Goal: Task Accomplishment & Management: Manage account settings

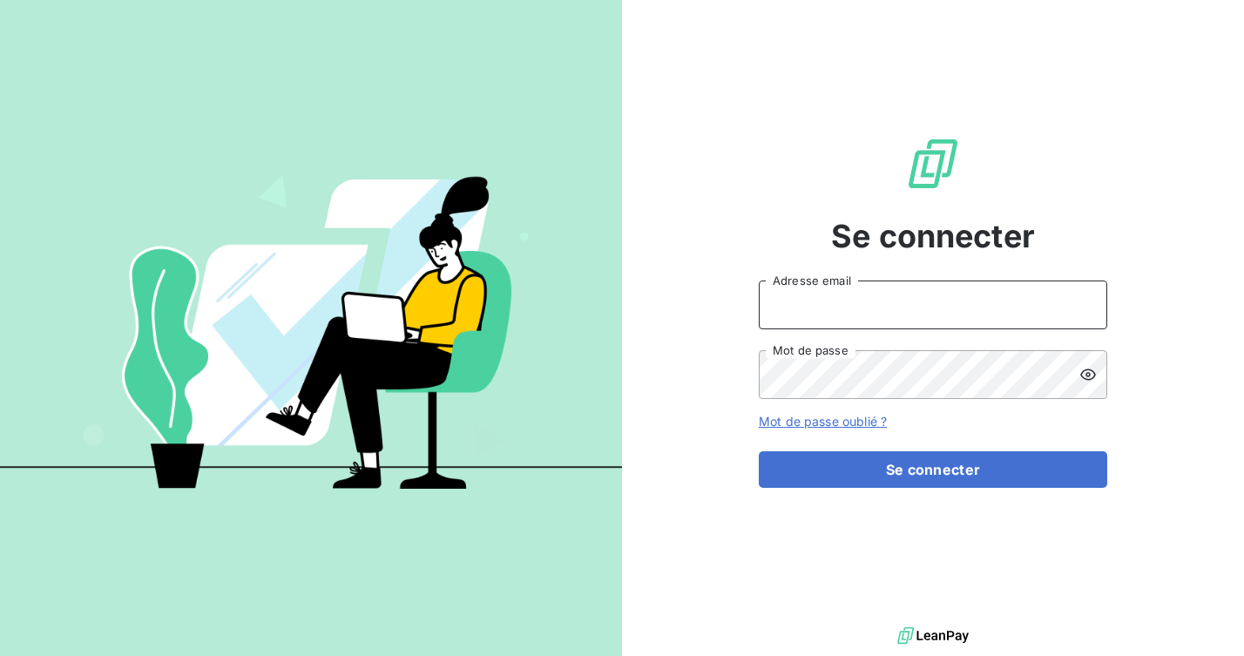
click at [842, 310] on input "Adresse email" at bounding box center [933, 305] width 348 height 49
type input "[EMAIL_ADDRESS][DOMAIN_NAME]"
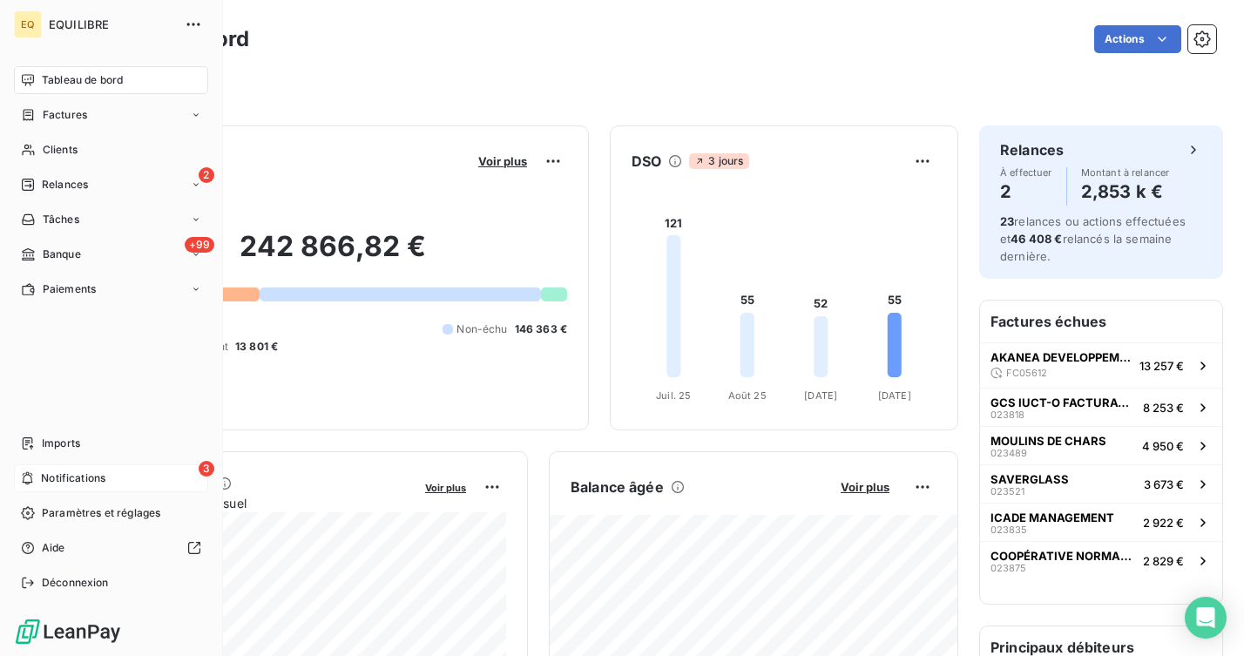
click at [85, 480] on span "Notifications" at bounding box center [73, 478] width 64 height 16
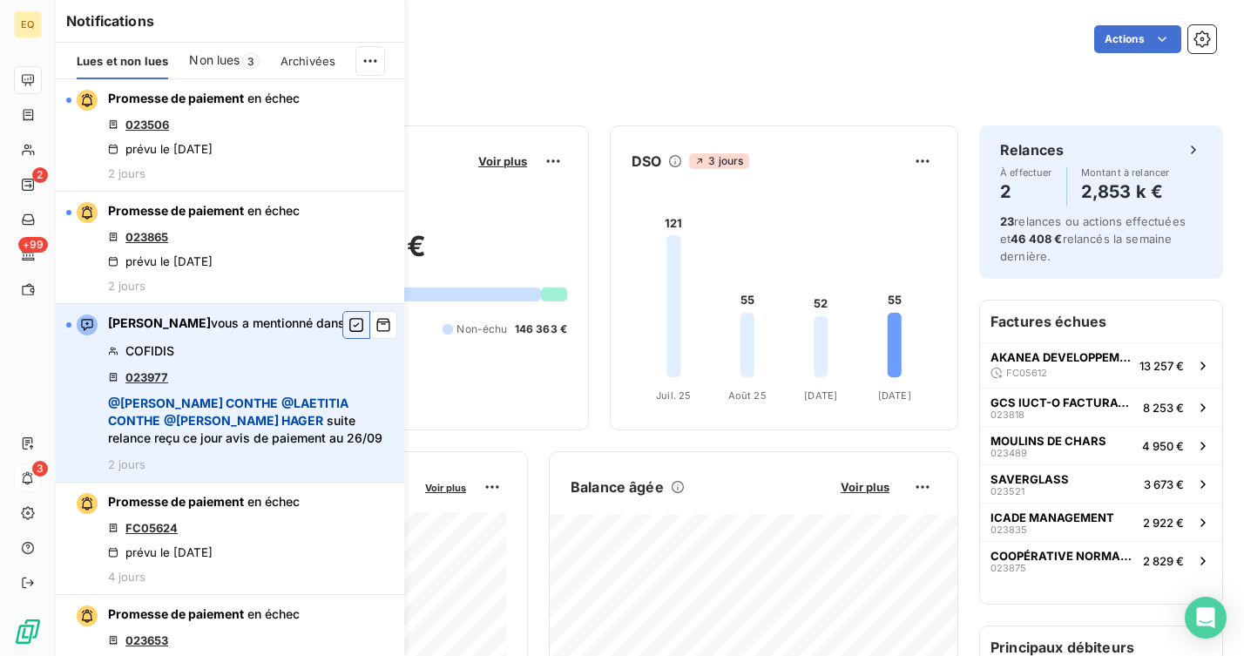
click at [357, 323] on icon "button" at bounding box center [356, 324] width 16 height 17
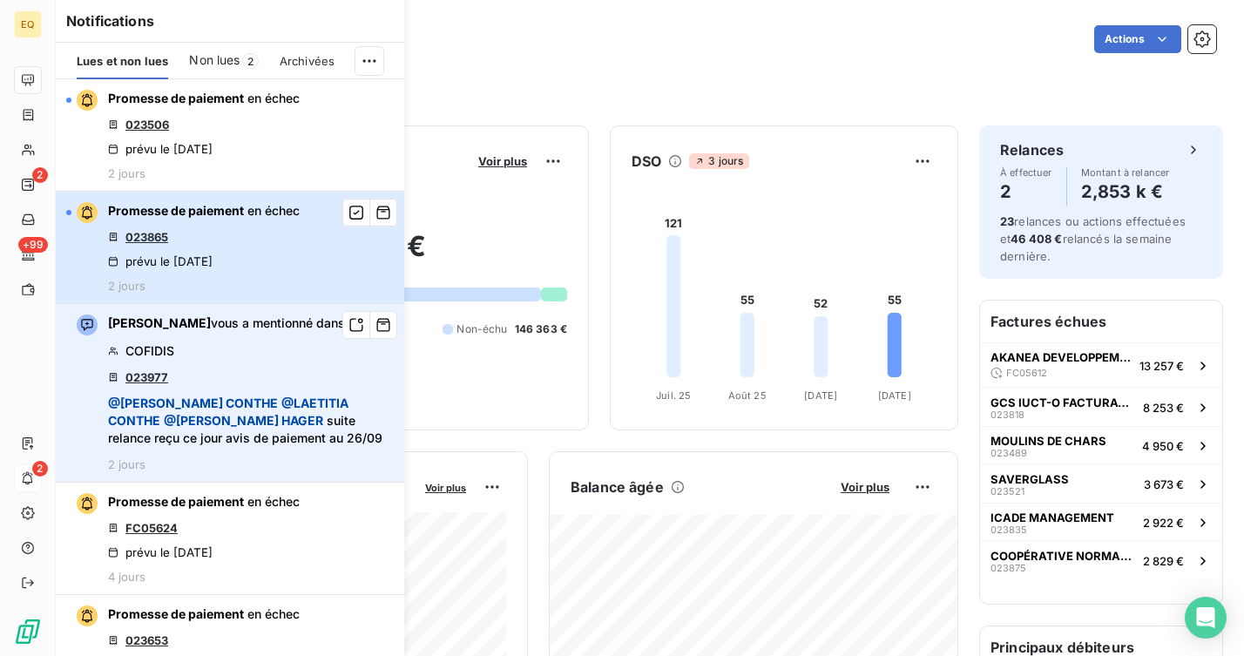
click at [301, 234] on button "Promesse de paiement en échec 023865 prévu le [DATE] 2 jours" at bounding box center [230, 248] width 348 height 112
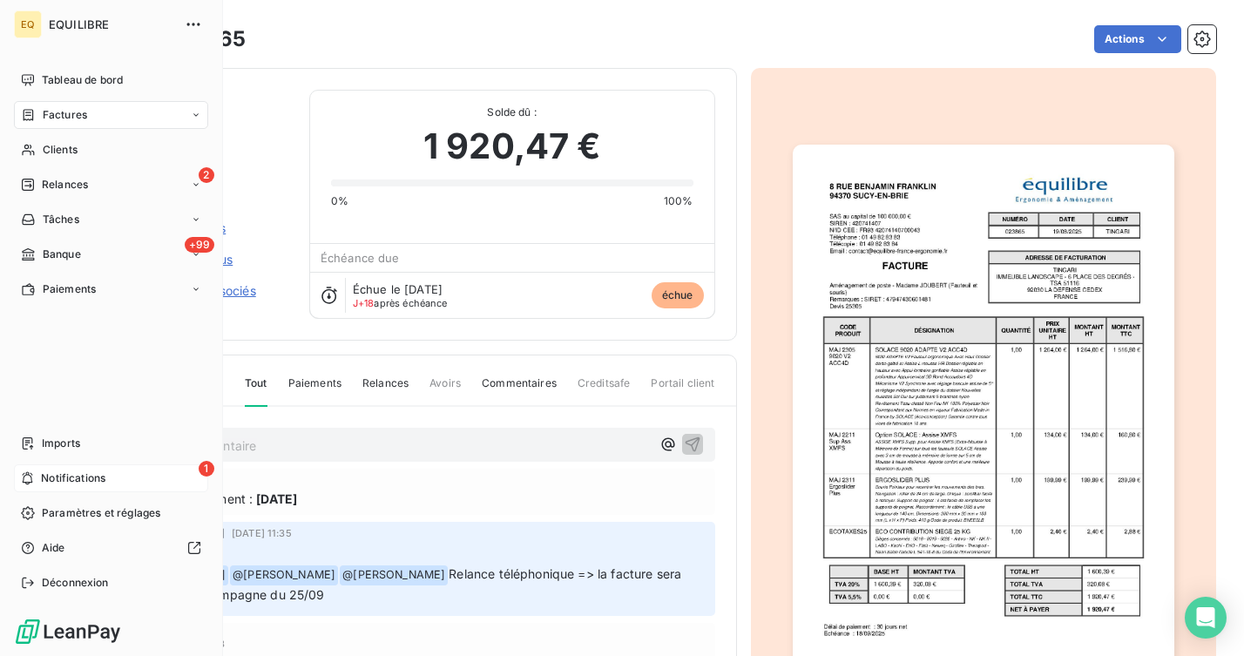
click at [35, 477] on div "1 Notifications" at bounding box center [111, 478] width 194 height 28
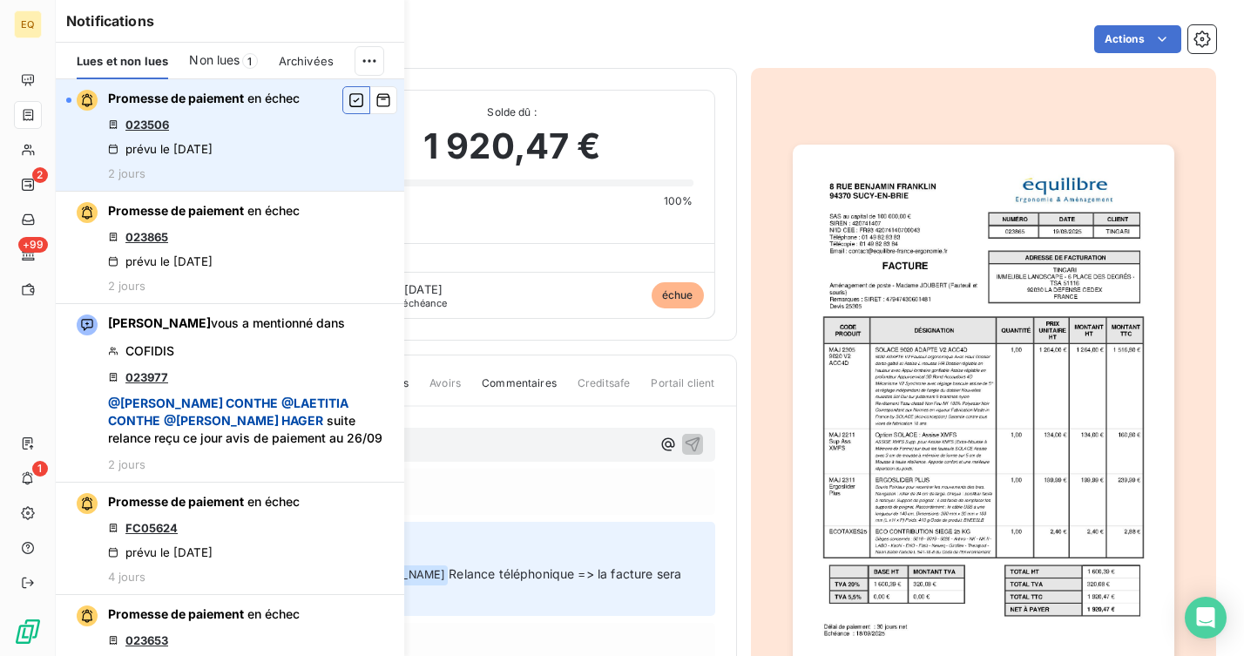
click at [362, 109] on button "button" at bounding box center [356, 100] width 28 height 28
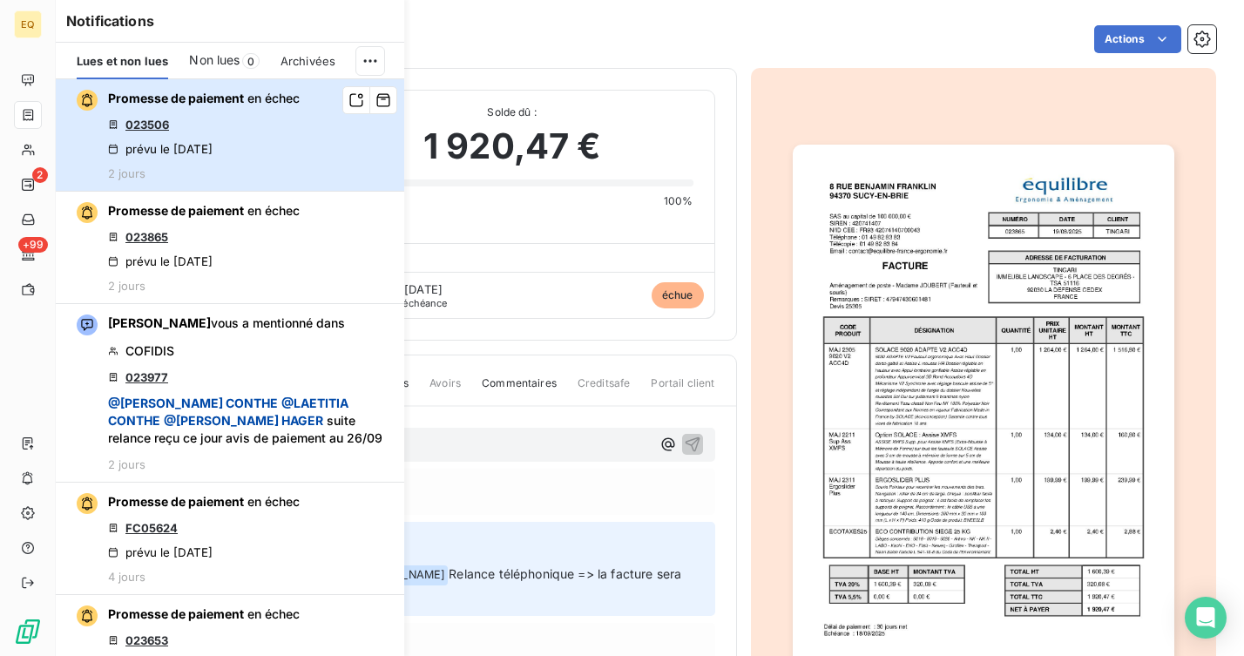
click at [137, 161] on div "Promesse de paiement en échec 023506 prévu le [DATE] 2 jours" at bounding box center [204, 135] width 192 height 91
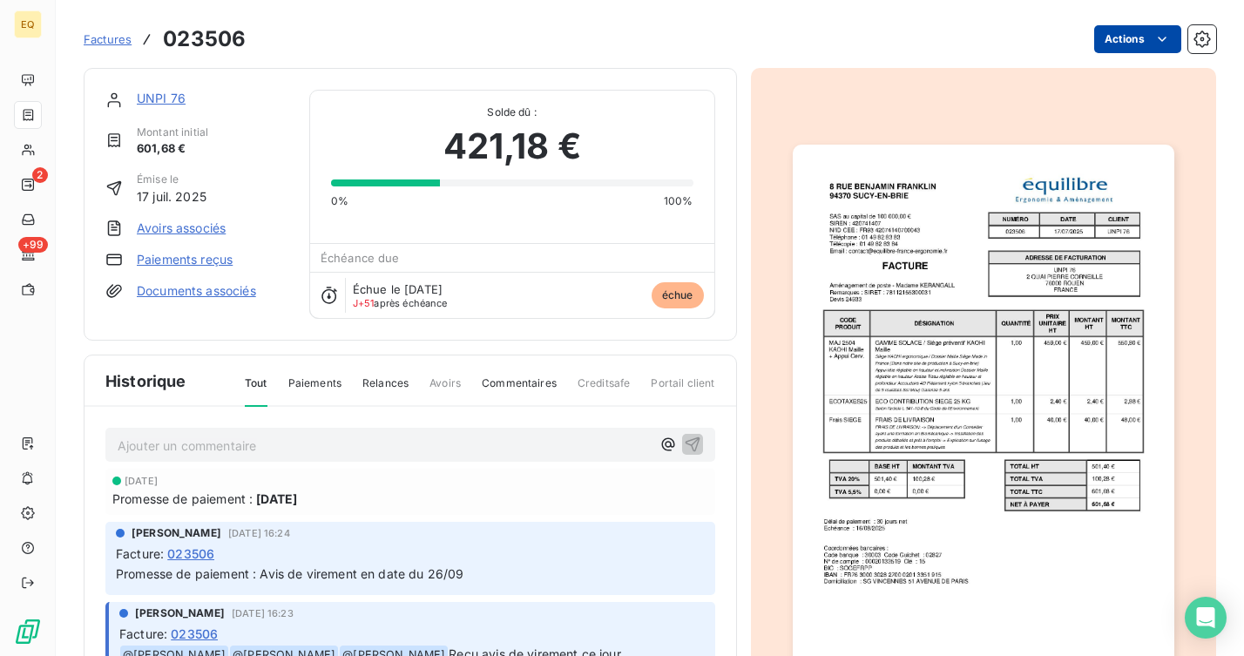
click at [1145, 42] on html "EQ 2 +99 Factures 023506 Actions UNPI 76 Montant initial 601,68 € Émise le [DAT…" at bounding box center [622, 328] width 1244 height 656
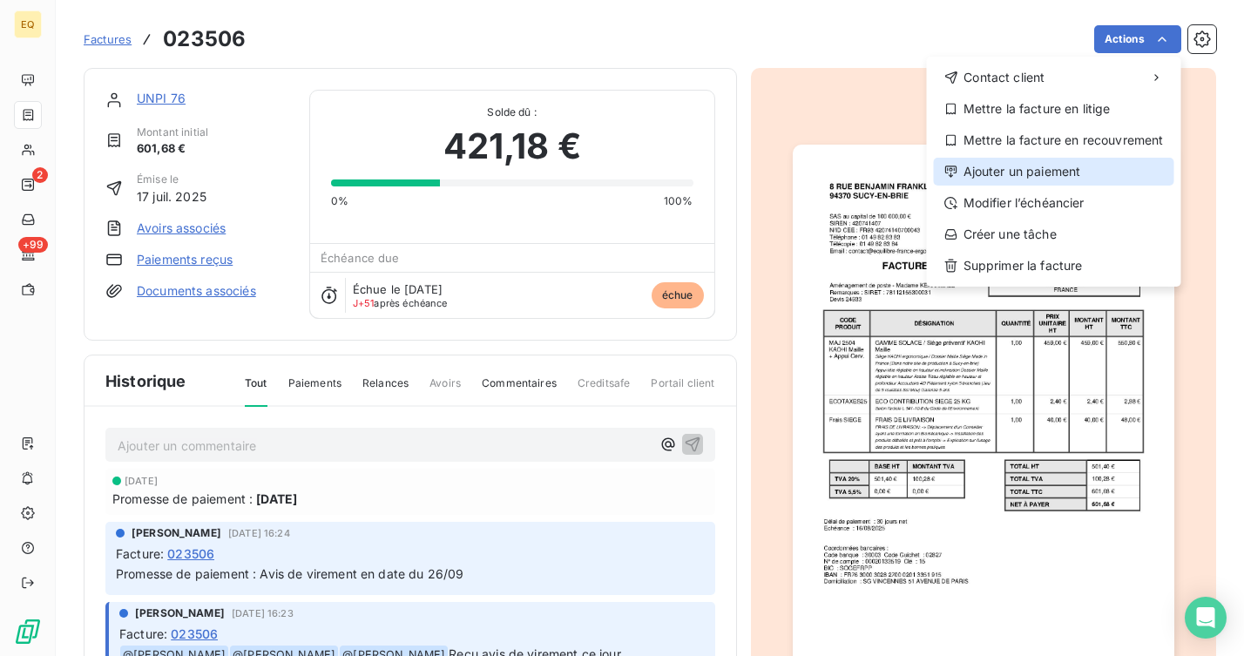
click at [1004, 172] on div "Ajouter un paiement" at bounding box center [1054, 172] width 240 height 28
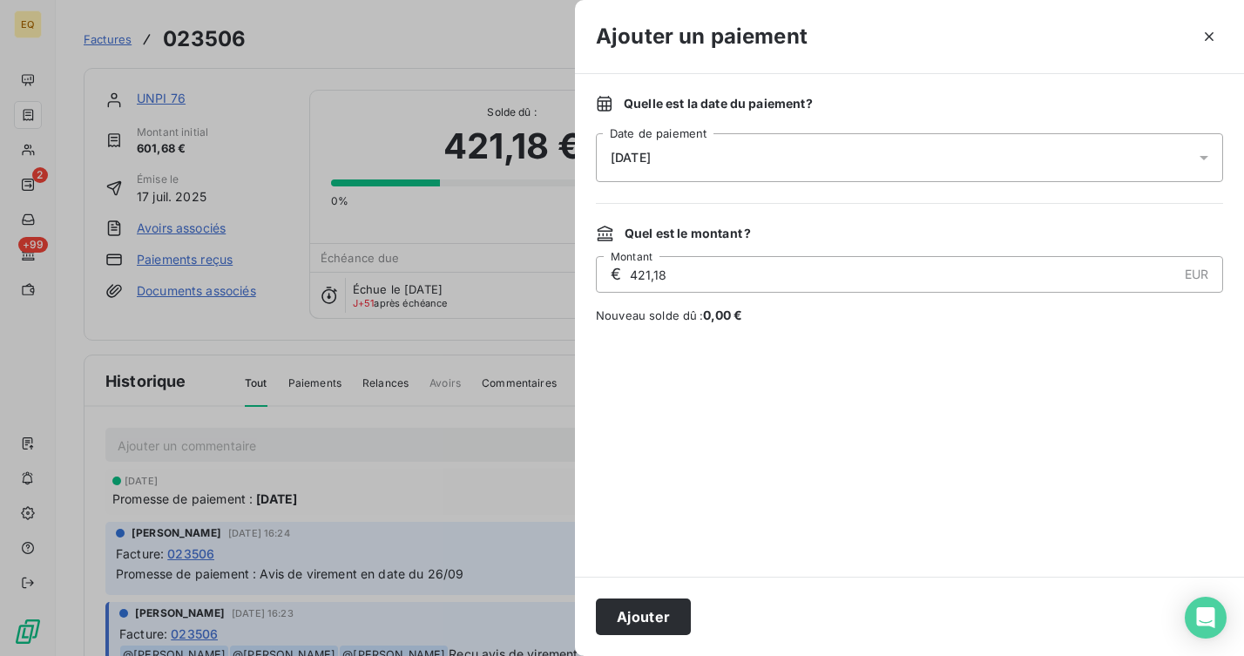
click at [893, 171] on div "[DATE]" at bounding box center [909, 157] width 627 height 49
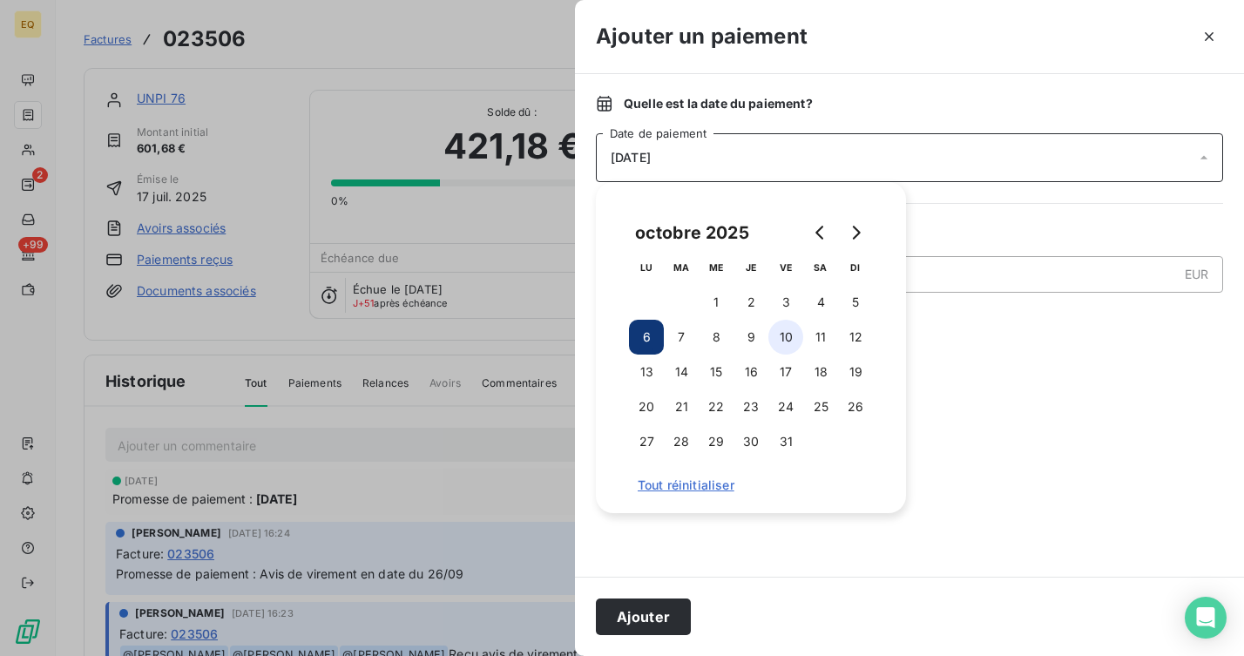
click at [780, 332] on button "10" at bounding box center [785, 337] width 35 height 35
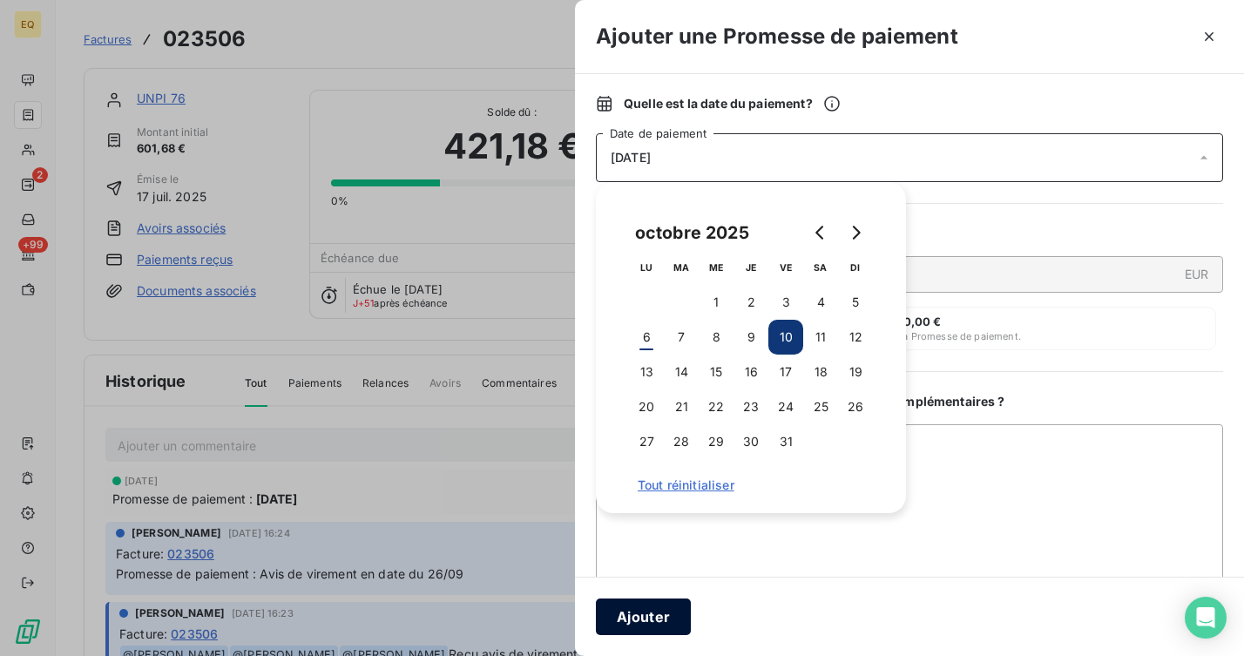
click at [649, 619] on button "Ajouter" at bounding box center [643, 616] width 95 height 37
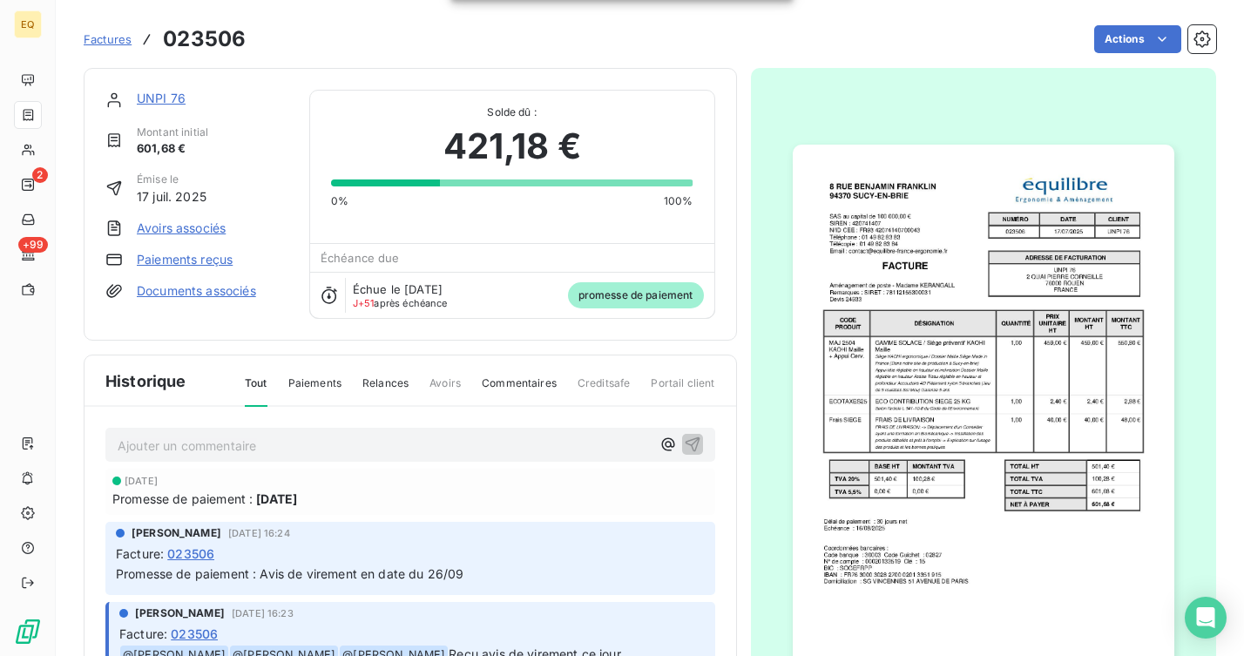
click at [113, 36] on span "Factures" at bounding box center [108, 39] width 48 height 14
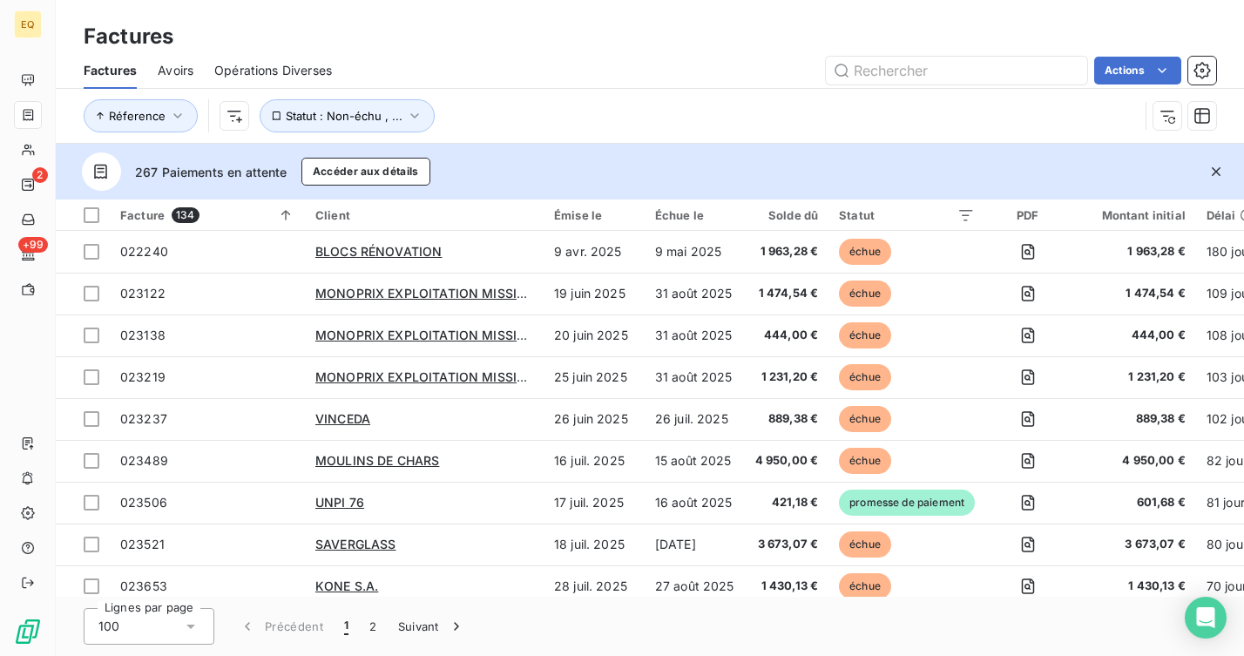
click at [1212, 169] on icon "button" at bounding box center [1215, 171] width 17 height 17
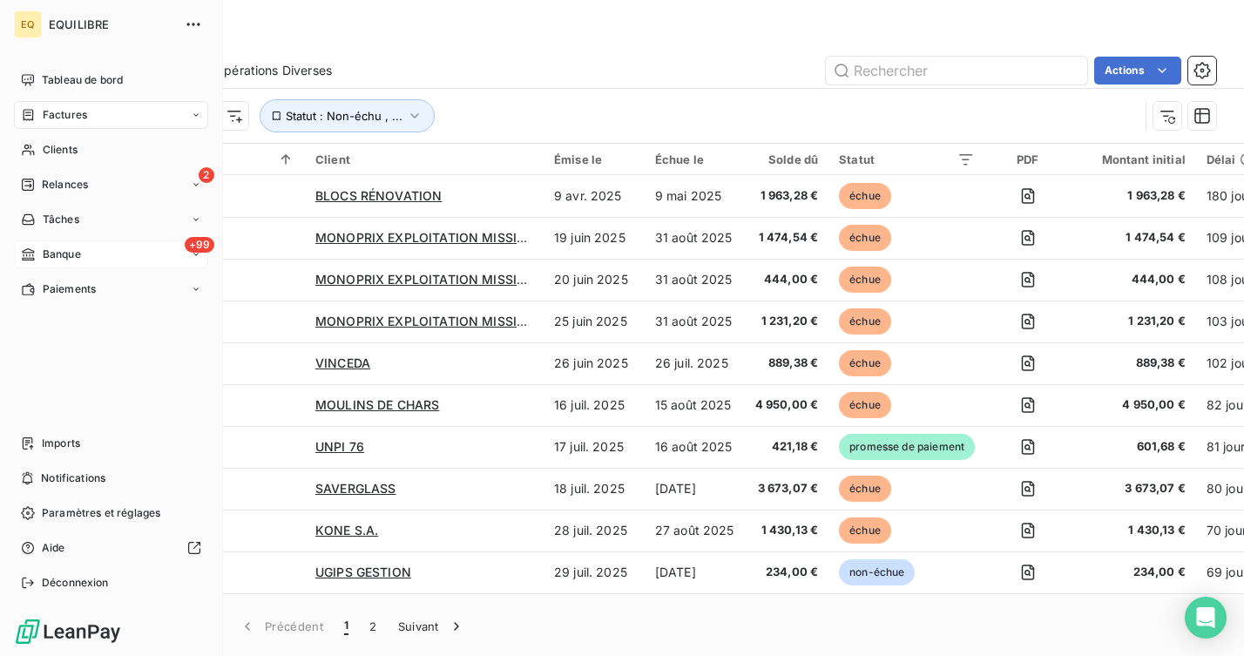
click at [41, 253] on div "Banque" at bounding box center [51, 255] width 60 height 16
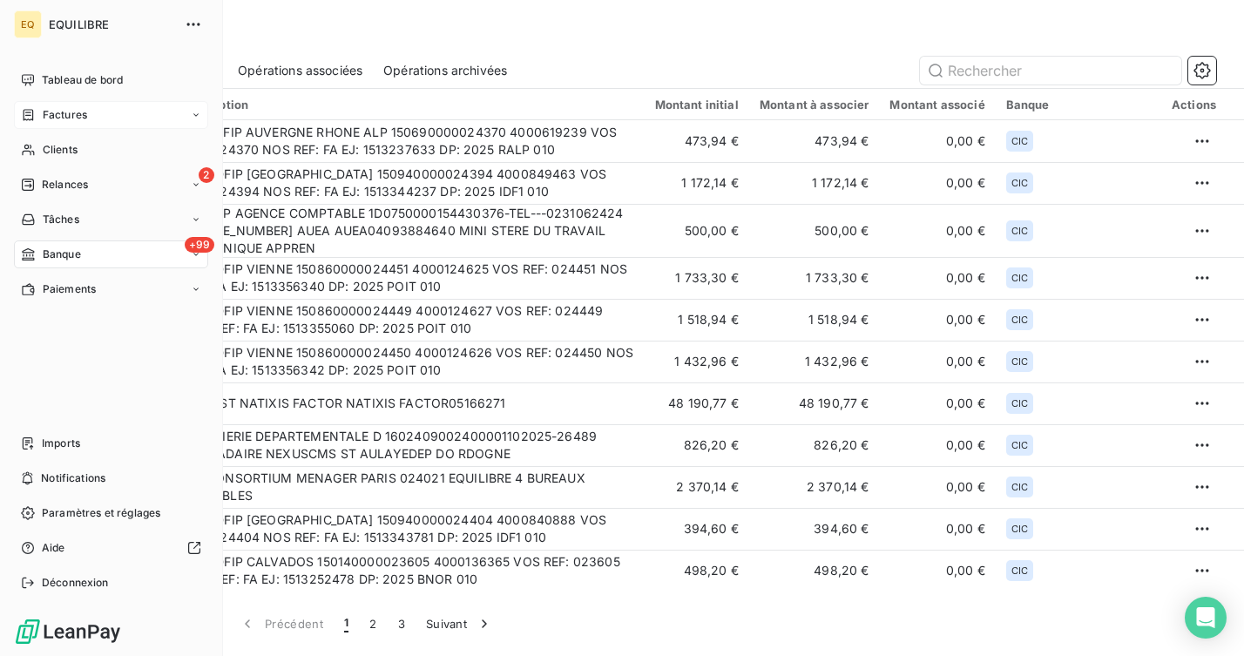
click at [39, 113] on div "Factures" at bounding box center [54, 115] width 66 height 16
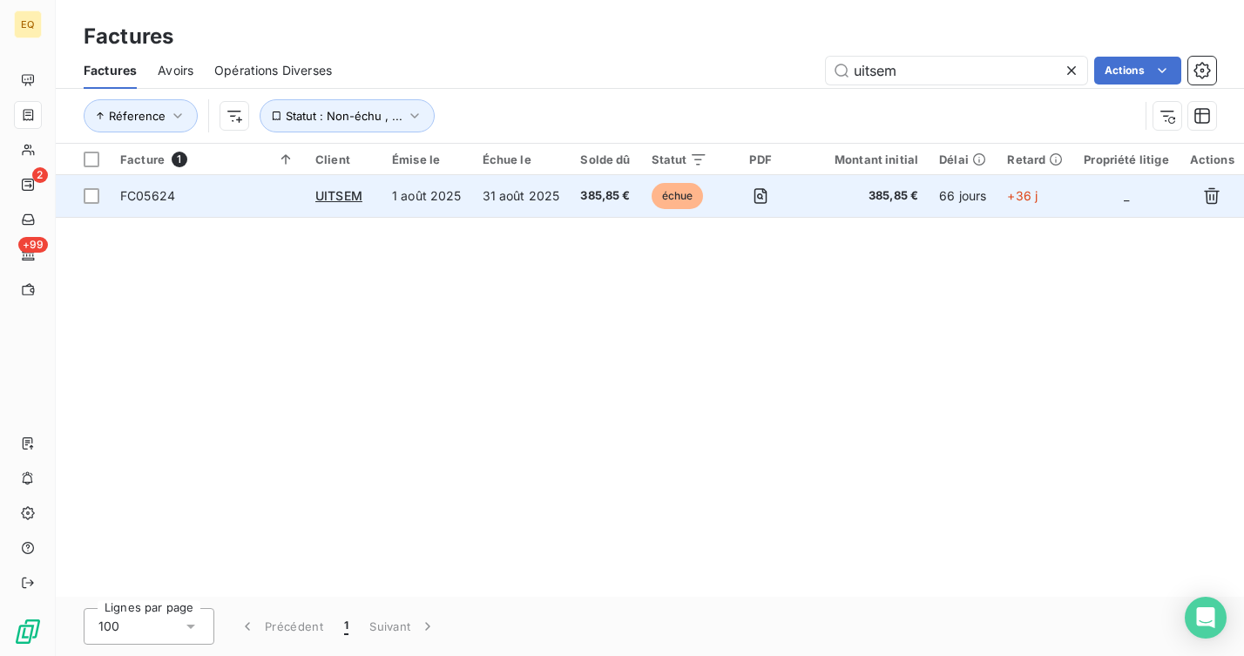
type input "uitsem"
click at [352, 203] on div "UITSEM" at bounding box center [343, 195] width 56 height 17
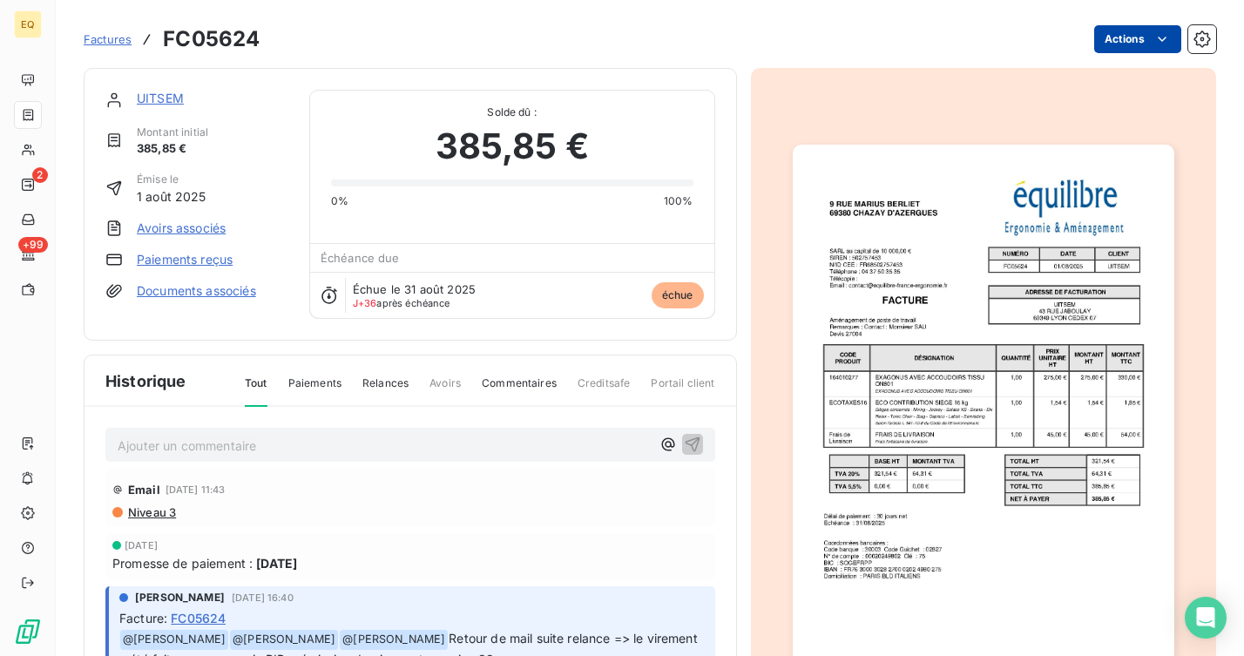
click at [1128, 29] on html "EQ 2 +99 Factures FC05624 Actions UITSEM Montant initial 385,85 € Émise le [DAT…" at bounding box center [622, 328] width 1244 height 656
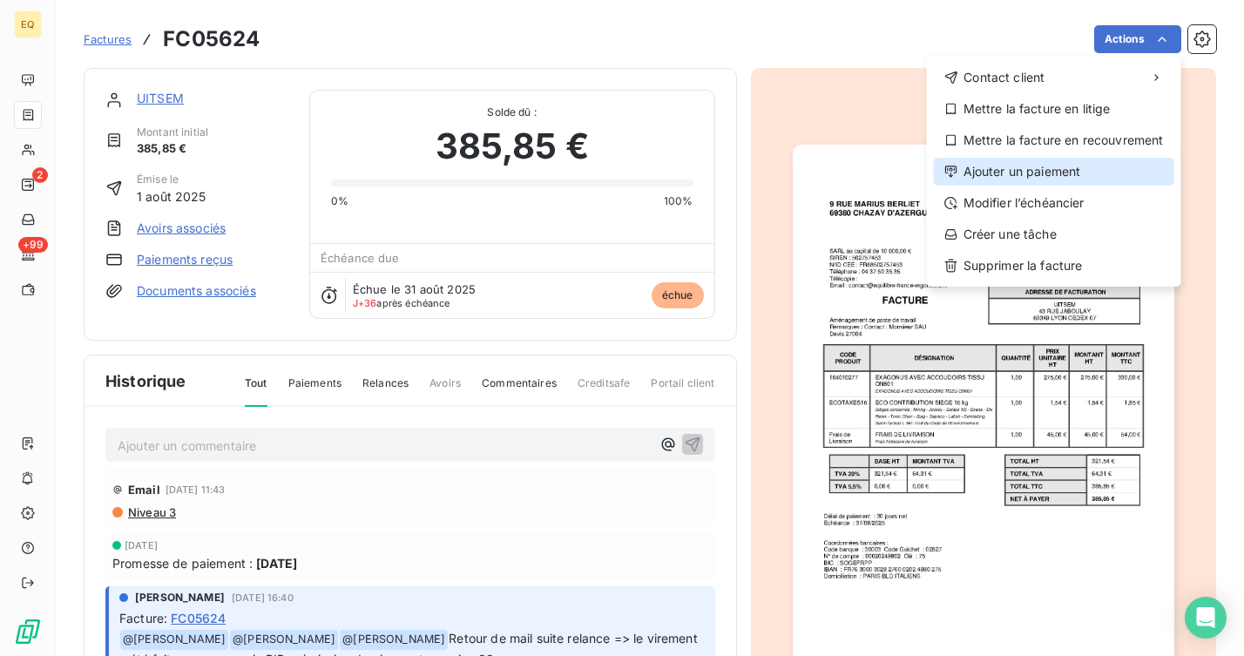
click at [1010, 163] on div "Ajouter un paiement" at bounding box center [1054, 172] width 240 height 28
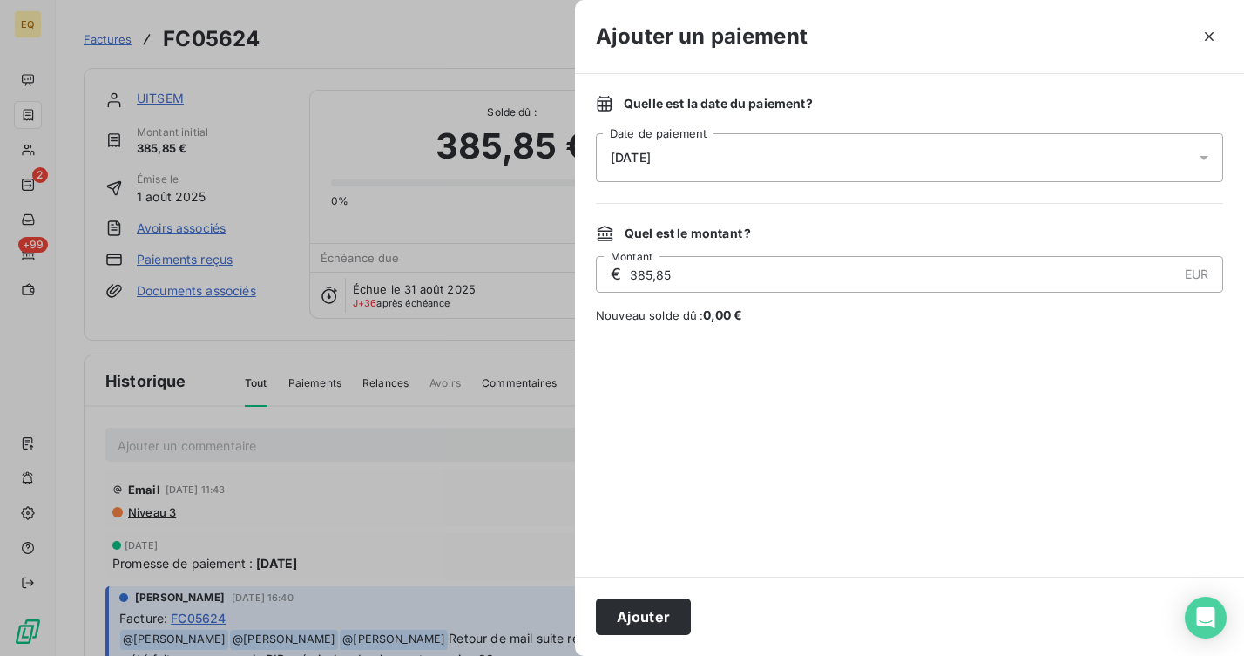
click at [735, 152] on div "[DATE]" at bounding box center [909, 157] width 627 height 49
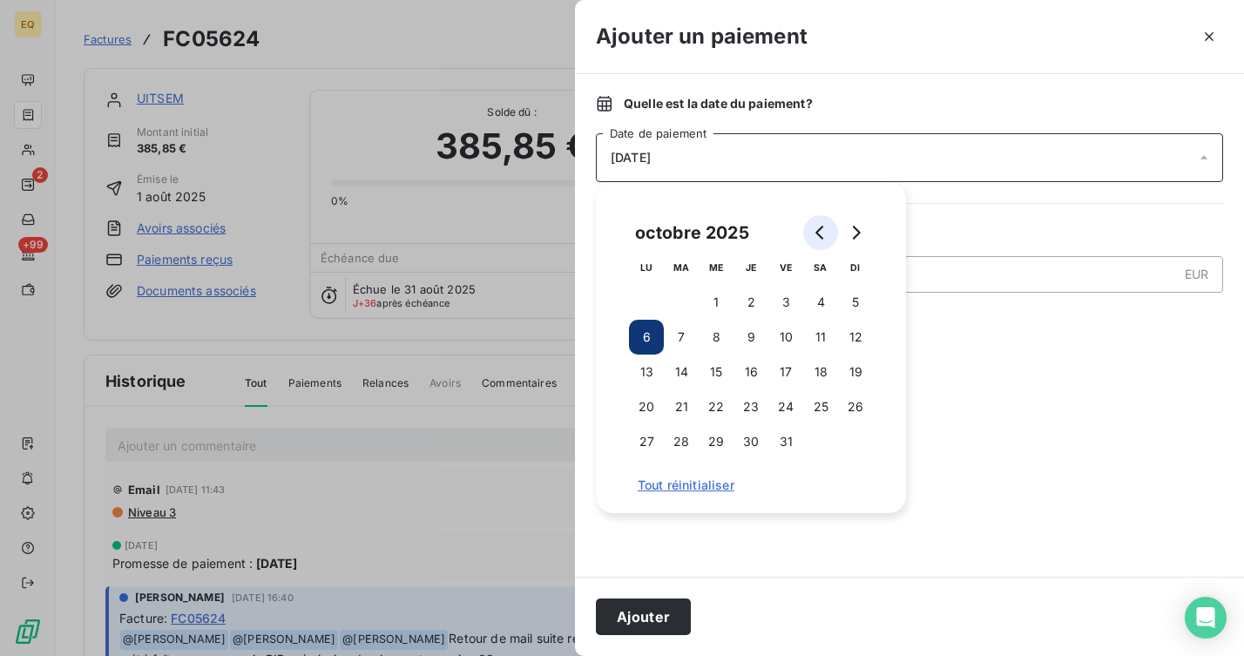
click at [818, 226] on icon "Go to previous month" at bounding box center [821, 233] width 14 height 14
click at [647, 439] on button "29" at bounding box center [646, 441] width 35 height 35
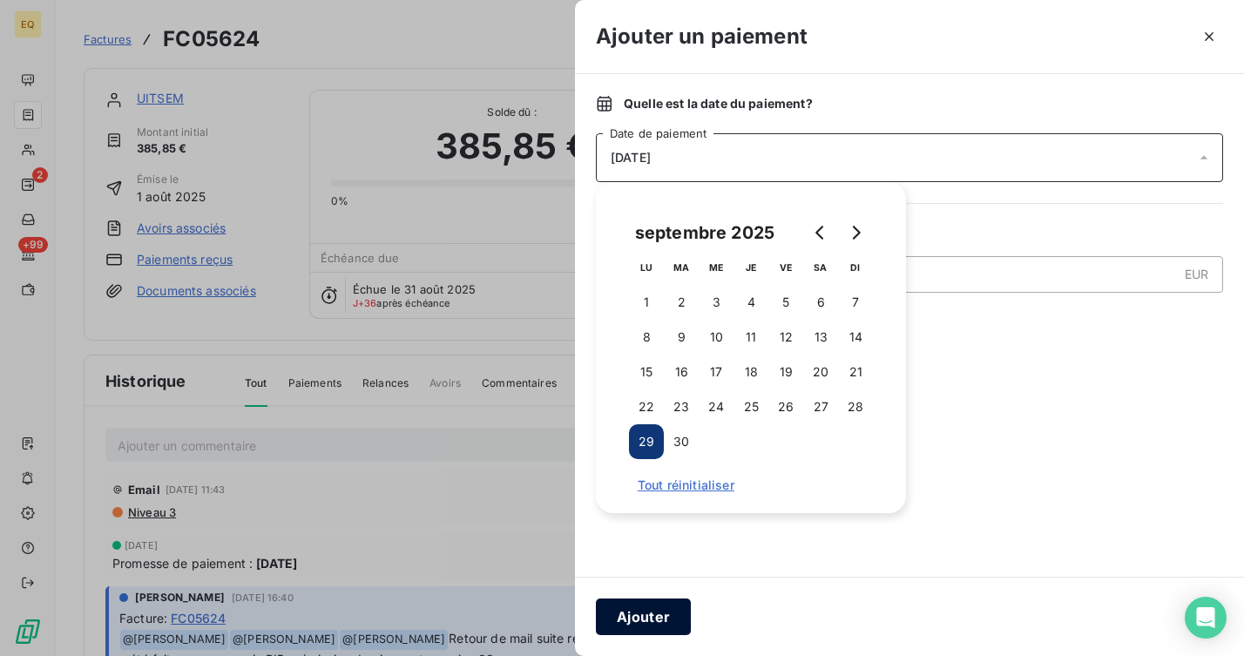
click at [637, 620] on button "Ajouter" at bounding box center [643, 616] width 95 height 37
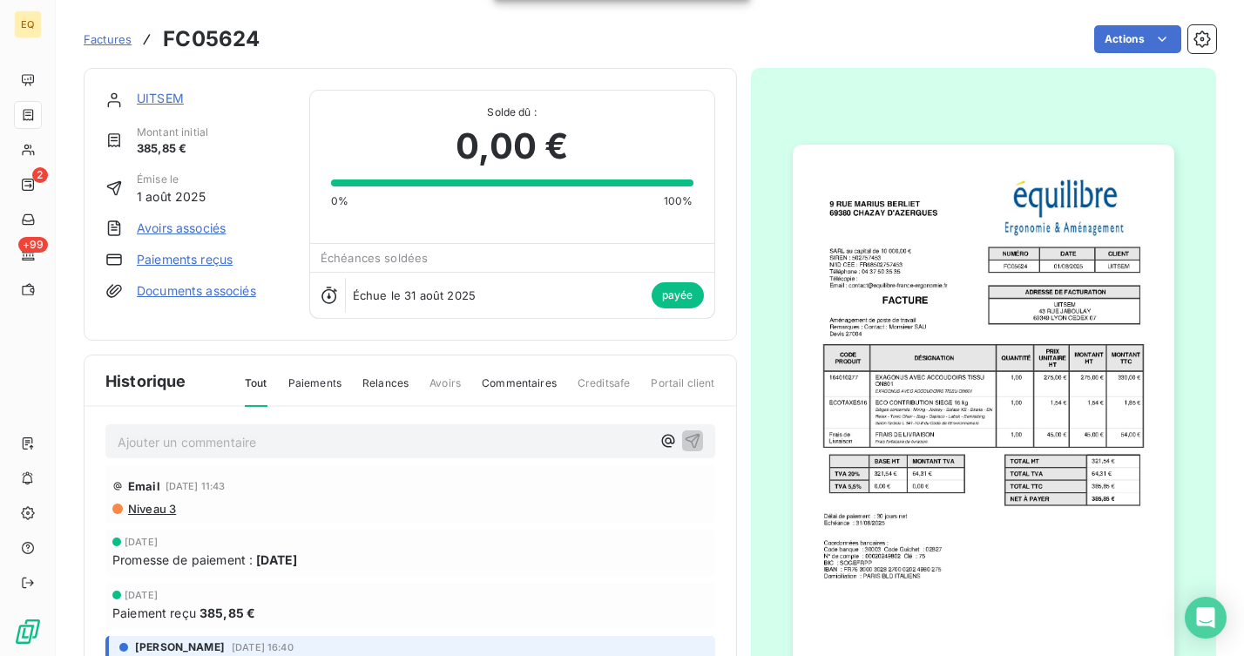
scroll to position [2, 0]
drag, startPoint x: 186, startPoint y: 505, endPoint x: 253, endPoint y: 508, distance: 66.3
click at [253, 508] on div "Niveau 3" at bounding box center [410, 511] width 596 height 14
drag, startPoint x: 211, startPoint y: 488, endPoint x: 162, endPoint y: 484, distance: 48.9
click at [162, 484] on div "Email [DATE] 11:43" at bounding box center [410, 488] width 596 height 28
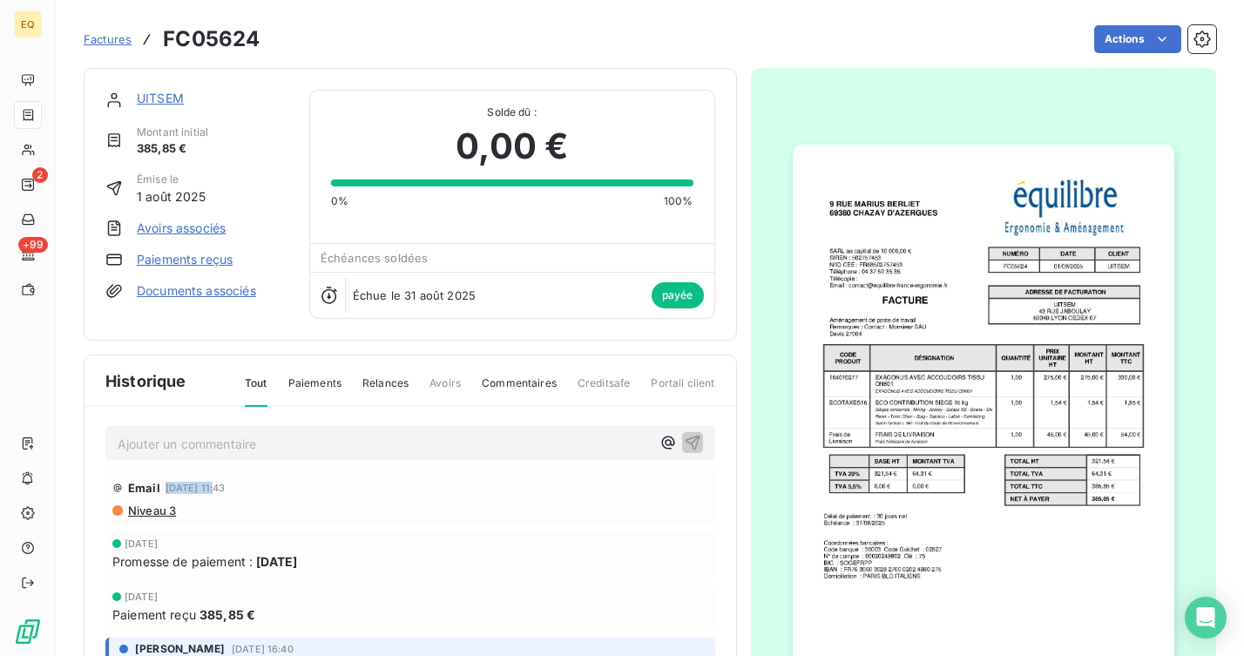
click at [120, 44] on span "Factures" at bounding box center [108, 39] width 48 height 14
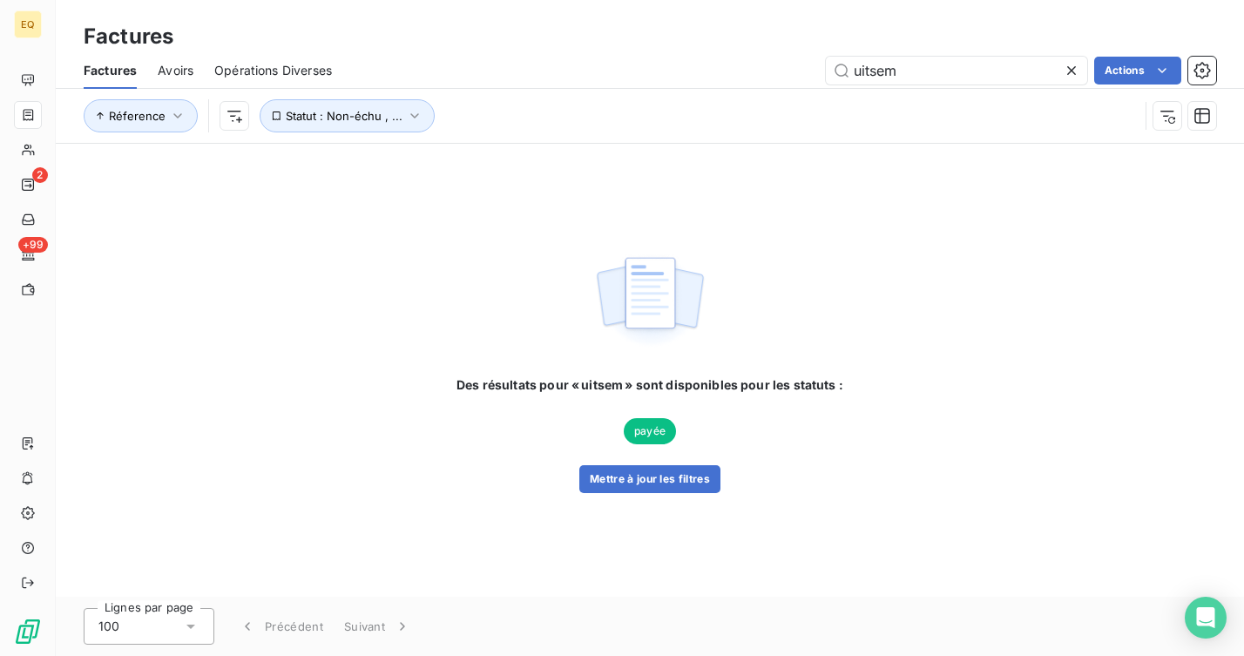
click at [1072, 73] on icon at bounding box center [1071, 70] width 17 height 17
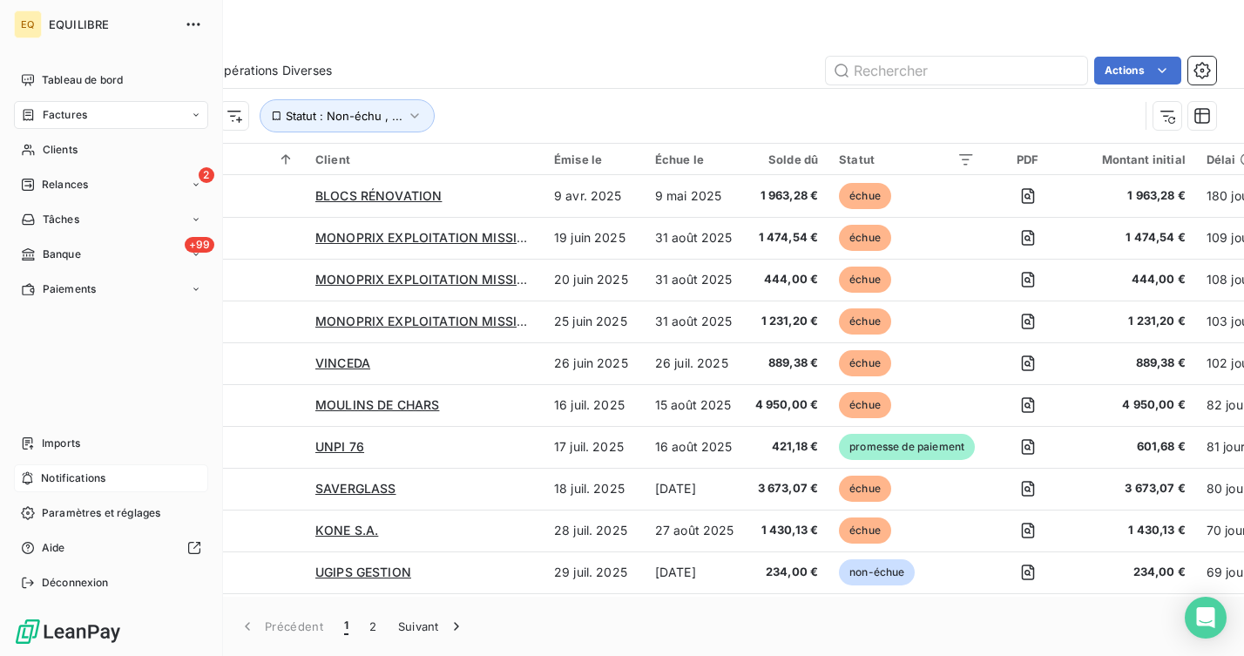
click at [71, 475] on span "Notifications" at bounding box center [73, 478] width 64 height 16
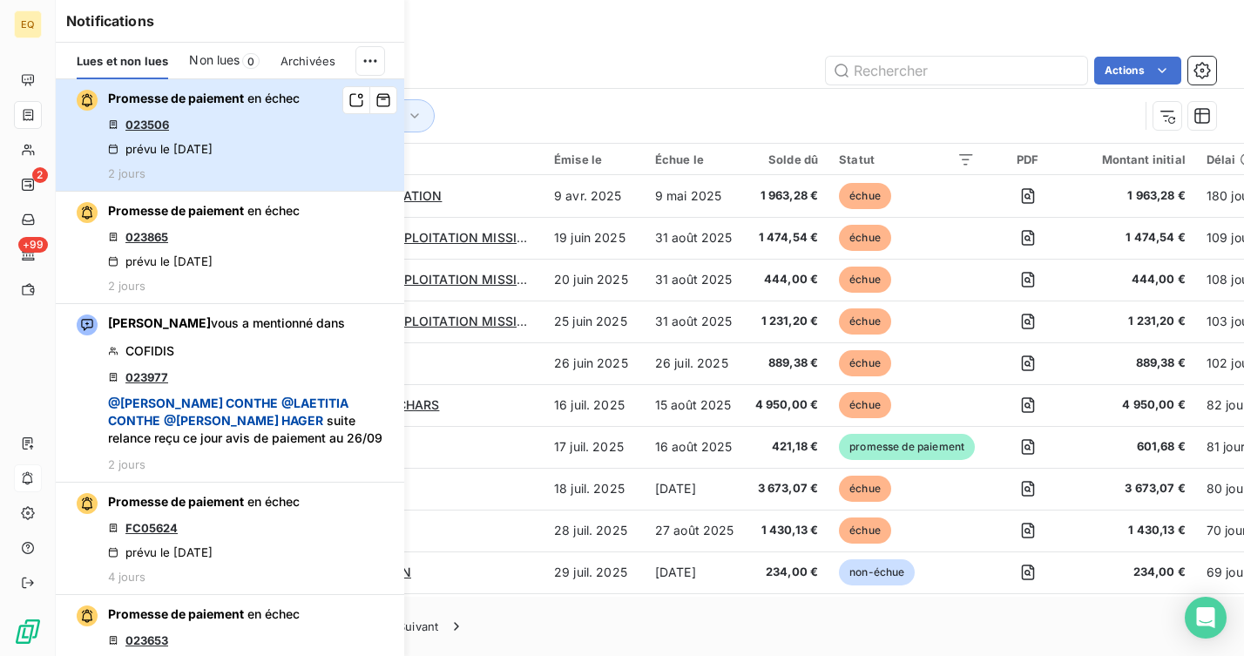
click at [267, 136] on div "Promesse de paiement en échec 023506 prévu le [DATE] 2 jours" at bounding box center [204, 135] width 192 height 91
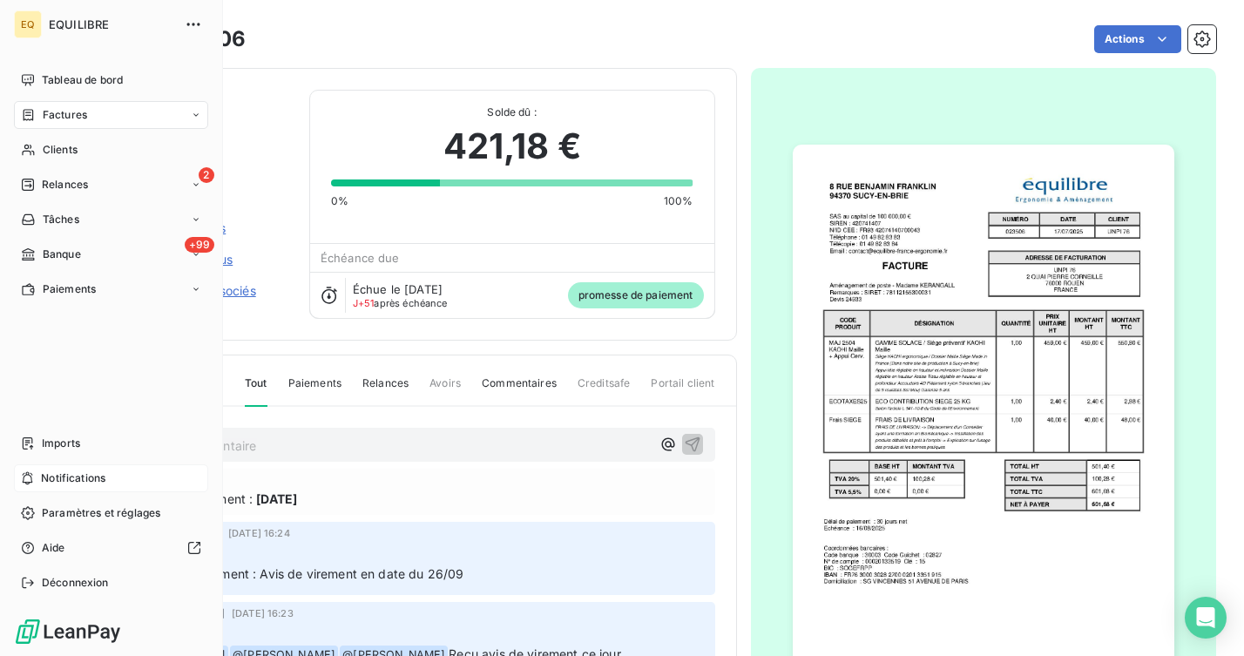
click at [78, 477] on span "Notifications" at bounding box center [73, 478] width 64 height 16
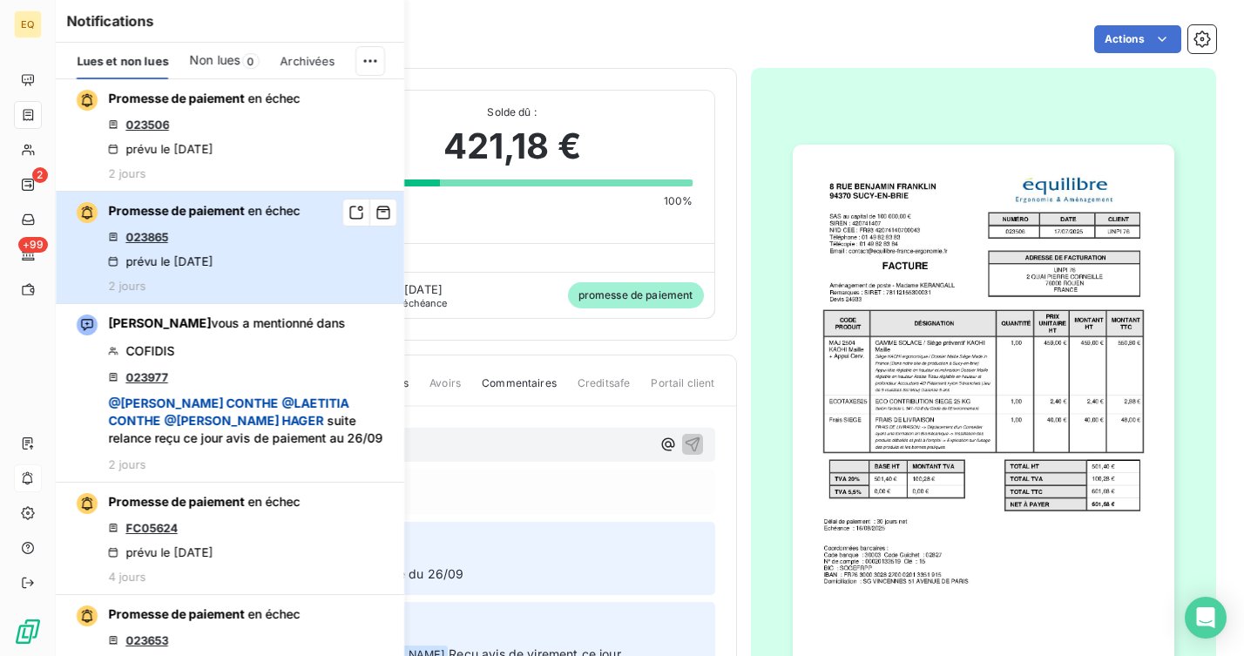
click at [295, 258] on div "Promesse de paiement en échec 023865 prévu le [DATE] 2 jours" at bounding box center [204, 247] width 192 height 91
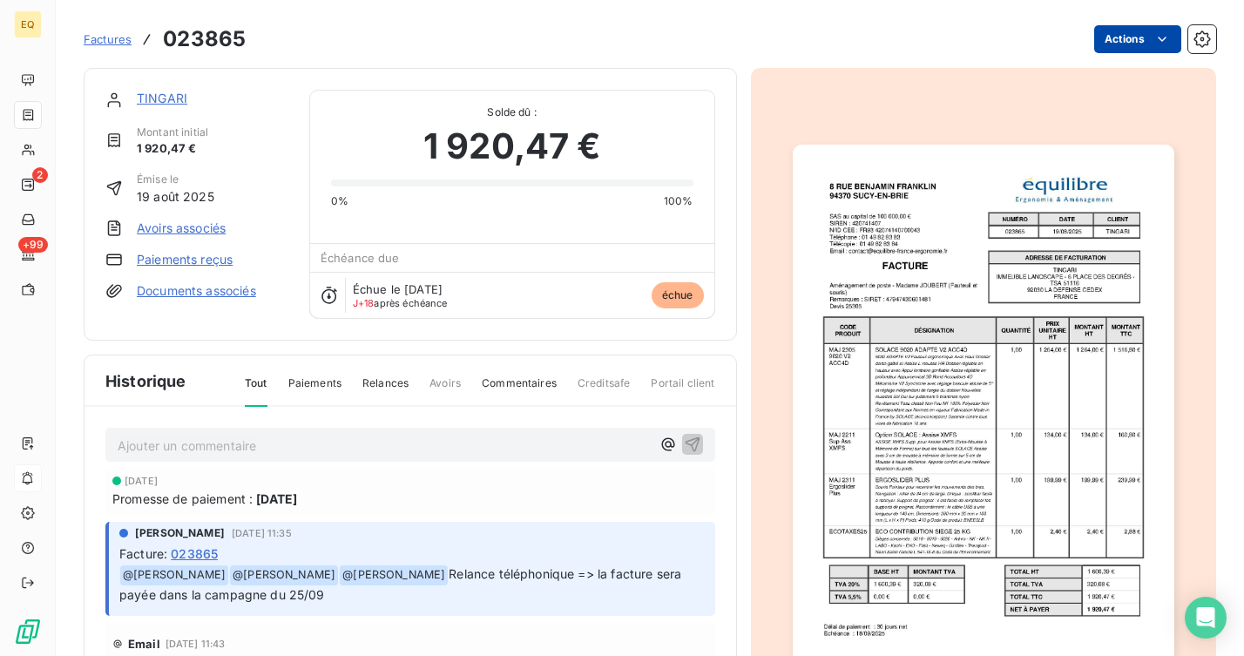
click at [1139, 34] on html "EQ 2 +99 Factures 023865 Actions TINGARI Montant initial 1 920,47 € Émise le [D…" at bounding box center [622, 328] width 1244 height 656
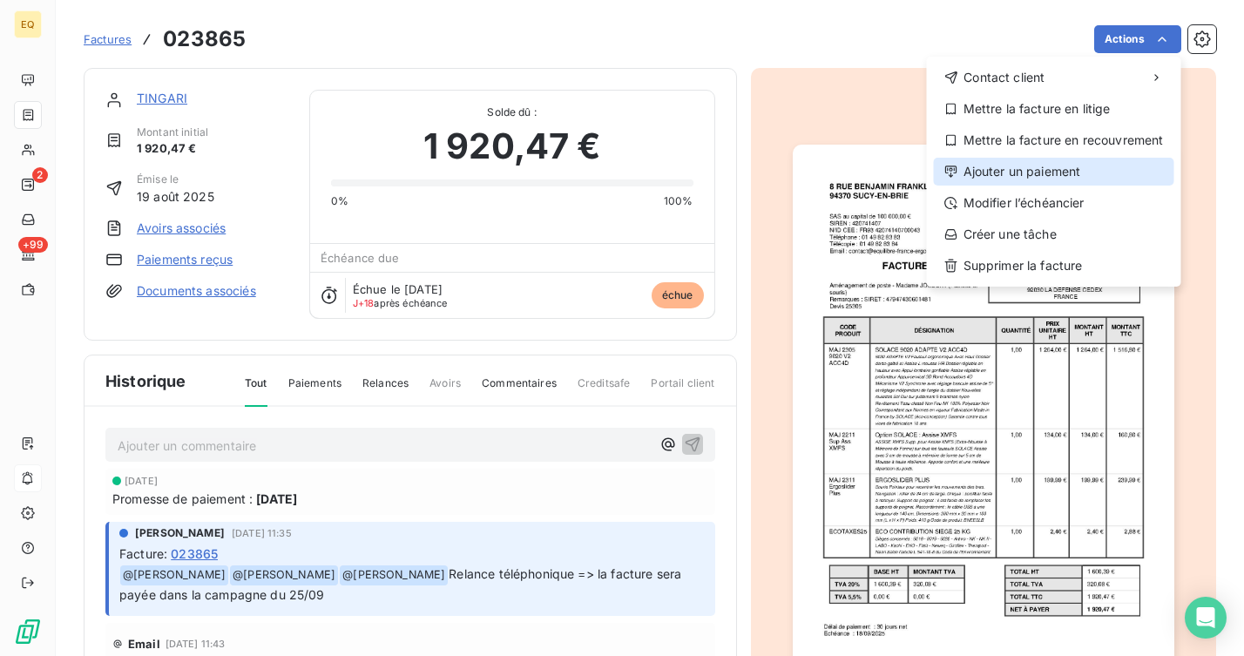
click at [1004, 177] on div "Ajouter un paiement" at bounding box center [1054, 172] width 240 height 28
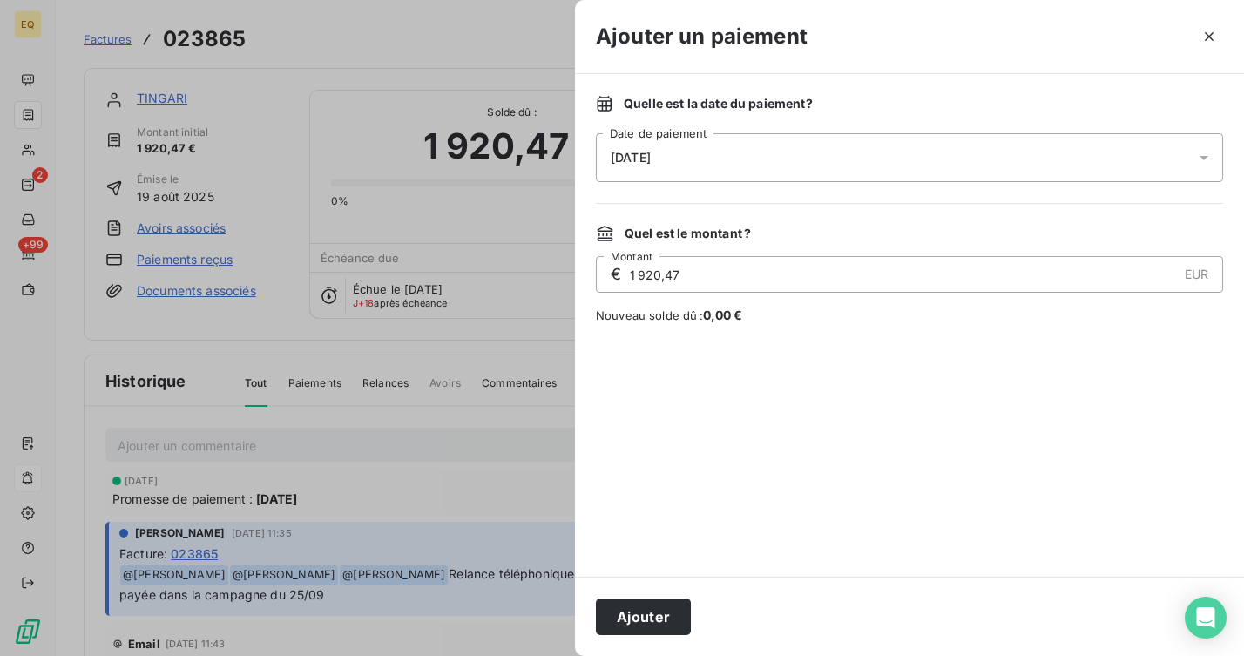
click at [782, 162] on div "[DATE]" at bounding box center [909, 157] width 627 height 49
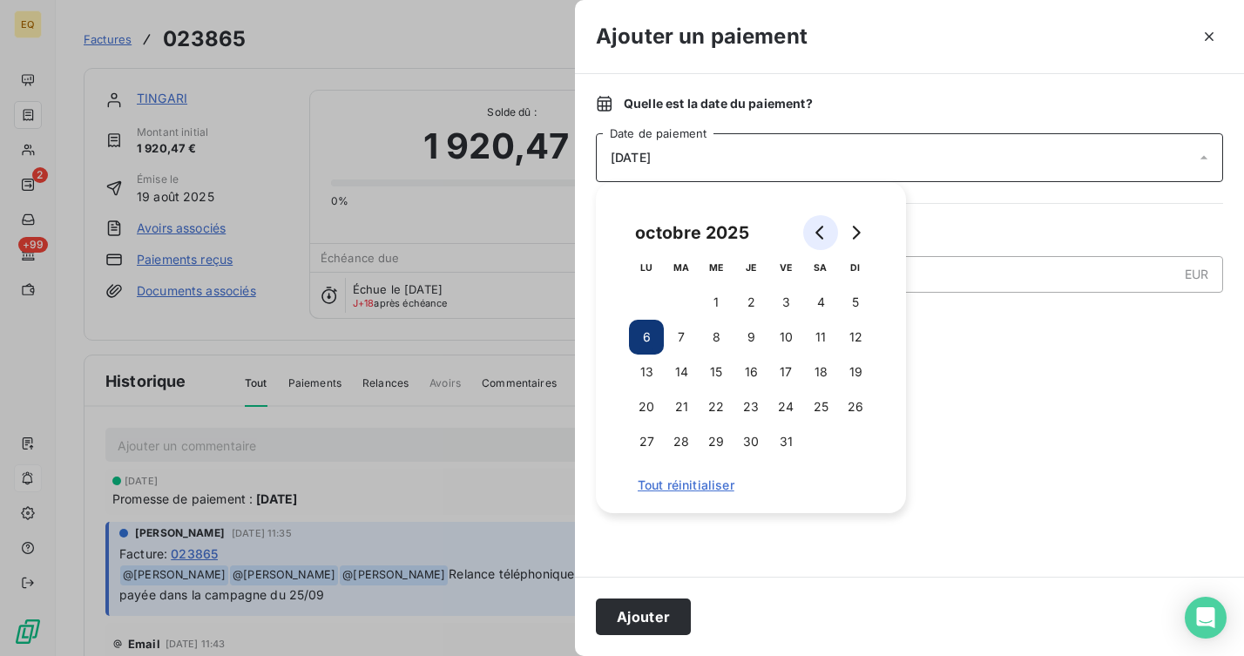
click at [829, 241] on button "Go to previous month" at bounding box center [820, 232] width 35 height 35
click at [787, 402] on button "26" at bounding box center [785, 406] width 35 height 35
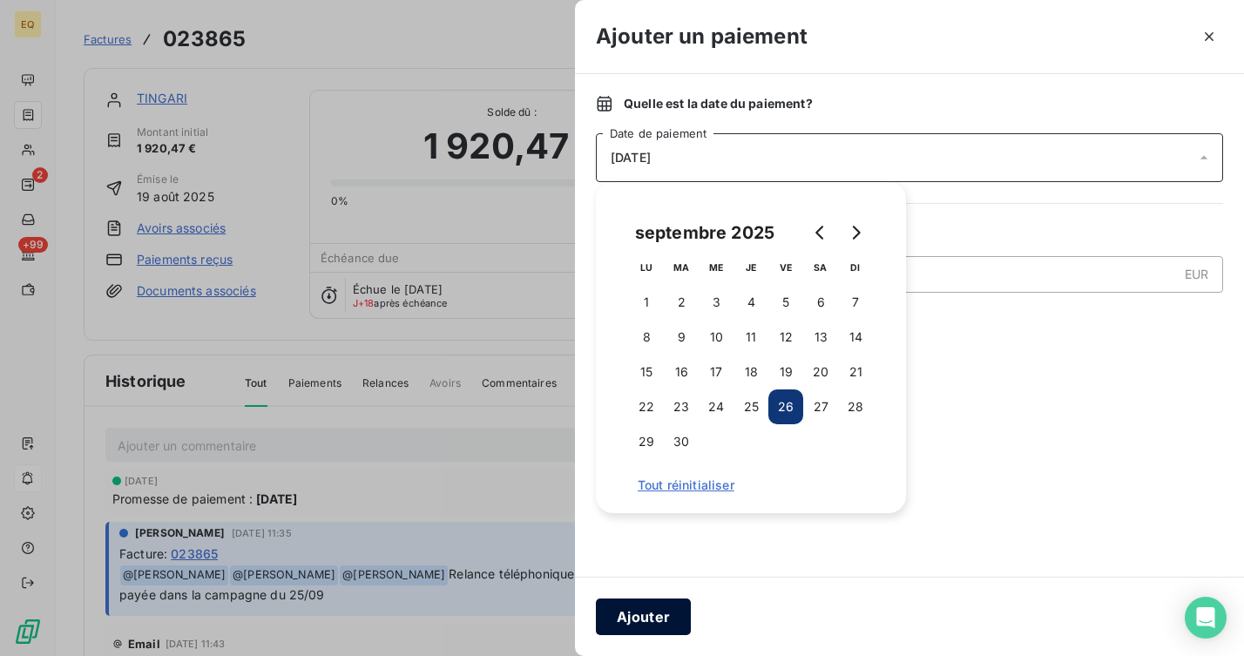
click at [669, 607] on button "Ajouter" at bounding box center [643, 616] width 95 height 37
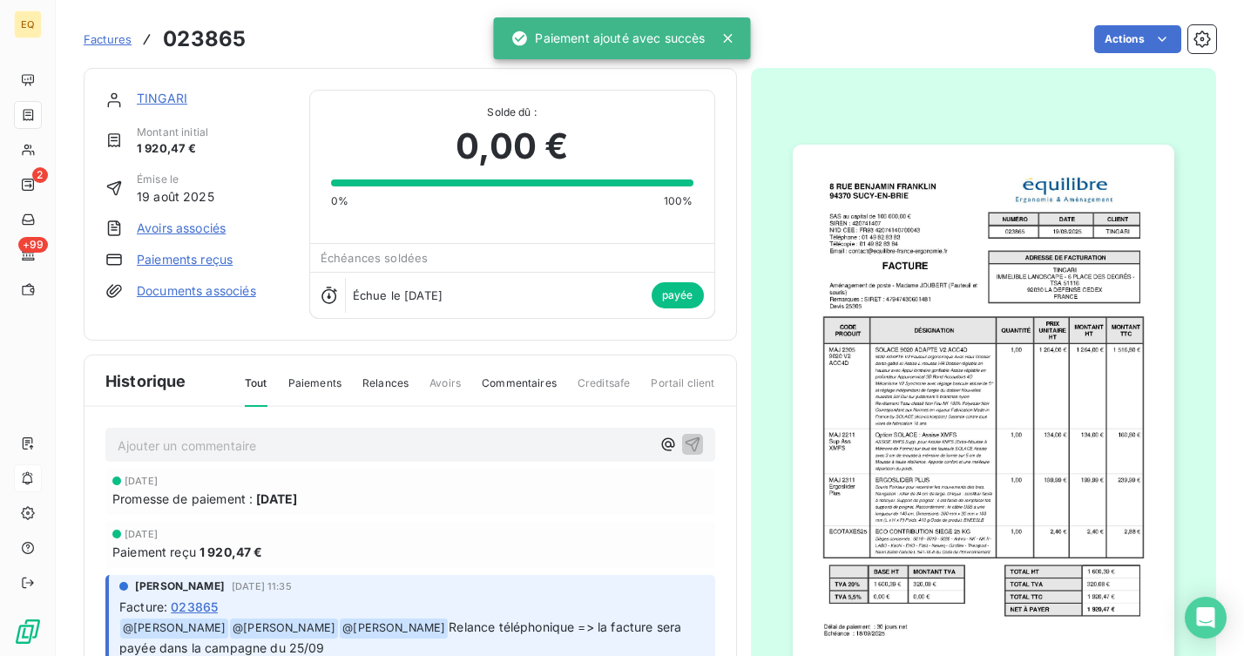
click at [350, 44] on div "Actions" at bounding box center [742, 39] width 950 height 28
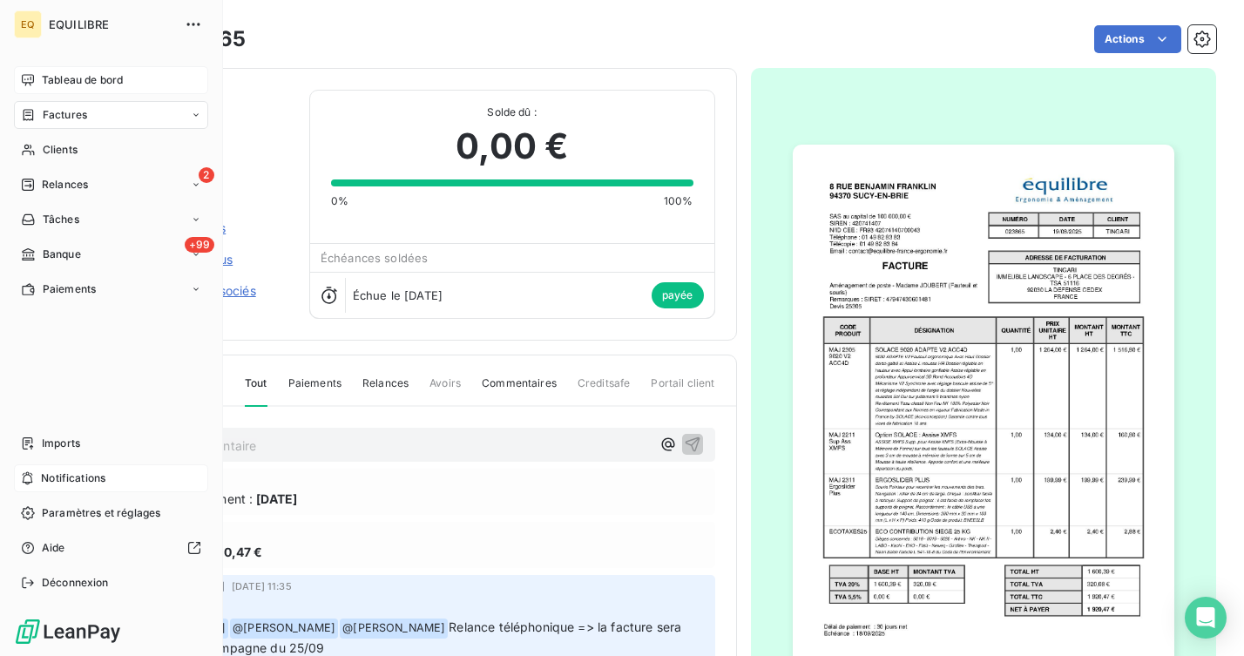
click at [37, 79] on div "Tableau de bord" at bounding box center [111, 80] width 194 height 28
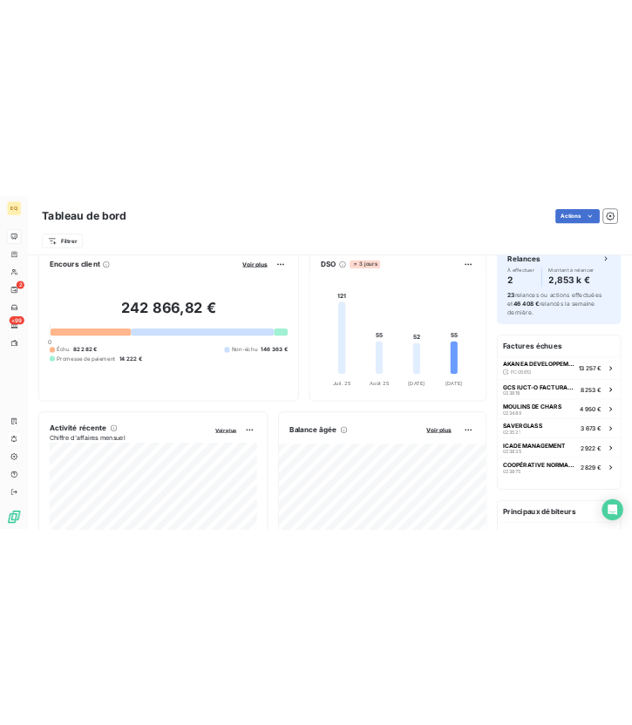
scroll to position [32, 0]
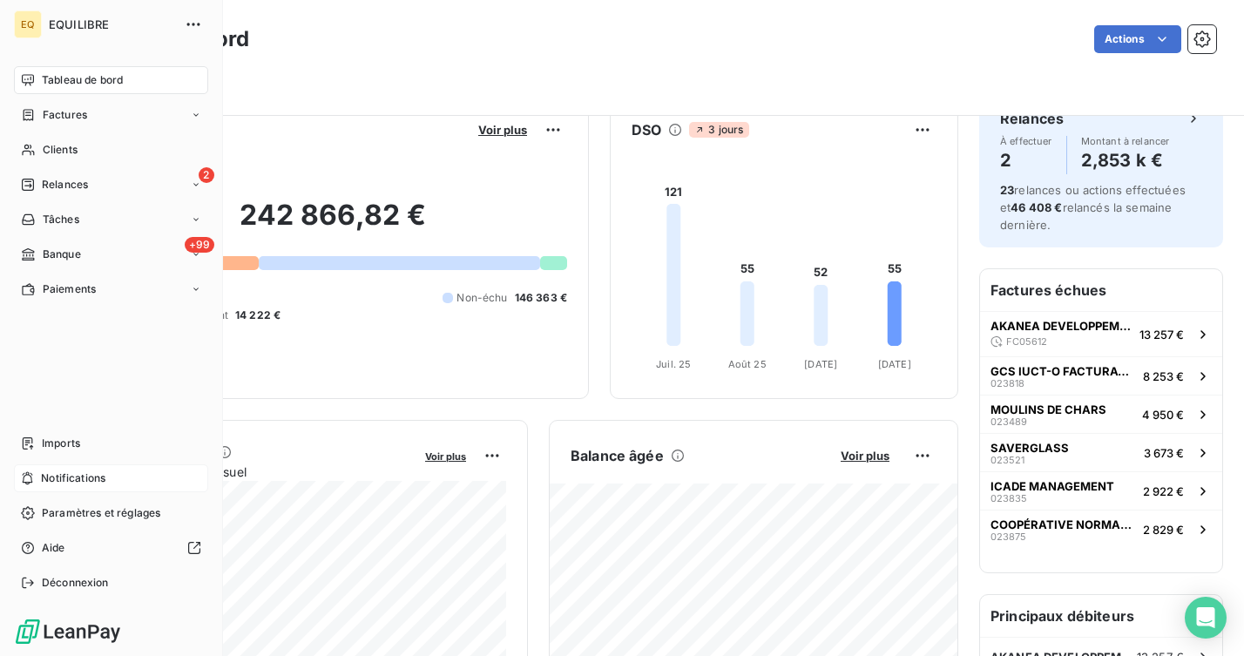
click at [57, 88] on div "Tableau de bord" at bounding box center [111, 80] width 194 height 28
click at [64, 112] on span "Factures" at bounding box center [65, 115] width 44 height 16
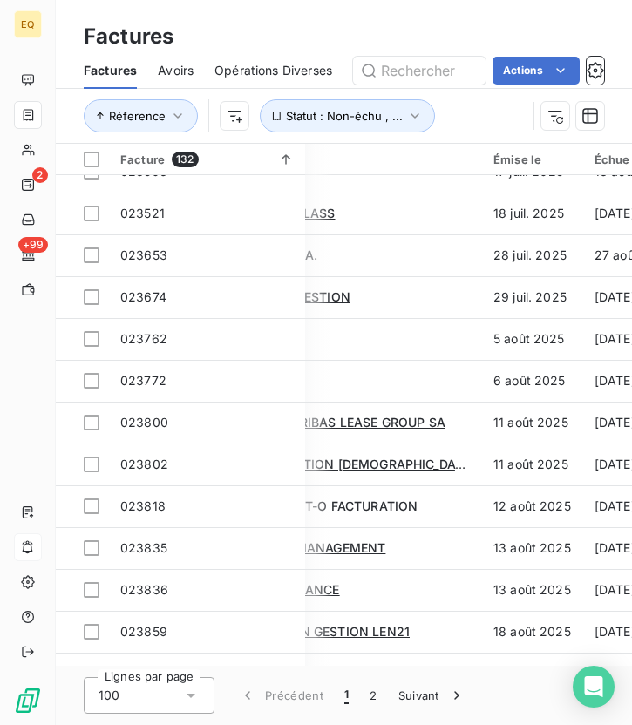
scroll to position [275, 0]
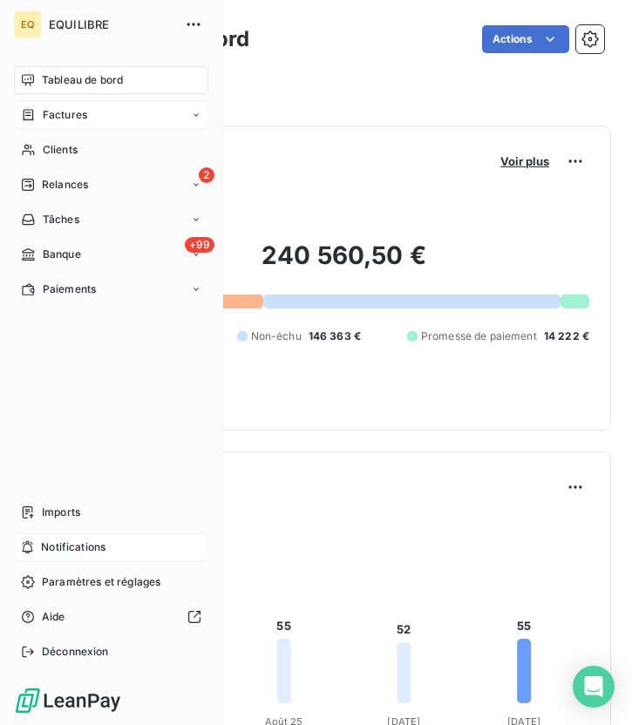
click at [51, 116] on span "Factures" at bounding box center [65, 115] width 44 height 16
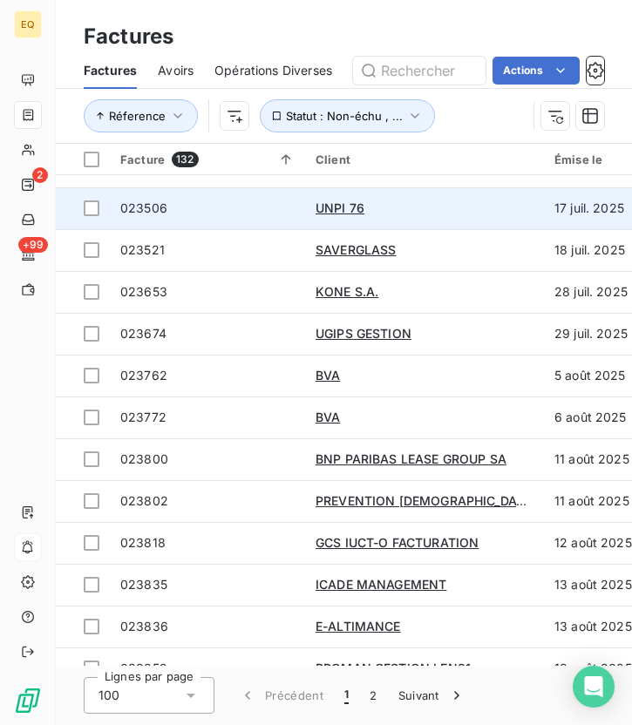
scroll to position [39, 0]
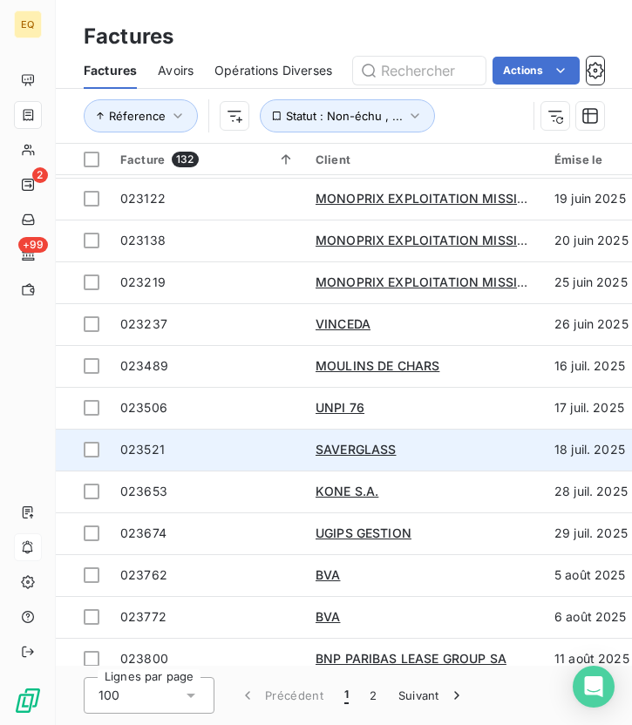
click at [179, 459] on td "023521" at bounding box center [207, 450] width 195 height 42
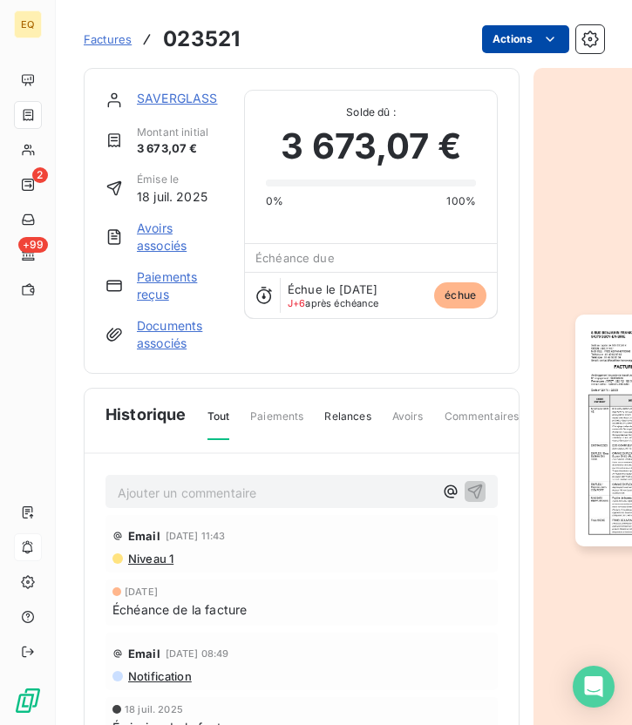
click at [524, 44] on html "EQ 2 +99 Factures 023521 Actions SAVERGLASS Montant initial 3 673,07 € Émise le…" at bounding box center [316, 362] width 632 height 725
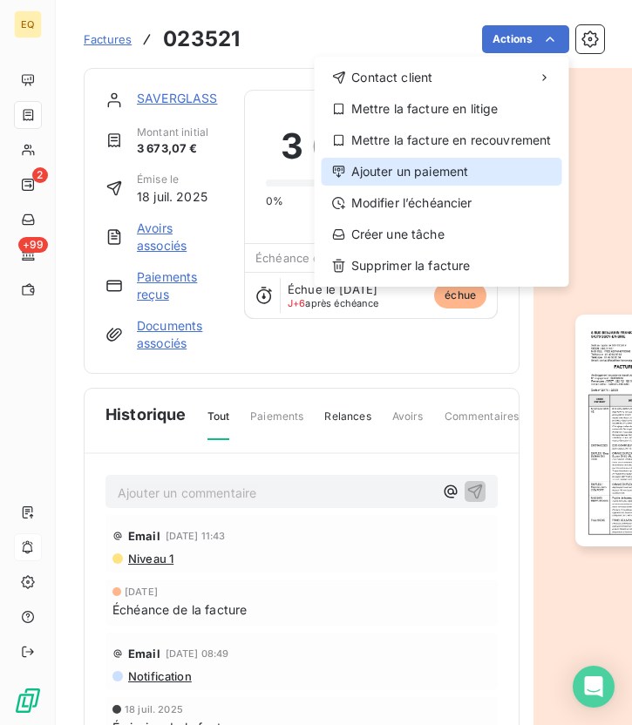
click at [392, 174] on div "Ajouter un paiement" at bounding box center [441, 172] width 240 height 28
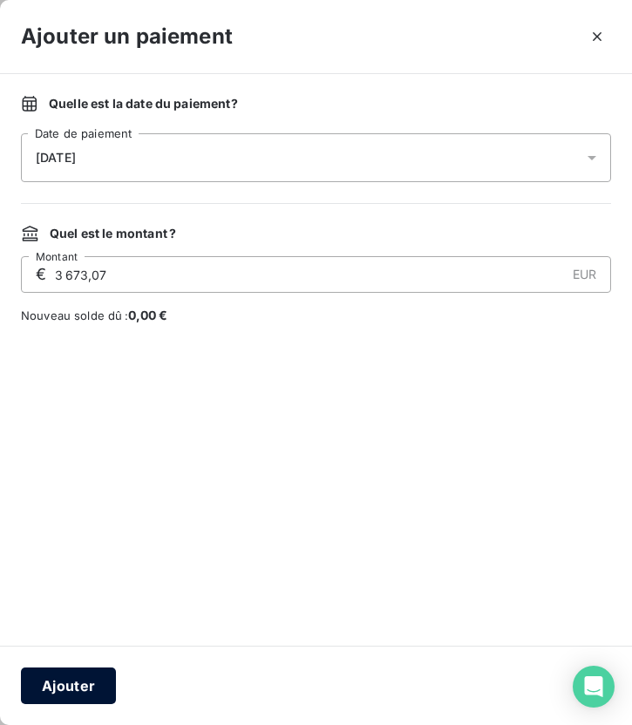
click at [80, 655] on button "Ajouter" at bounding box center [68, 685] width 95 height 37
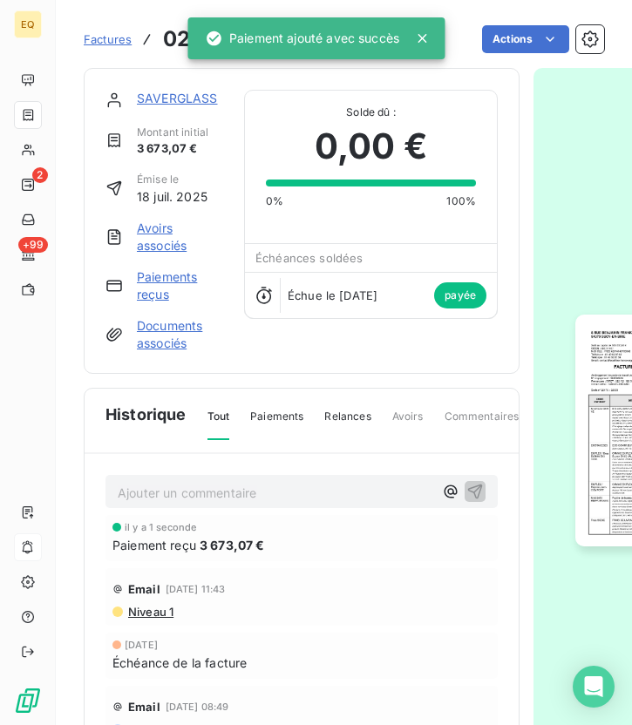
click at [104, 47] on link "Factures" at bounding box center [108, 38] width 48 height 17
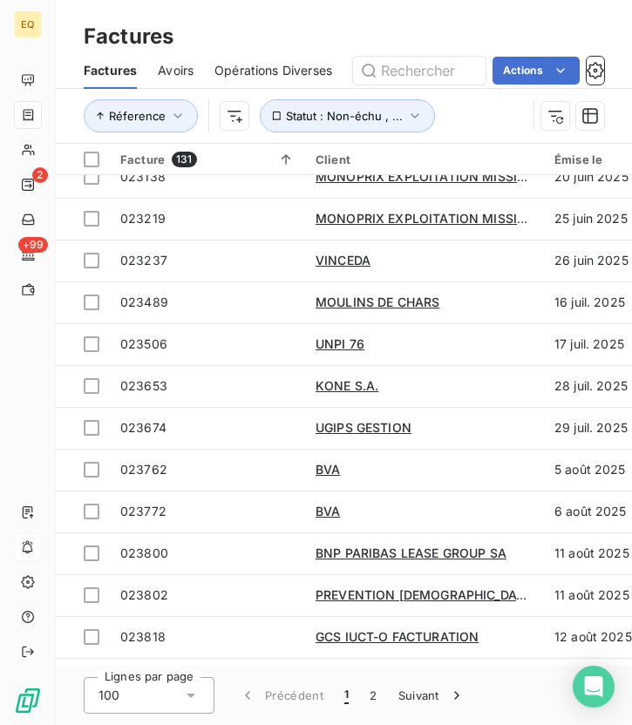
scroll to position [154, 0]
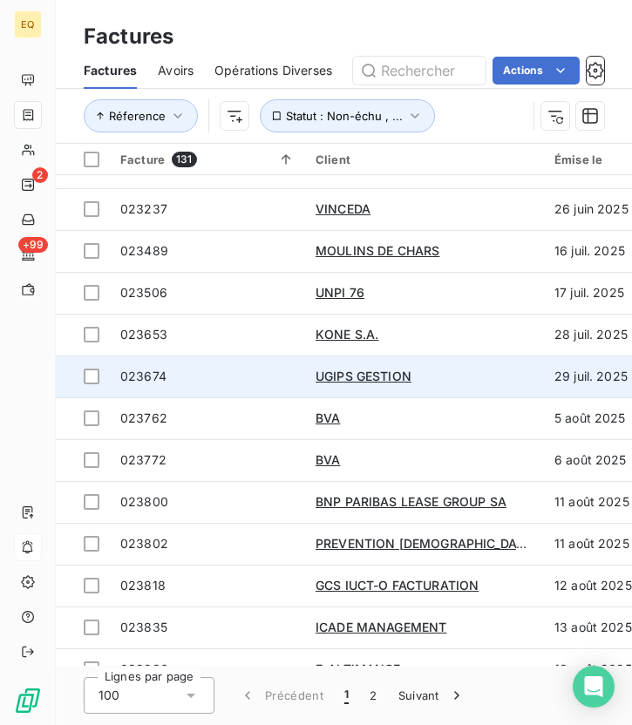
click at [137, 375] on span "023674" at bounding box center [143, 376] width 46 height 15
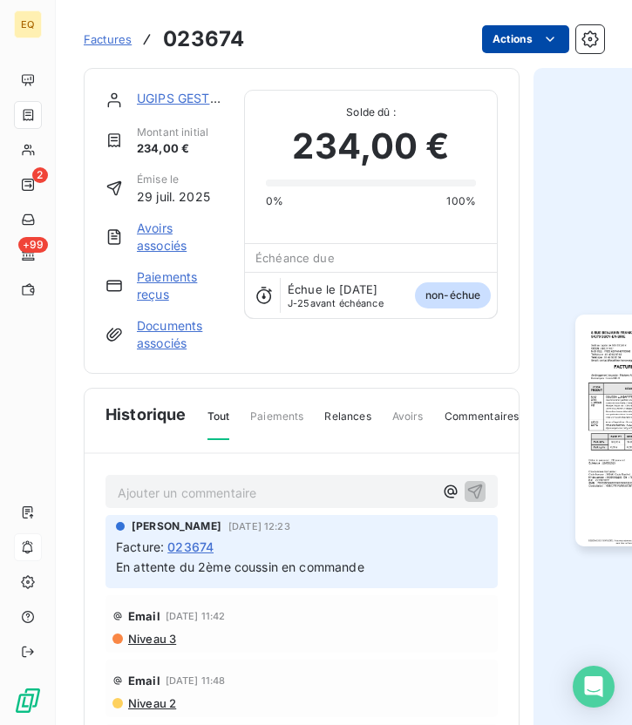
click at [544, 25] on html "EQ 2 +99 Factures 023674 Actions UGIPS GESTION Montant initial 234,00 € Émise l…" at bounding box center [316, 362] width 632 height 725
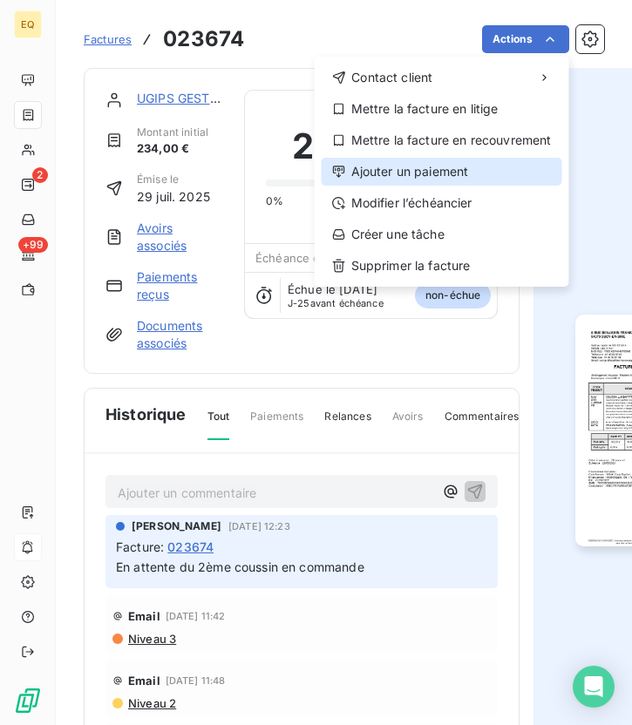
click at [406, 176] on div "Ajouter un paiement" at bounding box center [441, 172] width 240 height 28
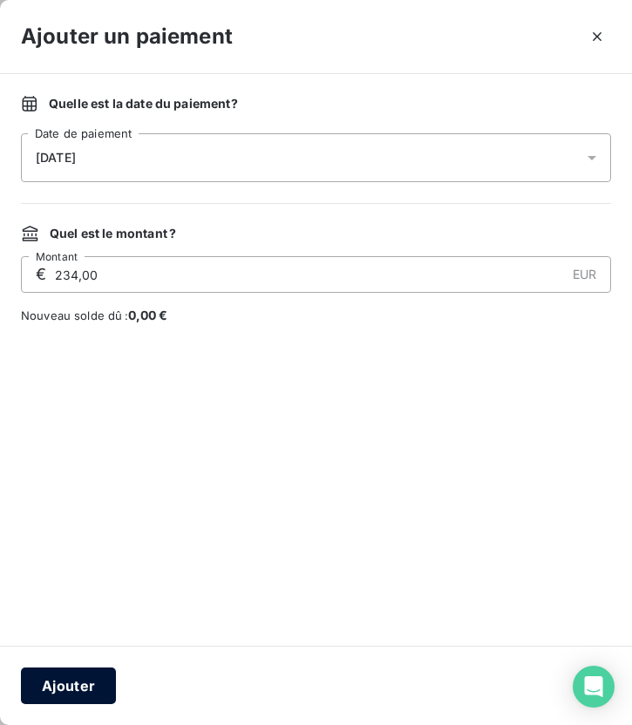
click at [75, 655] on button "Ajouter" at bounding box center [68, 685] width 95 height 37
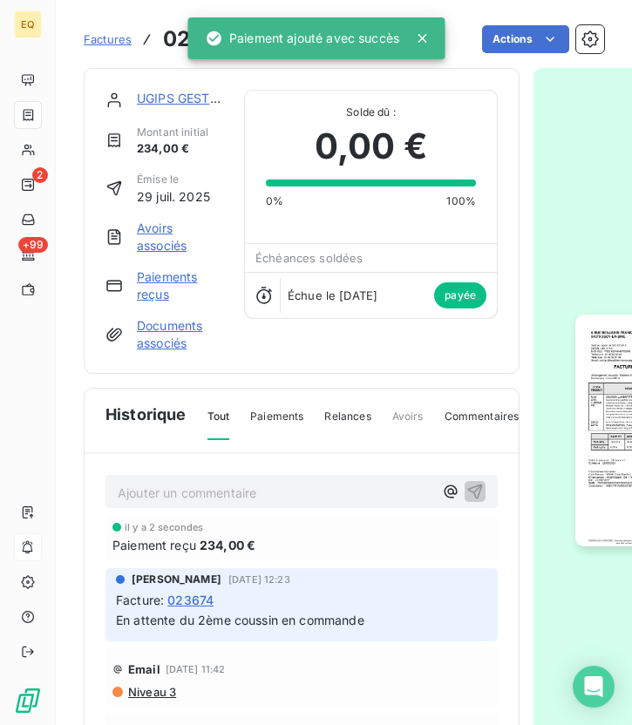
click at [104, 37] on span "Factures" at bounding box center [108, 39] width 48 height 14
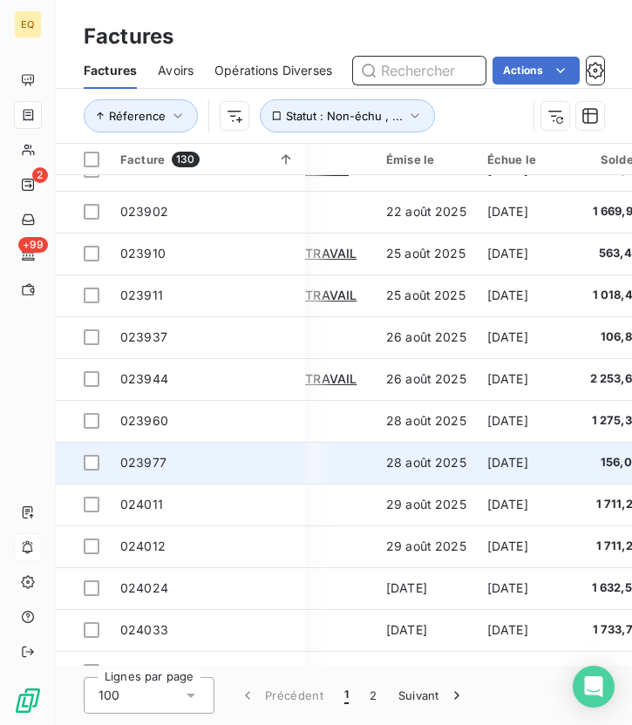
scroll to position [1030, 208]
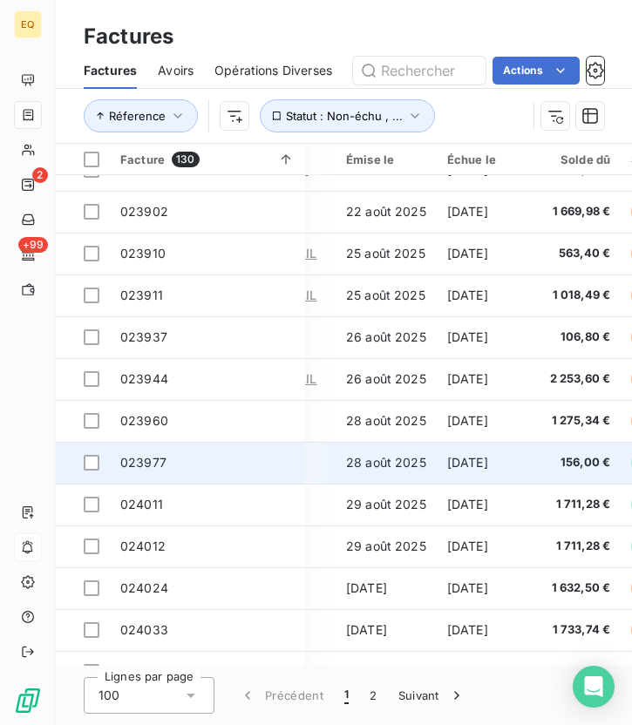
click at [164, 458] on span "023977" at bounding box center [143, 462] width 46 height 15
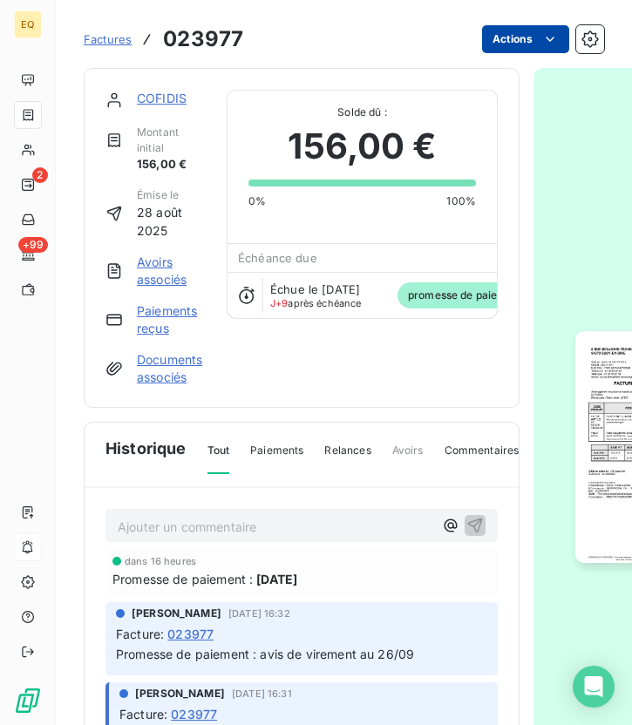
click at [538, 43] on html "EQ 2 +99 Factures 023977 Actions COFIDIS Montant initial 156,00 € Émise le [DAT…" at bounding box center [316, 362] width 632 height 725
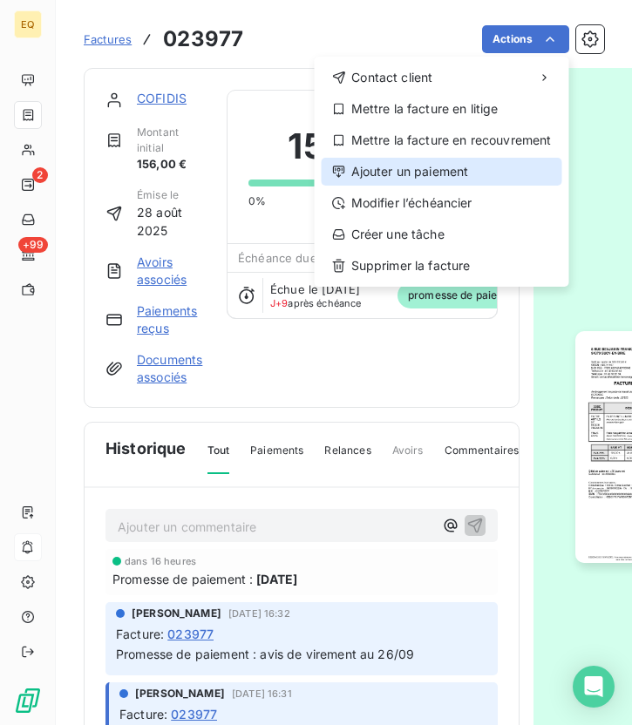
click at [429, 174] on div "Ajouter un paiement" at bounding box center [441, 172] width 240 height 28
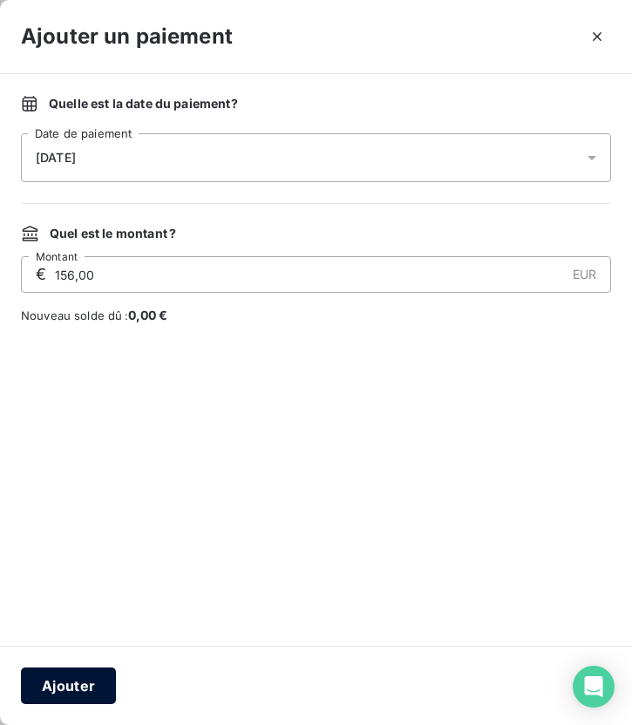
click at [84, 655] on button "Ajouter" at bounding box center [68, 685] width 95 height 37
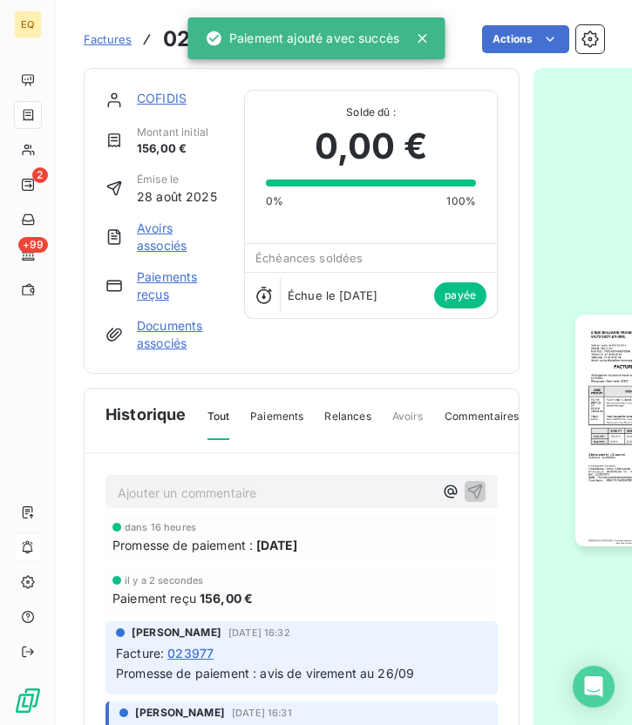
click at [112, 44] on span "Factures" at bounding box center [108, 39] width 48 height 14
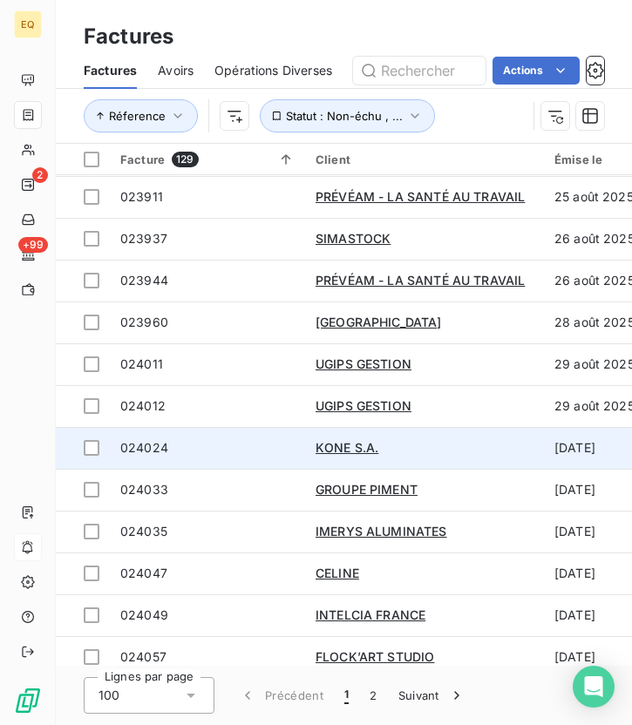
scroll to position [1129, 0]
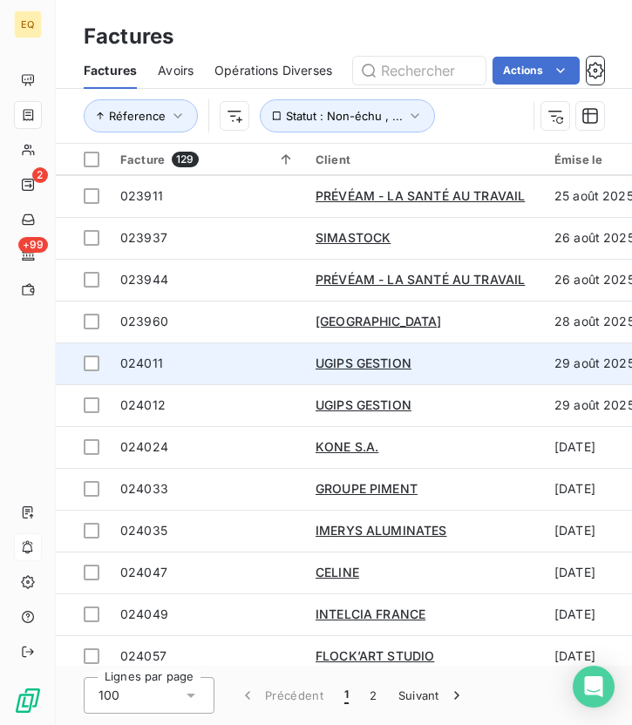
click at [144, 361] on span "024011" at bounding box center [141, 362] width 43 height 15
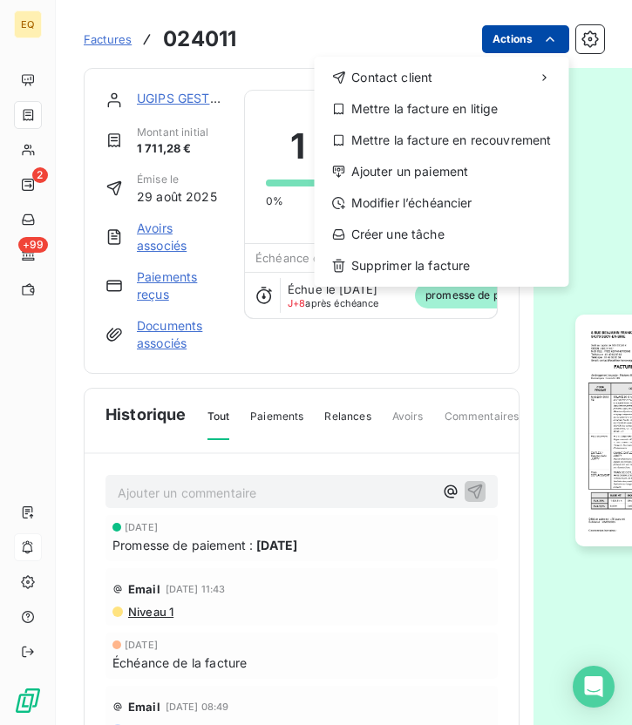
click at [525, 36] on html "EQ 2 +99 Factures 024011 Actions Contact client Mettre la facture en litige Met…" at bounding box center [316, 362] width 632 height 725
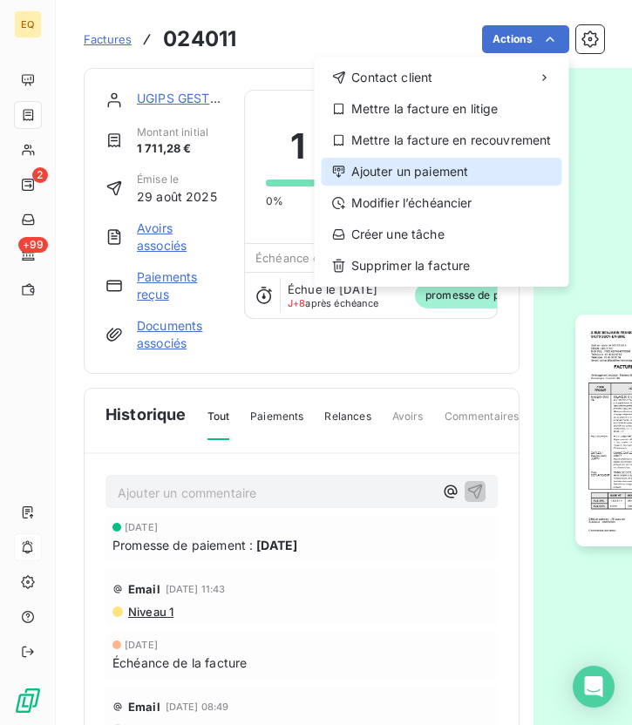
click at [390, 173] on div "Ajouter un paiement" at bounding box center [441, 172] width 240 height 28
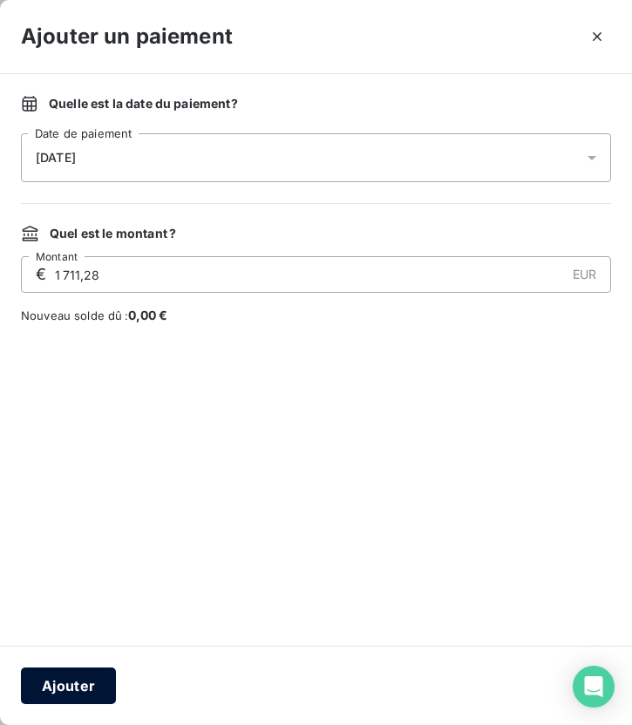
click at [57, 655] on button "Ajouter" at bounding box center [68, 685] width 95 height 37
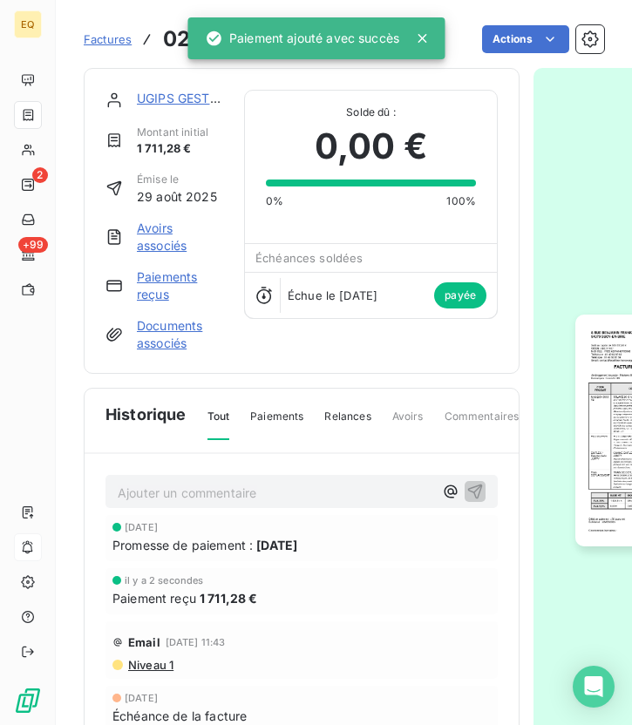
click at [110, 44] on span "Factures" at bounding box center [108, 39] width 48 height 14
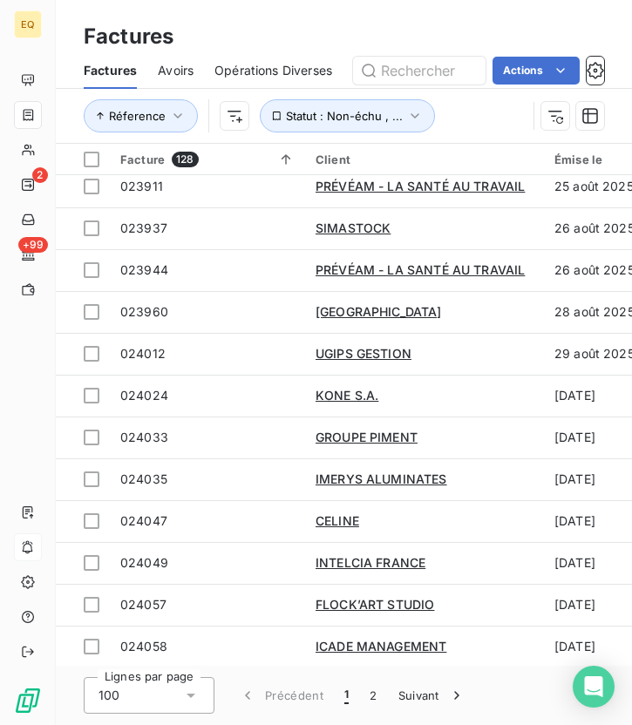
scroll to position [1125, 0]
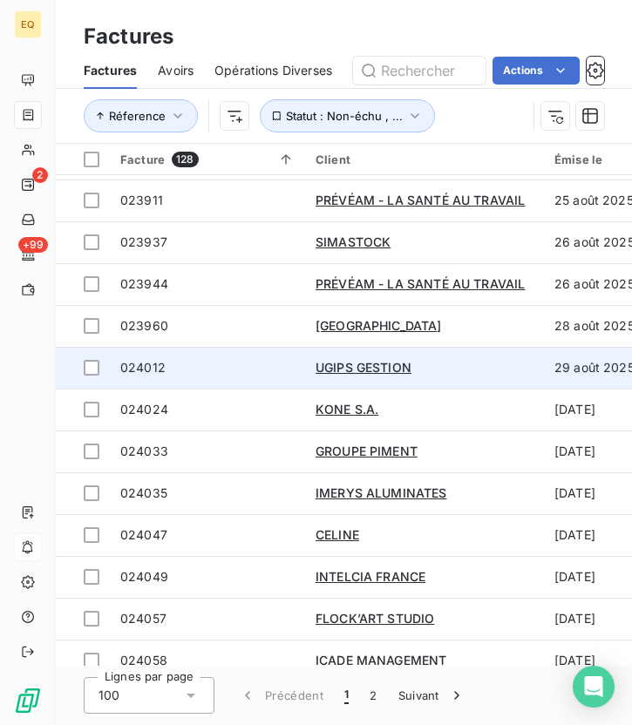
click at [239, 369] on span "024012" at bounding box center [207, 367] width 174 height 17
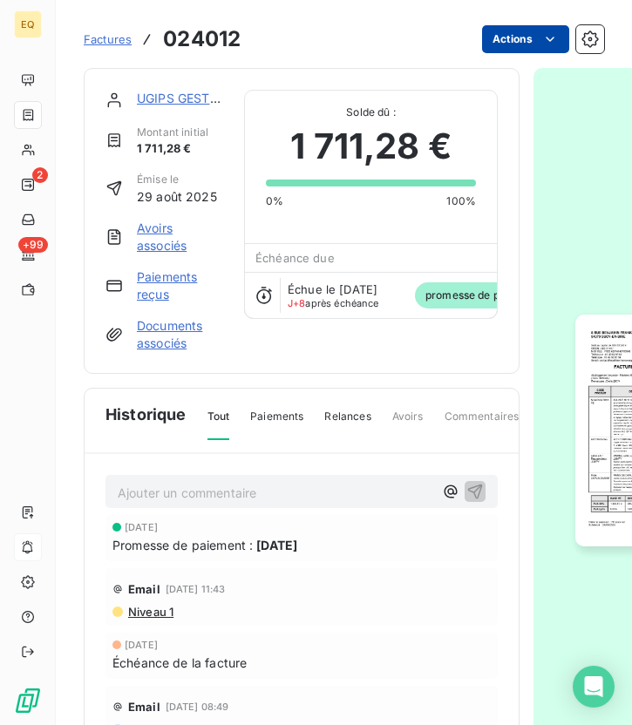
click at [534, 39] on html "EQ 2 +99 Factures 024012 Actions UGIPS GESTION Montant initial 1 711,28 € Émise…" at bounding box center [316, 362] width 632 height 725
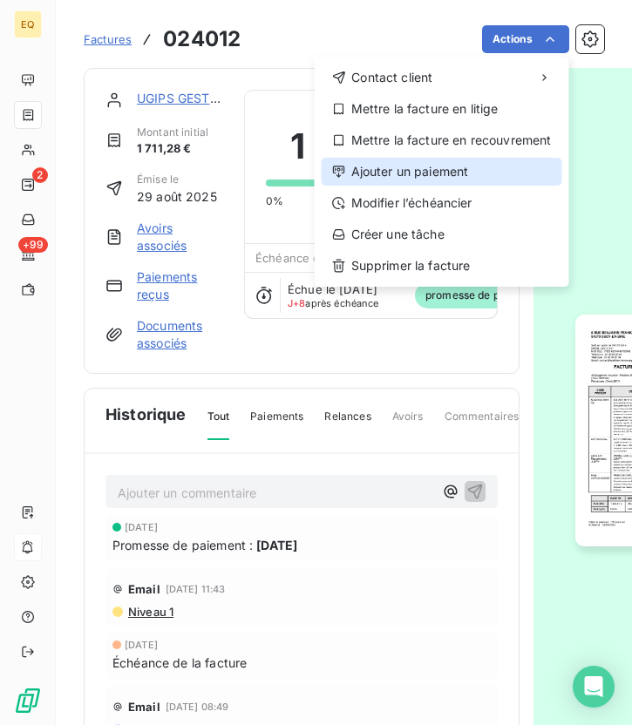
click at [427, 172] on div "Ajouter un paiement" at bounding box center [441, 172] width 240 height 28
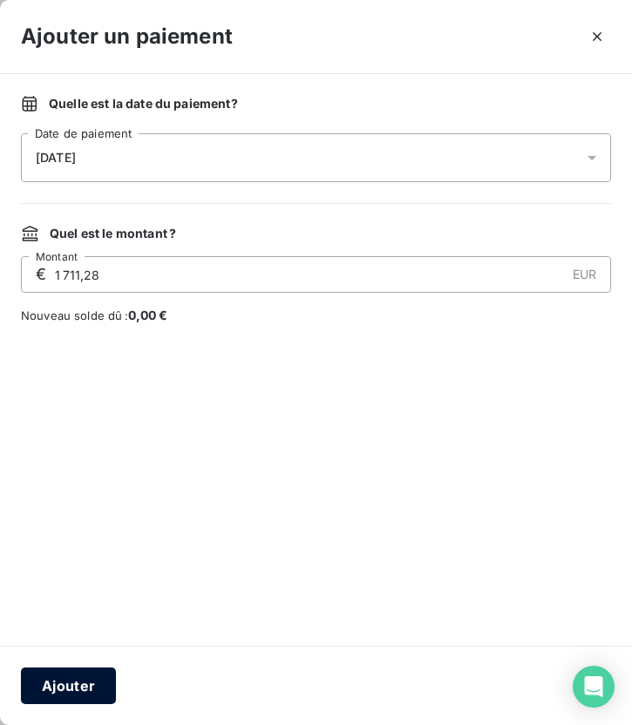
click at [70, 655] on button "Ajouter" at bounding box center [68, 685] width 95 height 37
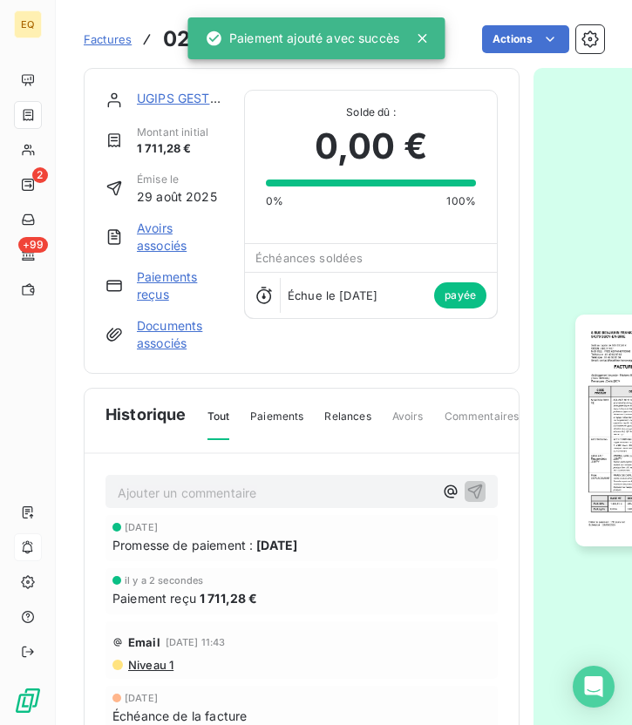
click at [100, 36] on span "Factures" at bounding box center [108, 39] width 48 height 14
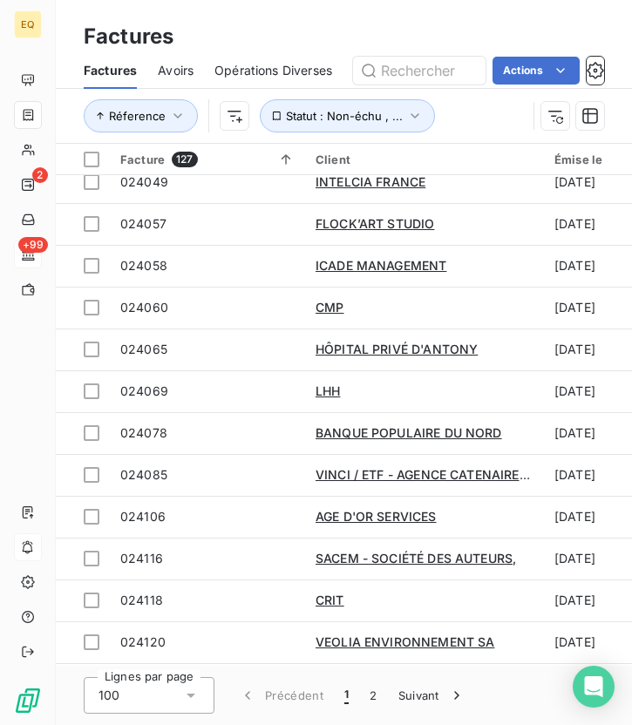
scroll to position [1478, 0]
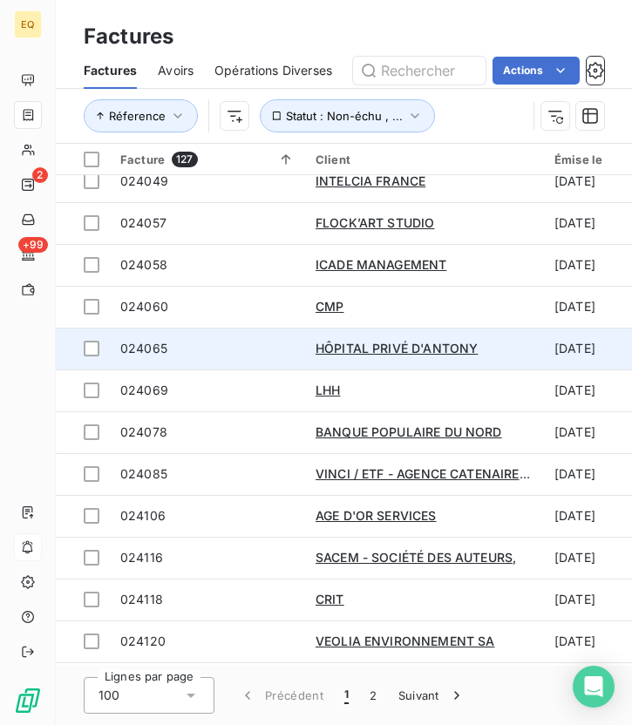
click at [182, 355] on span "024065" at bounding box center [207, 348] width 174 height 17
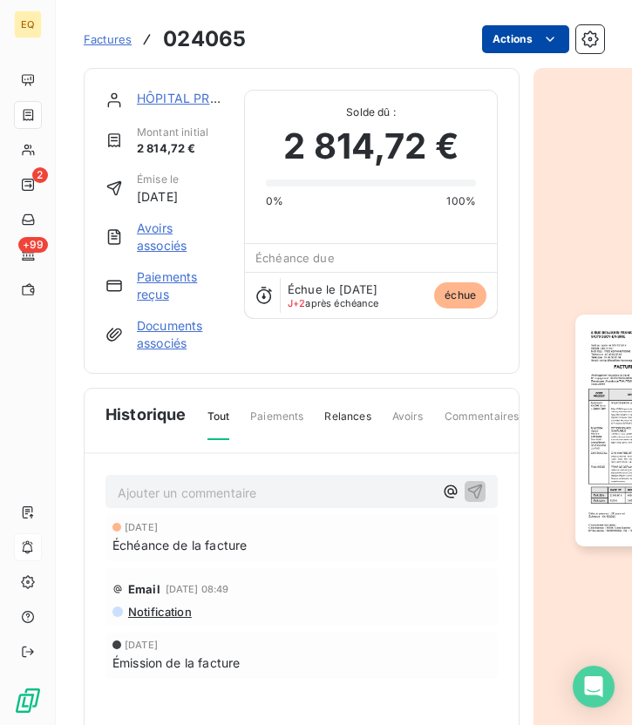
click at [529, 38] on html "EQ 2 +99 Factures 024065 Actions HÔPITAL PRIVÉ D'[PERSON_NAME] initial 2 814,72…" at bounding box center [316, 362] width 632 height 725
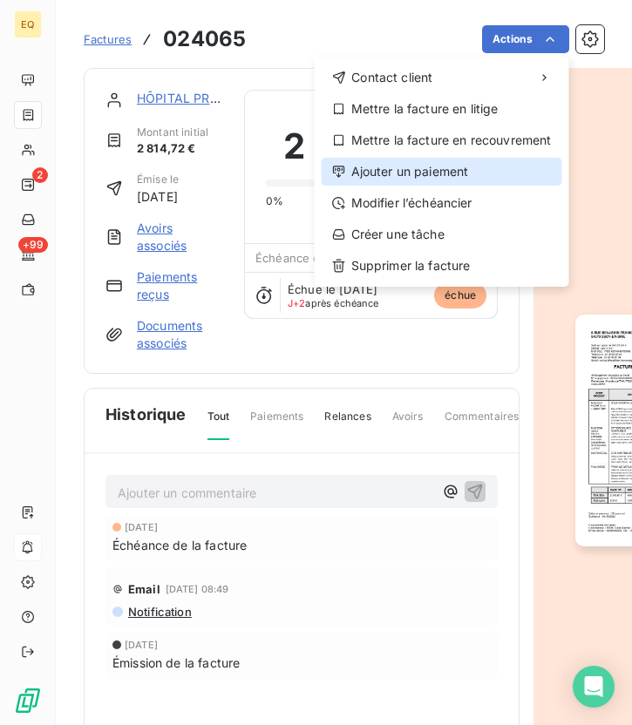
click at [439, 163] on div "Ajouter un paiement" at bounding box center [441, 172] width 240 height 28
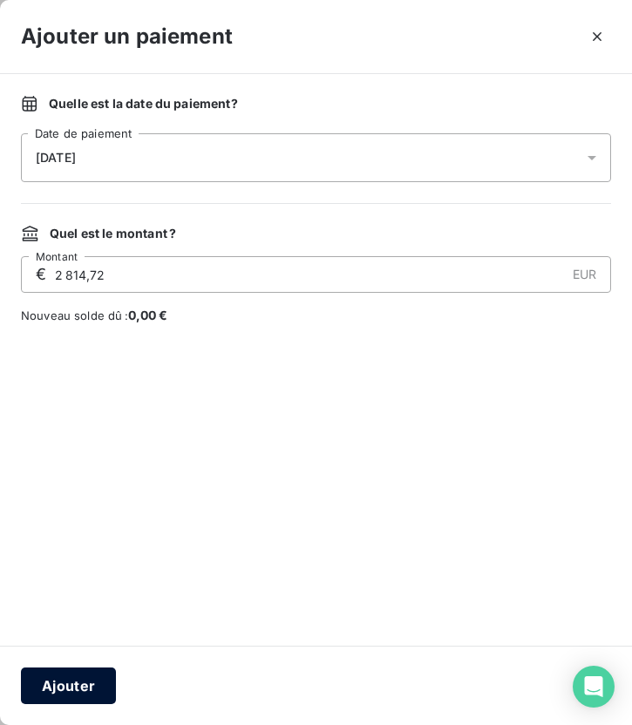
click at [52, 655] on button "Ajouter" at bounding box center [68, 685] width 95 height 37
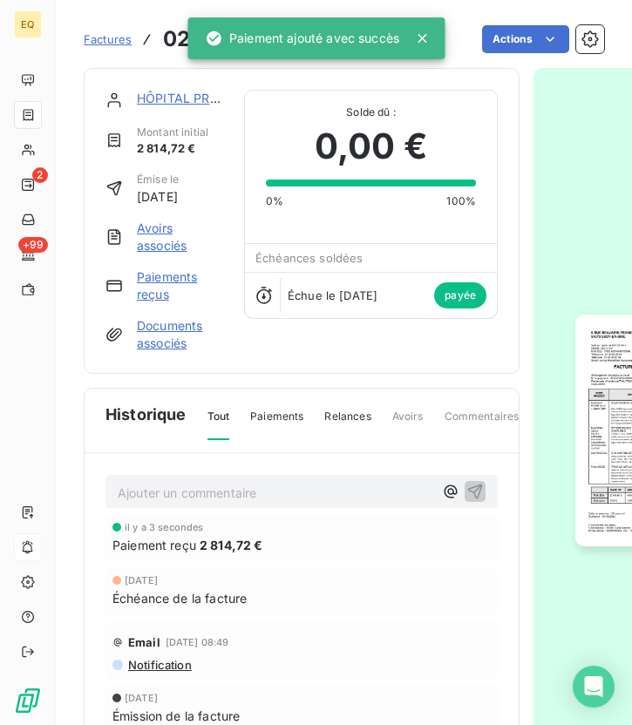
click at [103, 38] on span "Factures" at bounding box center [108, 39] width 48 height 14
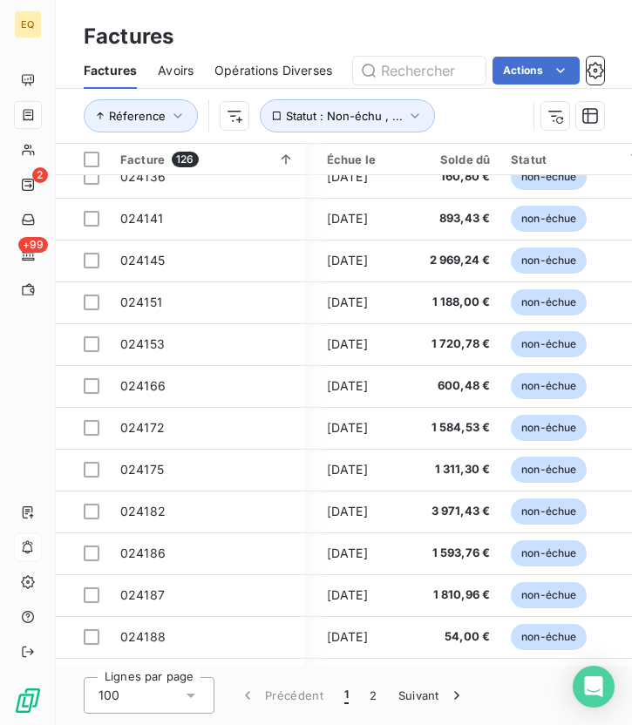
scroll to position [2113, 328]
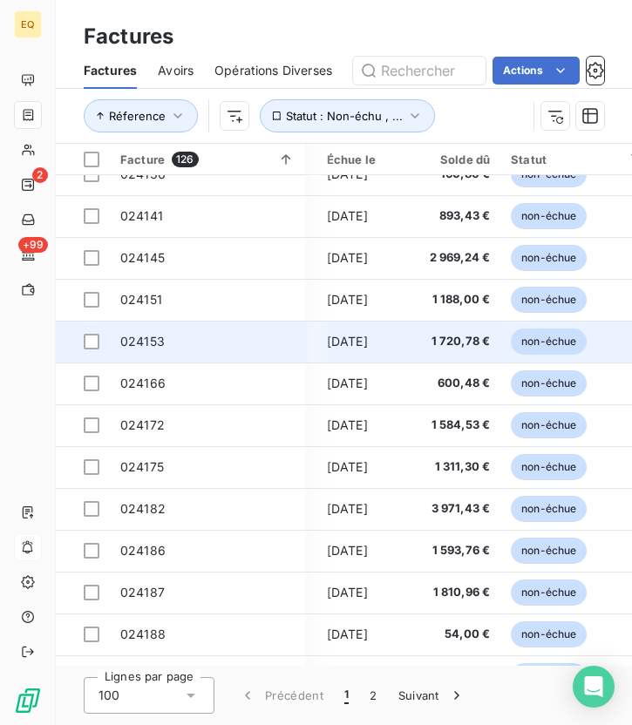
click at [174, 341] on span "024153" at bounding box center [207, 341] width 174 height 17
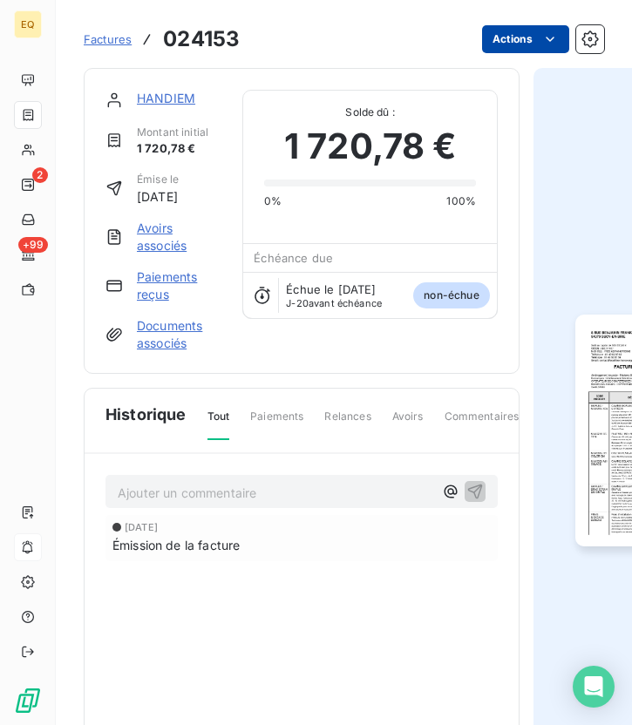
click at [518, 44] on html "EQ 2 +99 Factures 024153 Actions HANDIEM Montant initial 1 720,78 € Émise le [D…" at bounding box center [316, 362] width 632 height 725
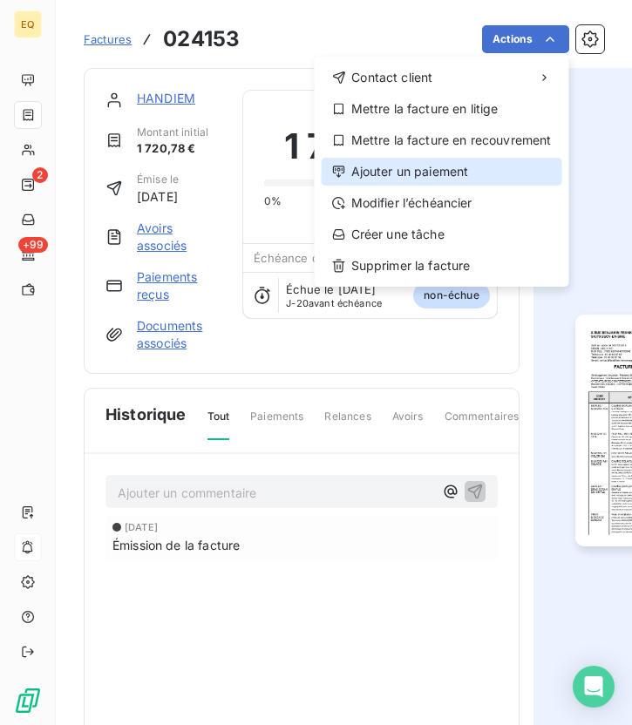
click at [404, 167] on div "Ajouter un paiement" at bounding box center [441, 172] width 240 height 28
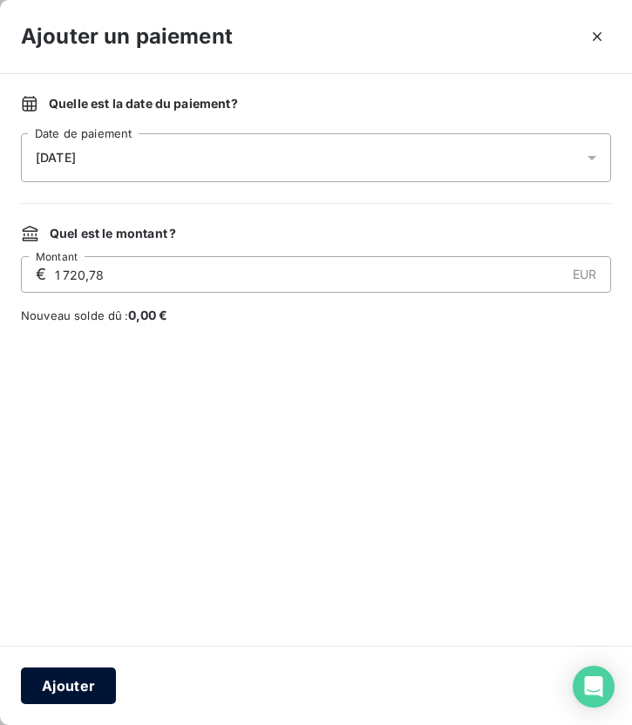
click at [71, 655] on button "Ajouter" at bounding box center [68, 685] width 95 height 37
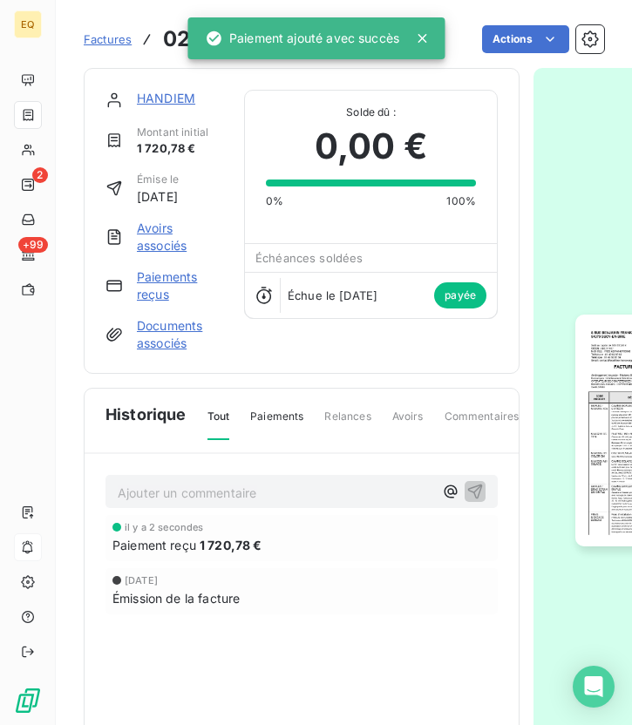
click at [104, 38] on span "Factures" at bounding box center [108, 39] width 48 height 14
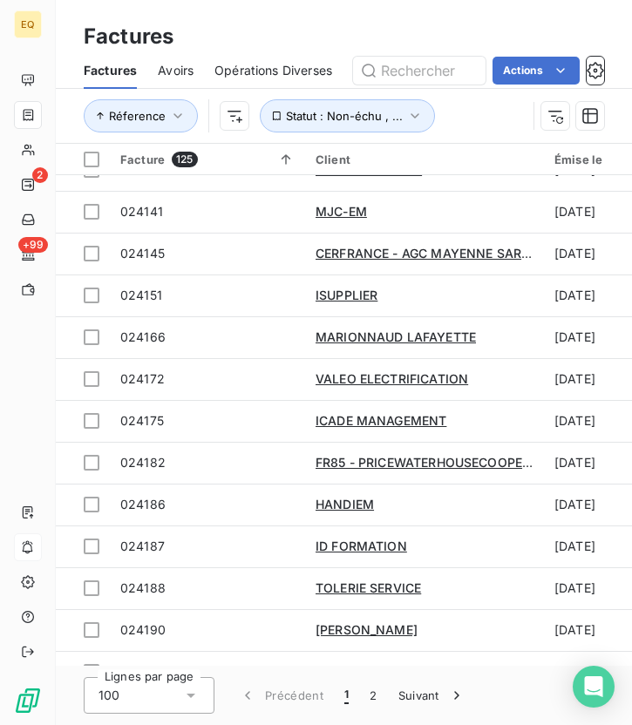
scroll to position [2162, 0]
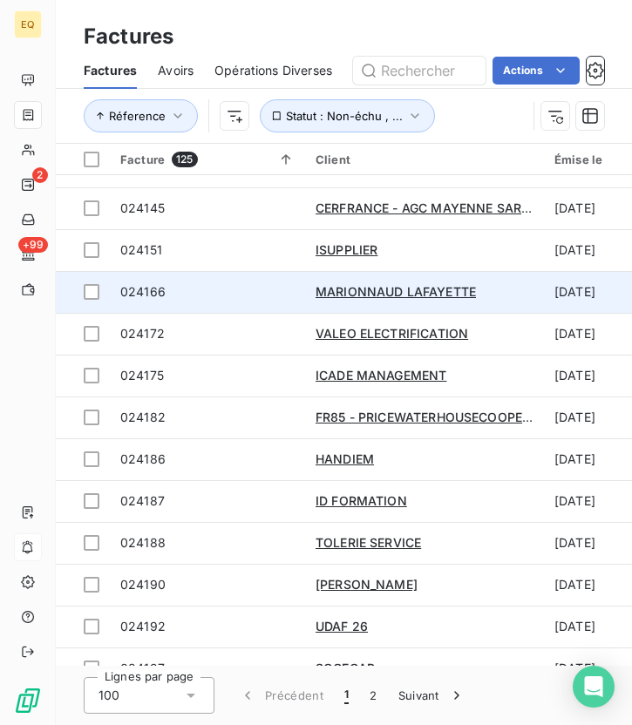
click at [152, 290] on span "024166" at bounding box center [142, 291] width 45 height 15
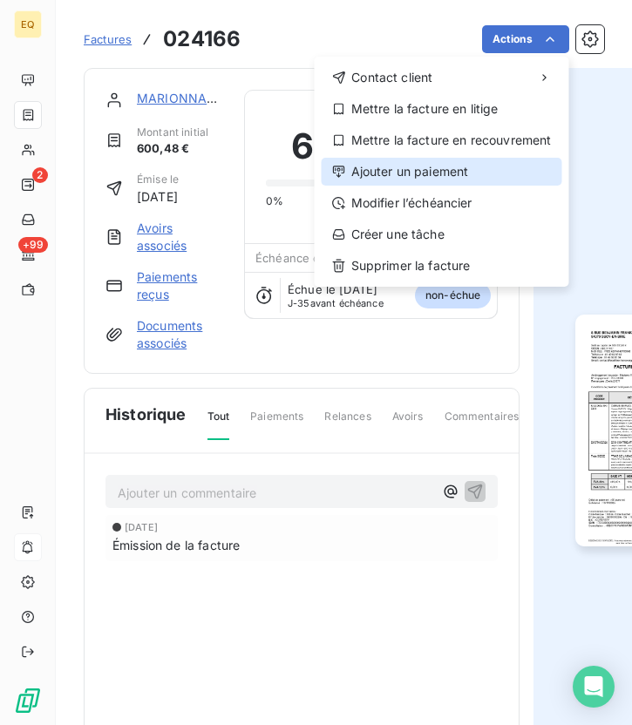
click at [405, 175] on div "Ajouter un paiement" at bounding box center [441, 172] width 240 height 28
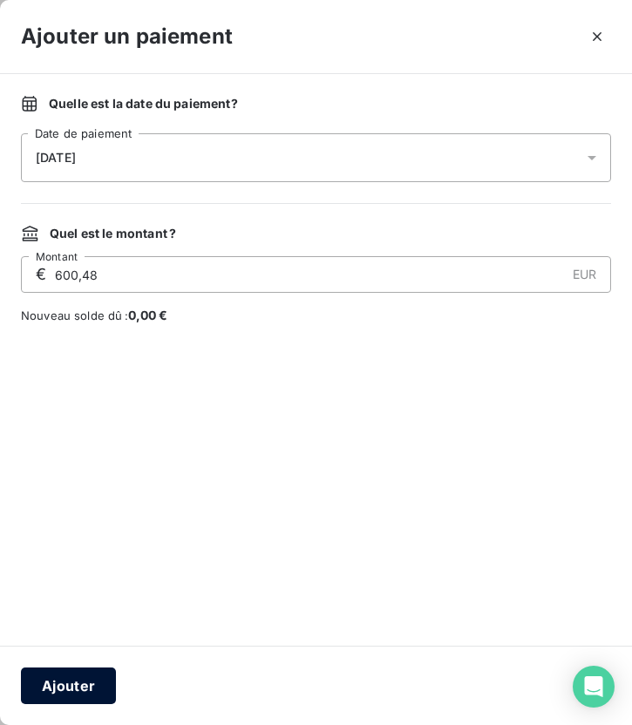
click at [84, 655] on button "Ajouter" at bounding box center [68, 685] width 95 height 37
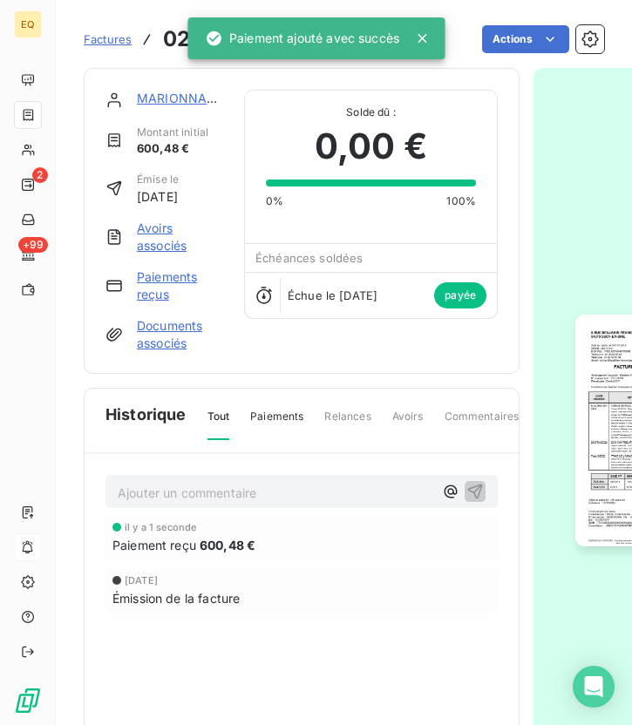
click at [117, 41] on span "Factures" at bounding box center [108, 39] width 48 height 14
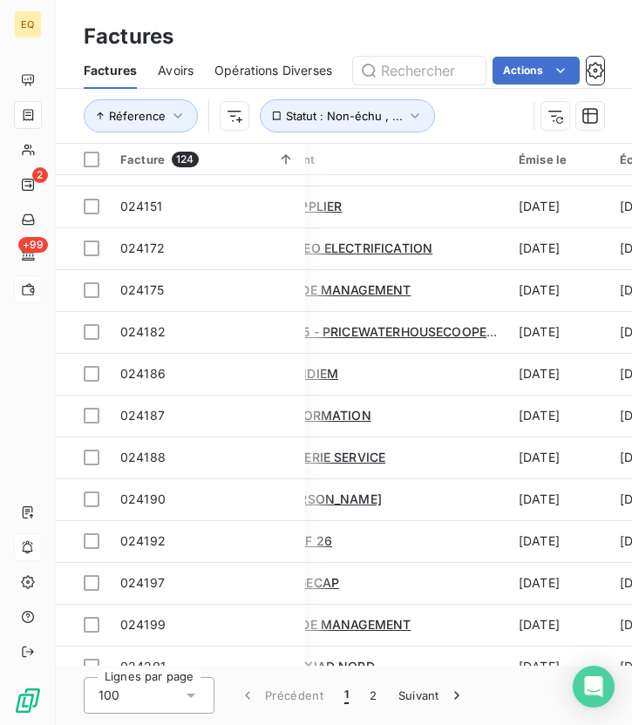
scroll to position [2206, 0]
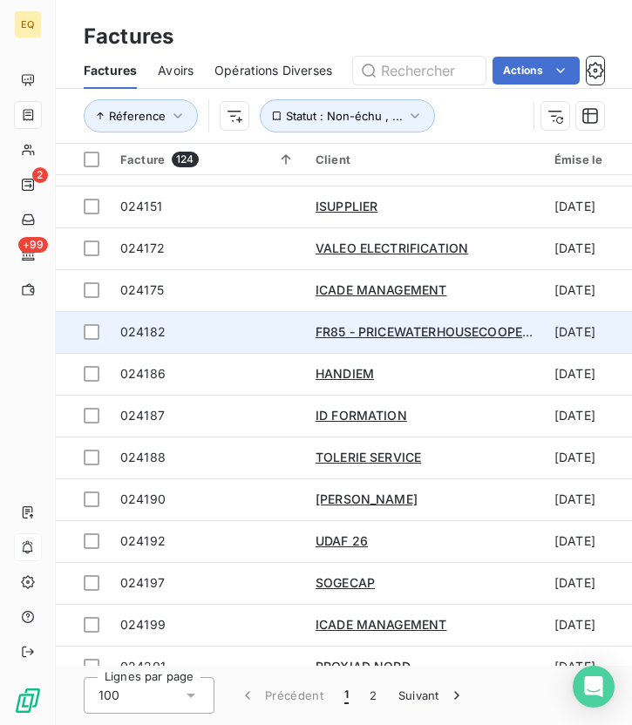
click at [174, 331] on span "024182" at bounding box center [207, 331] width 174 height 17
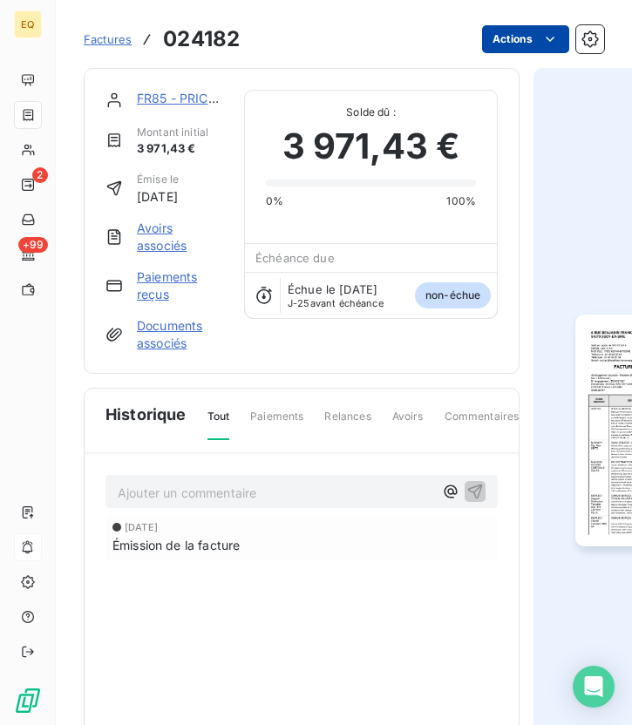
click at [513, 36] on html "EQ 2 +99 Factures 024182 Actions FR85 - PRICEWATERHOUSECOOPERS SERVICES Montant…" at bounding box center [316, 362] width 632 height 725
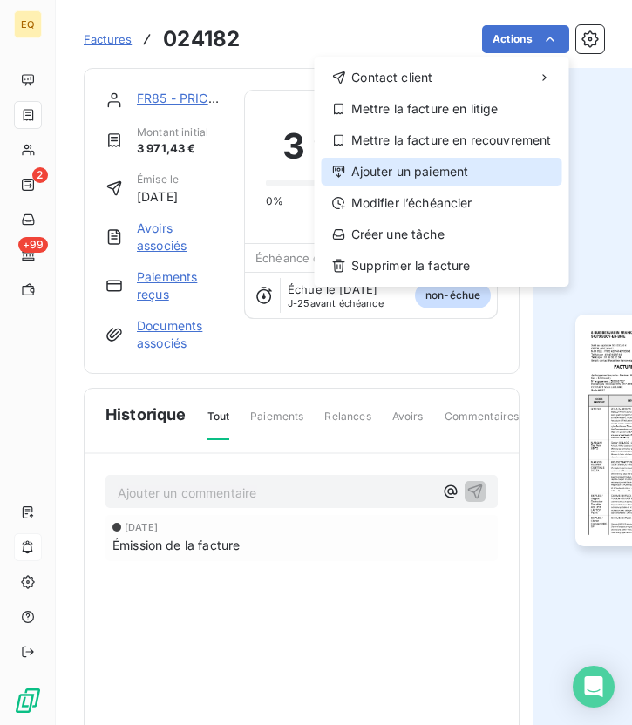
click at [395, 173] on div "Ajouter un paiement" at bounding box center [441, 172] width 240 height 28
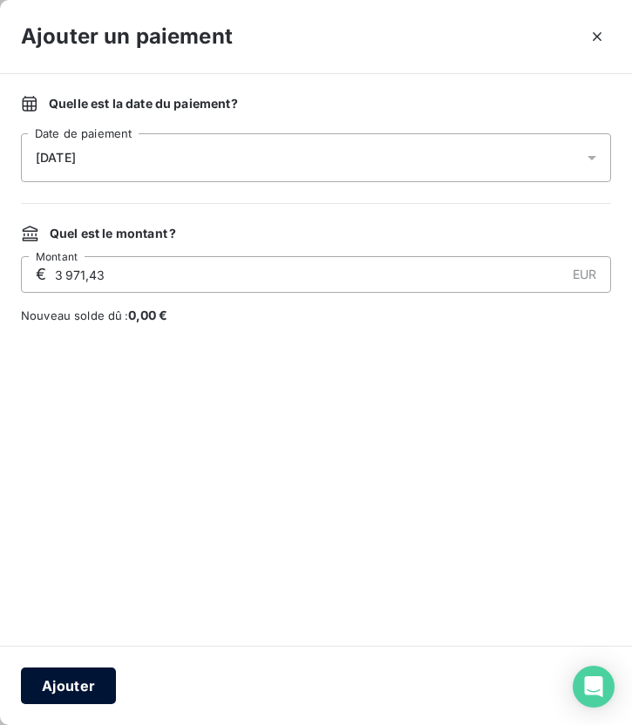
click at [91, 655] on button "Ajouter" at bounding box center [68, 685] width 95 height 37
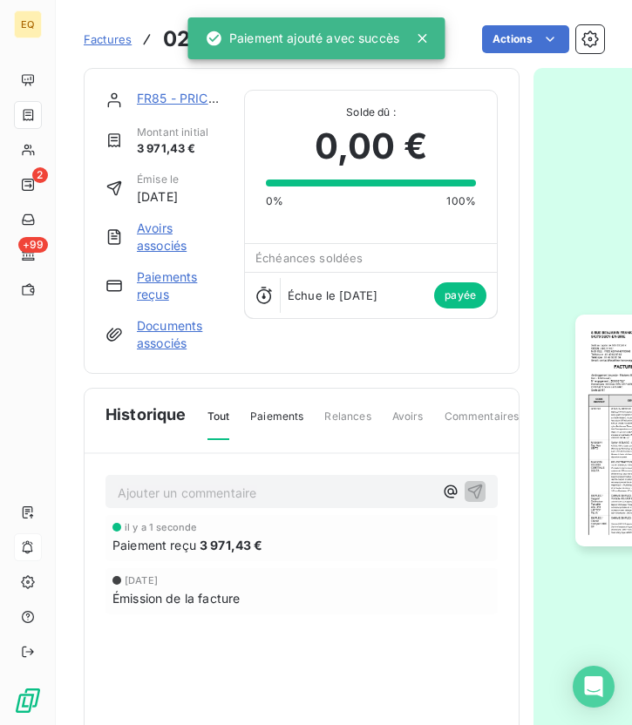
click at [112, 37] on span "Factures" at bounding box center [108, 39] width 48 height 14
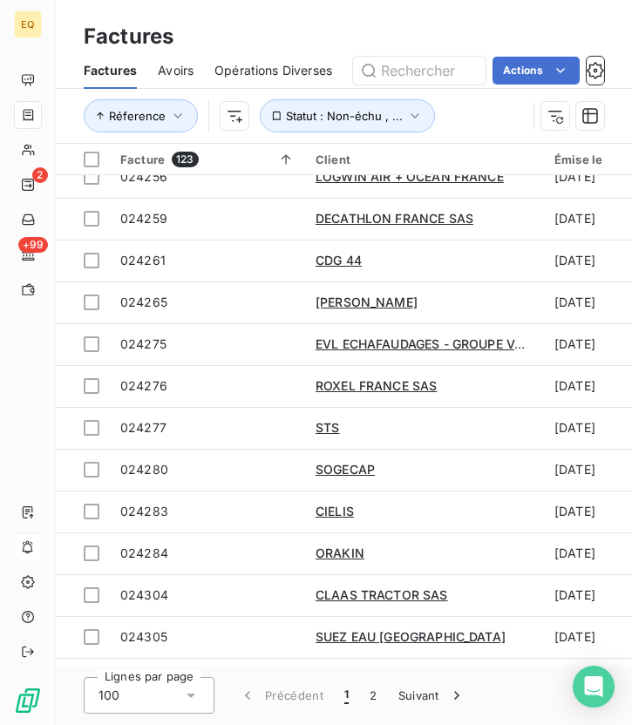
scroll to position [3111, 0]
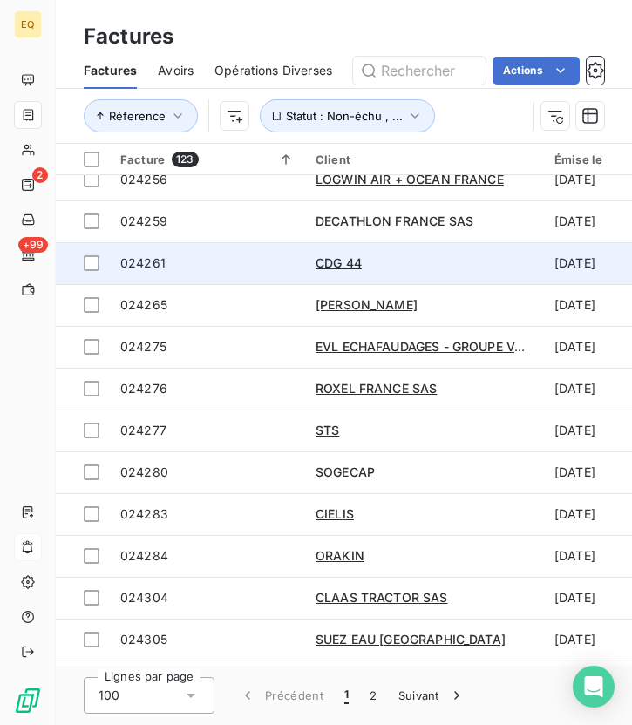
click at [165, 260] on span "024261" at bounding box center [207, 262] width 174 height 17
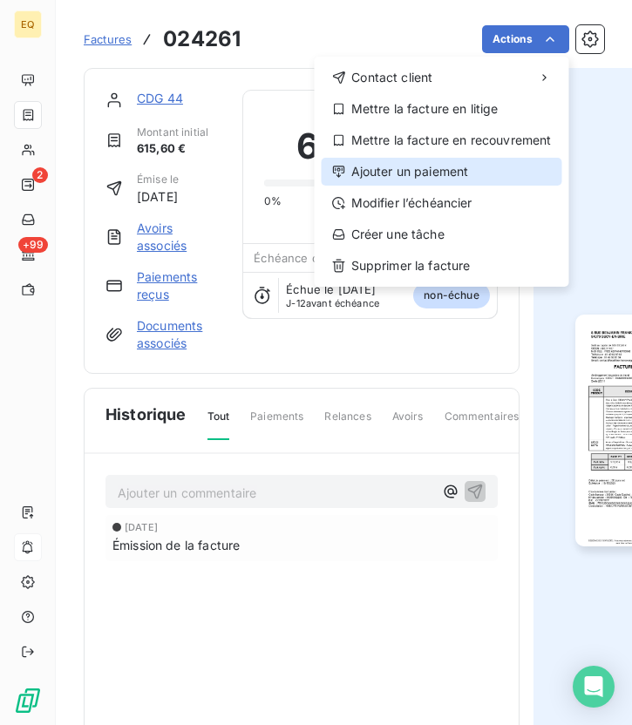
click at [384, 172] on div "Ajouter un paiement" at bounding box center [441, 172] width 240 height 28
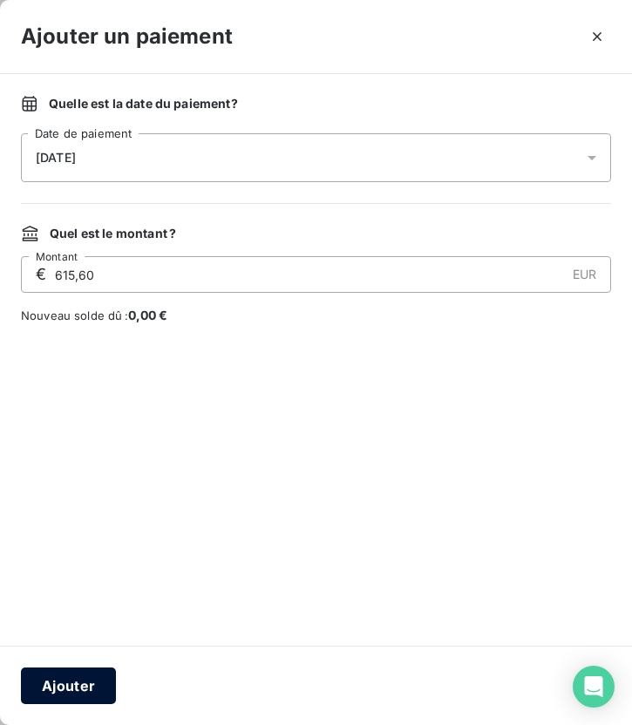
click at [61, 655] on button "Ajouter" at bounding box center [68, 685] width 95 height 37
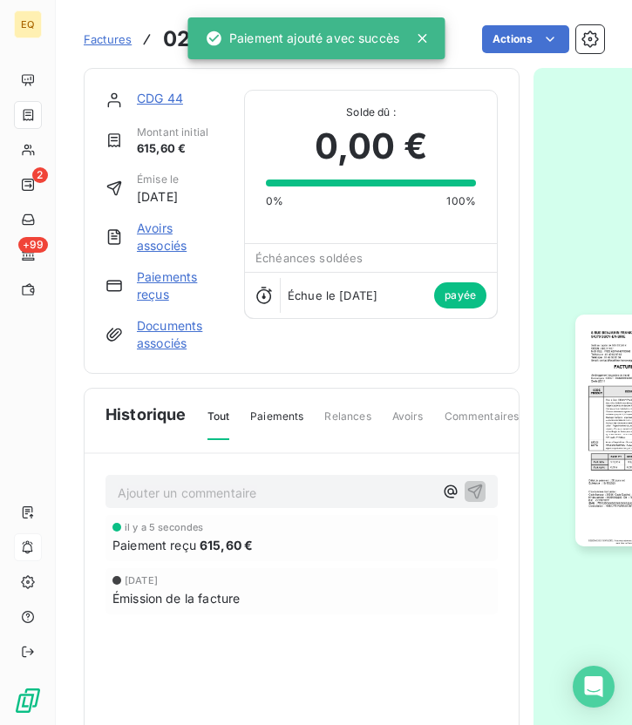
click at [116, 47] on link "Factures" at bounding box center [108, 38] width 48 height 17
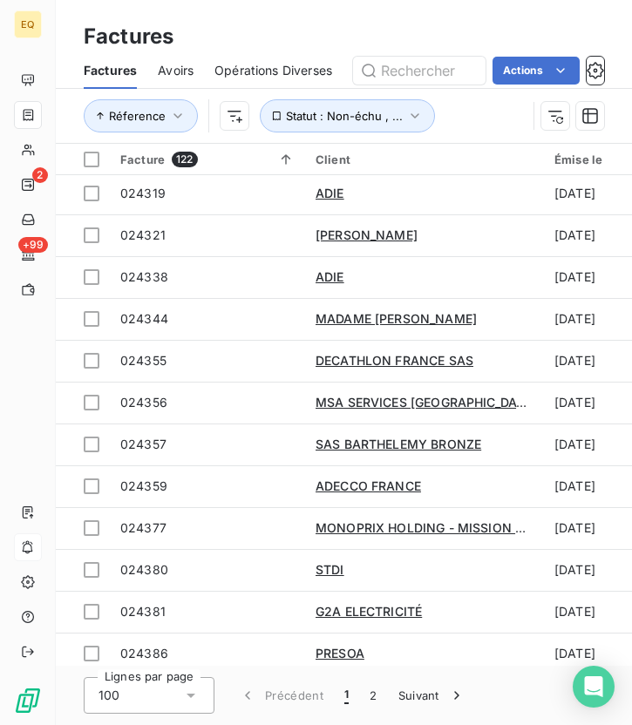
scroll to position [3698, 0]
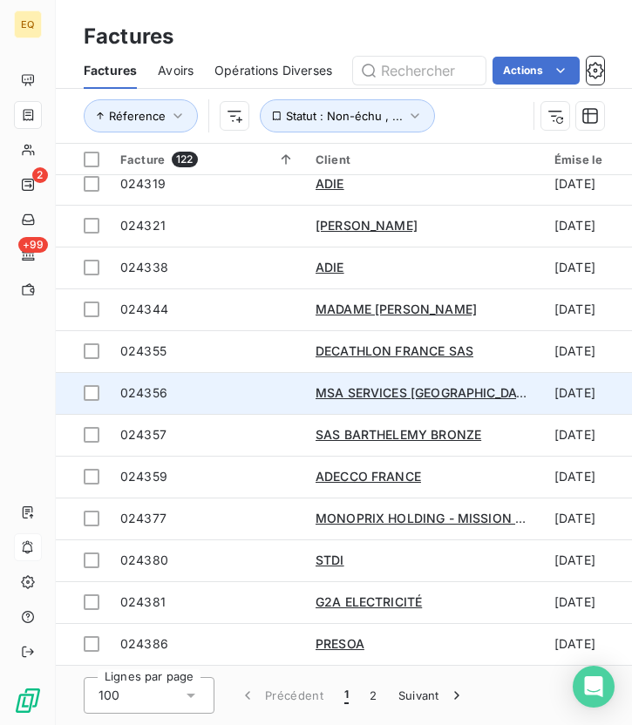
click at [179, 387] on span "024356" at bounding box center [207, 392] width 174 height 17
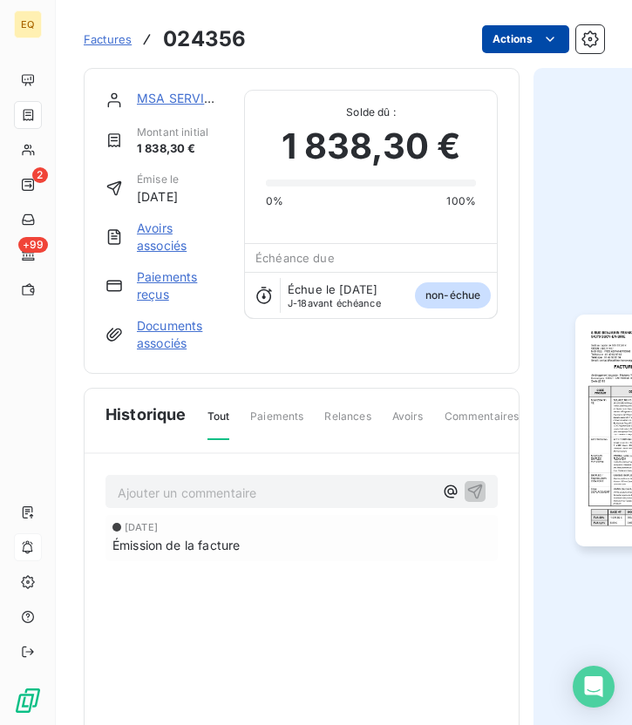
click at [537, 32] on html "EQ 2 +99 Factures 024356 Actions MSA SERVICES [GEOGRAPHIC_DATA] Montant initial…" at bounding box center [316, 362] width 632 height 725
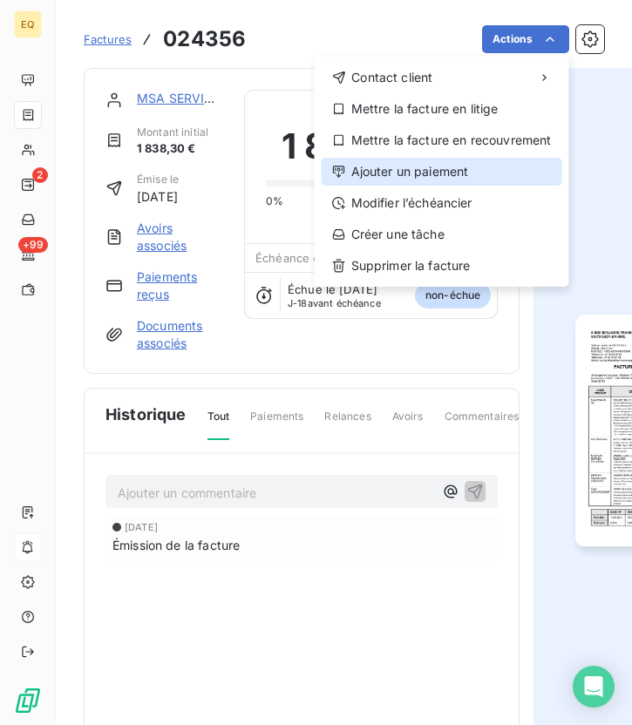
click at [389, 165] on div "Ajouter un paiement" at bounding box center [441, 172] width 240 height 28
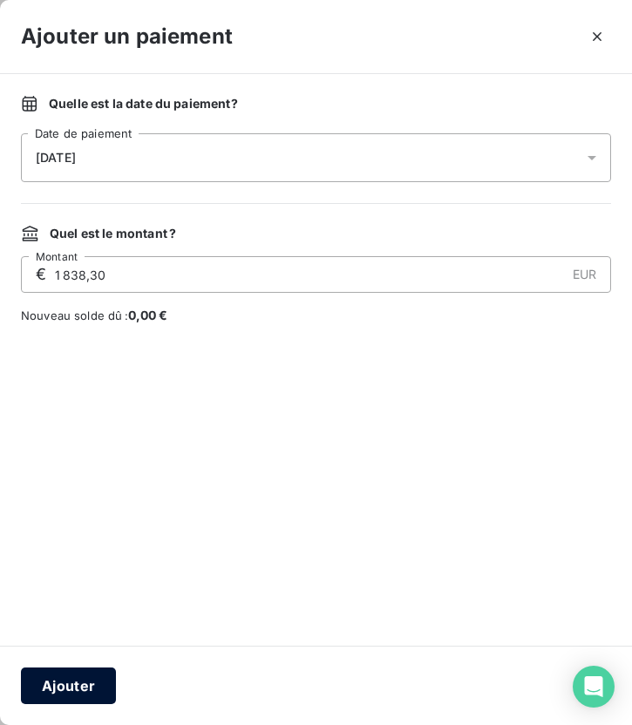
click at [84, 655] on button "Ajouter" at bounding box center [68, 685] width 95 height 37
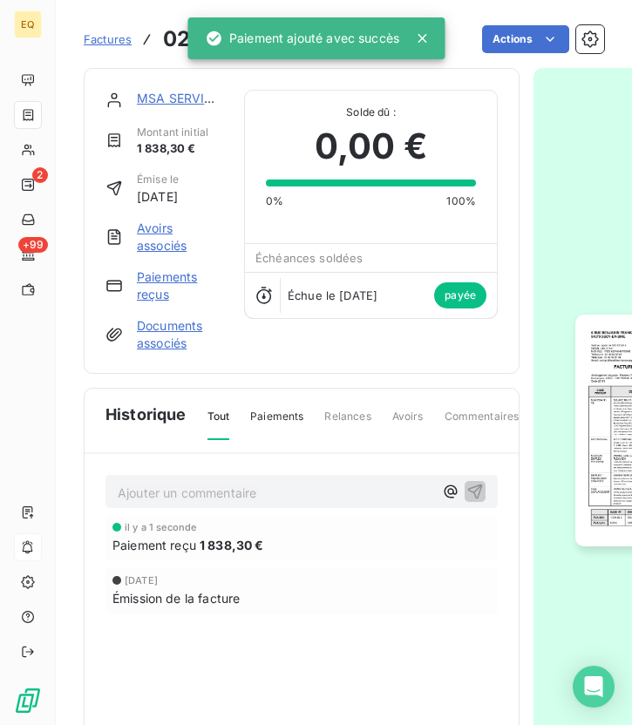
click at [116, 30] on link "Factures" at bounding box center [108, 38] width 48 height 17
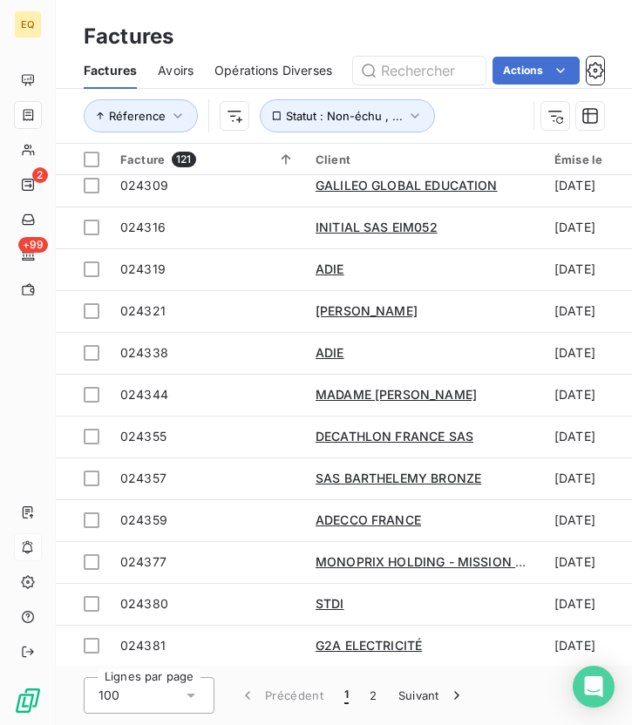
scroll to position [3698, 0]
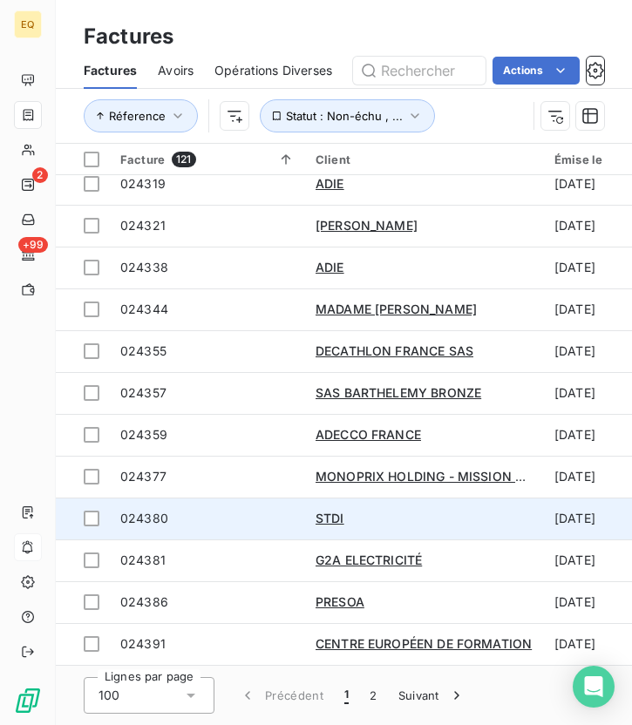
click at [144, 511] on span "024380" at bounding box center [144, 518] width 48 height 15
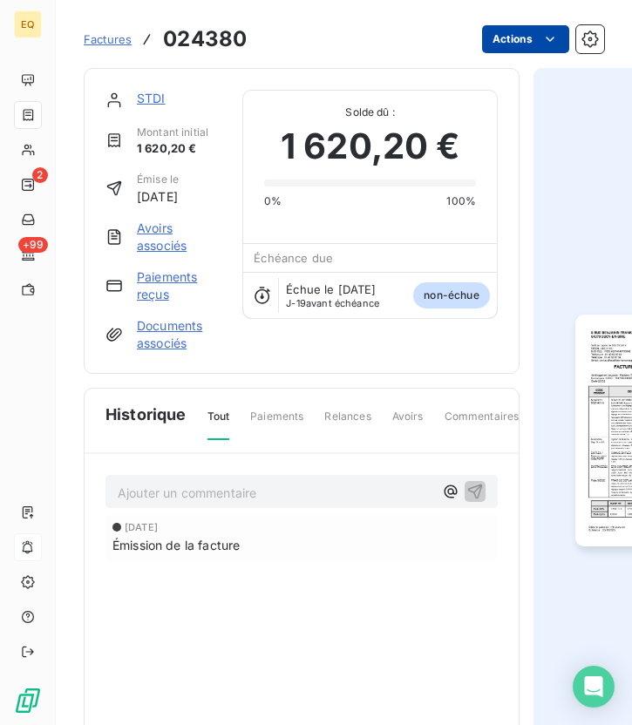
click at [531, 35] on html "EQ 2 +99 Factures 024380 Actions STDI Montant initial 1 620,20 € Émise le [DATE…" at bounding box center [316, 362] width 632 height 725
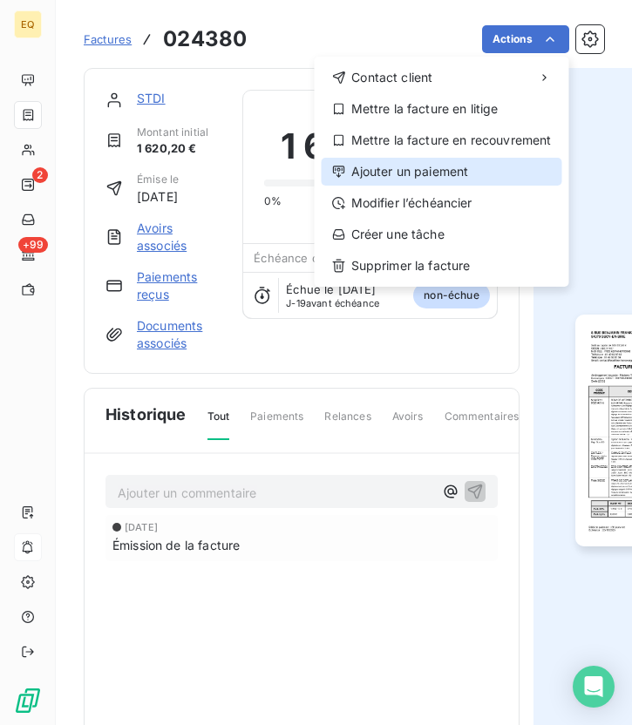
click at [409, 176] on div "Ajouter un paiement" at bounding box center [441, 172] width 240 height 28
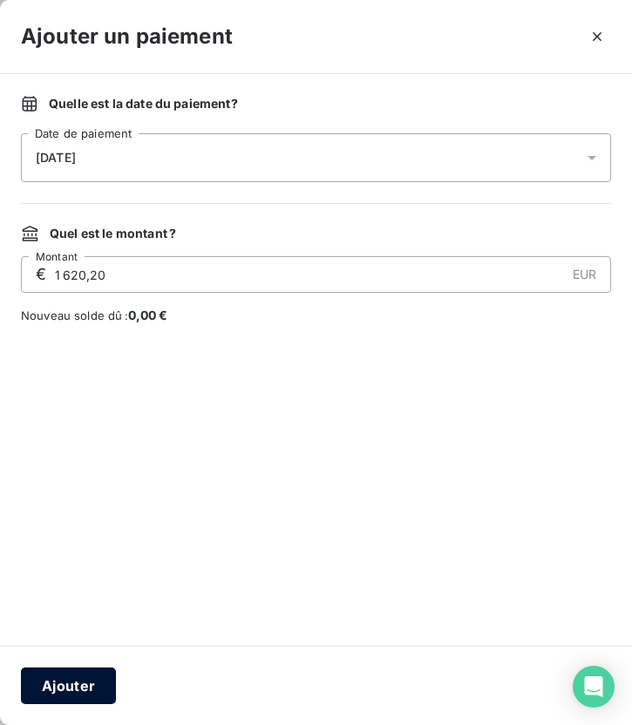
click at [63, 655] on button "Ajouter" at bounding box center [68, 685] width 95 height 37
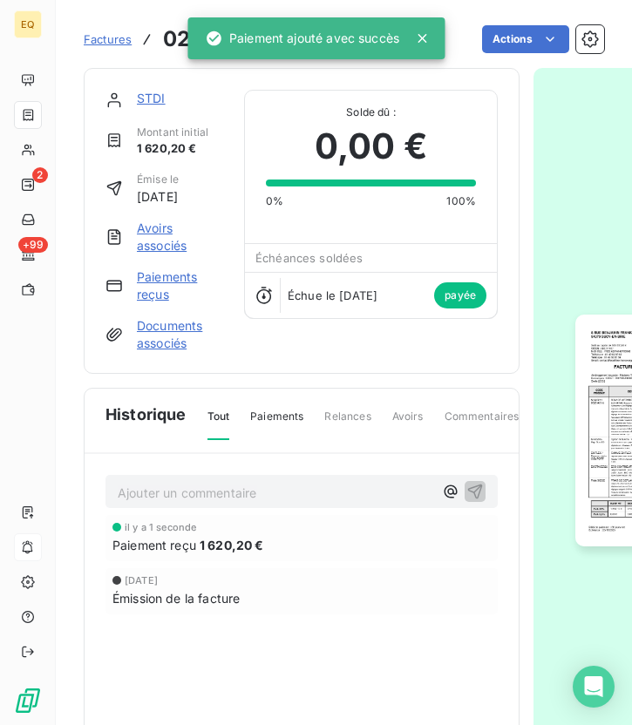
click at [103, 43] on span "Factures" at bounding box center [108, 39] width 48 height 14
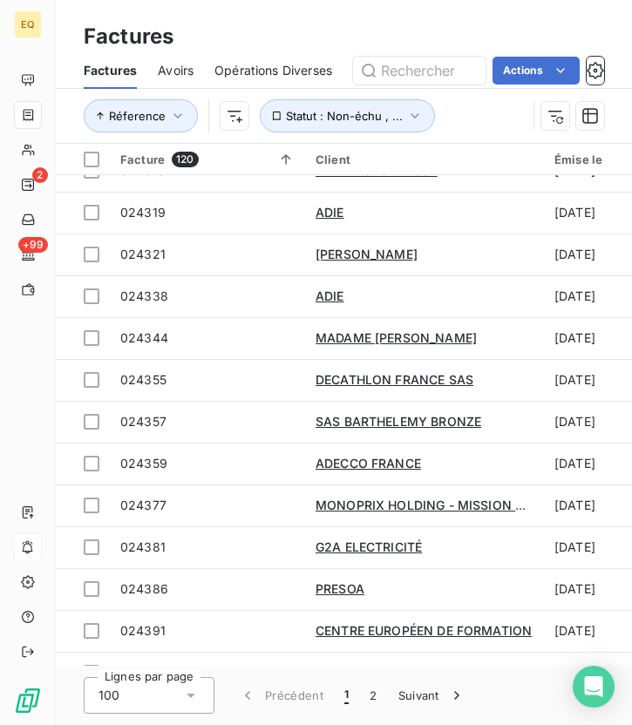
scroll to position [3698, 0]
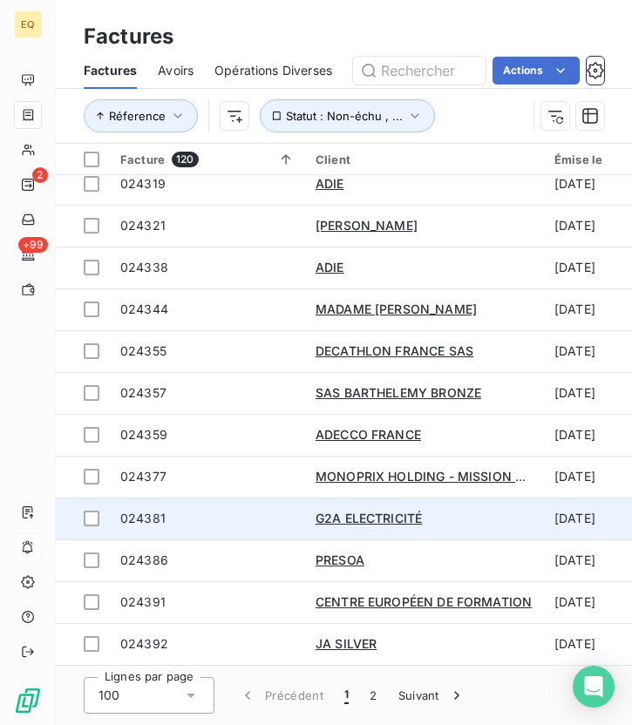
click at [168, 510] on span "024381" at bounding box center [207, 518] width 174 height 17
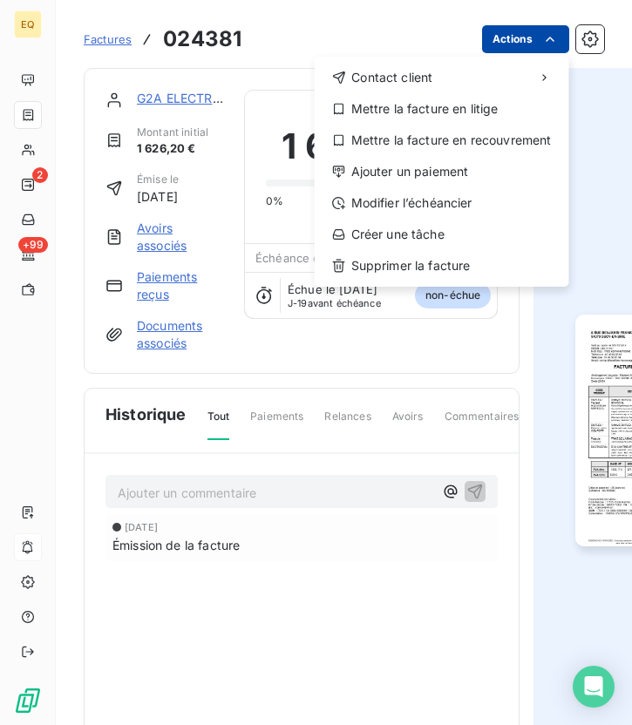
click at [538, 38] on html "EQ 2 +99 Factures 024381 Actions Contact client Mettre la facture en litige Met…" at bounding box center [316, 362] width 632 height 725
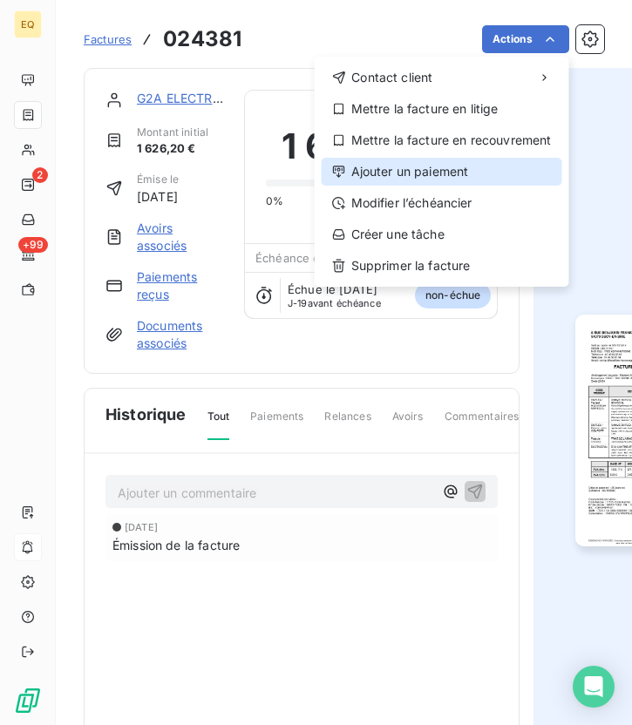
click at [391, 172] on div "Ajouter un paiement" at bounding box center [441, 172] width 240 height 28
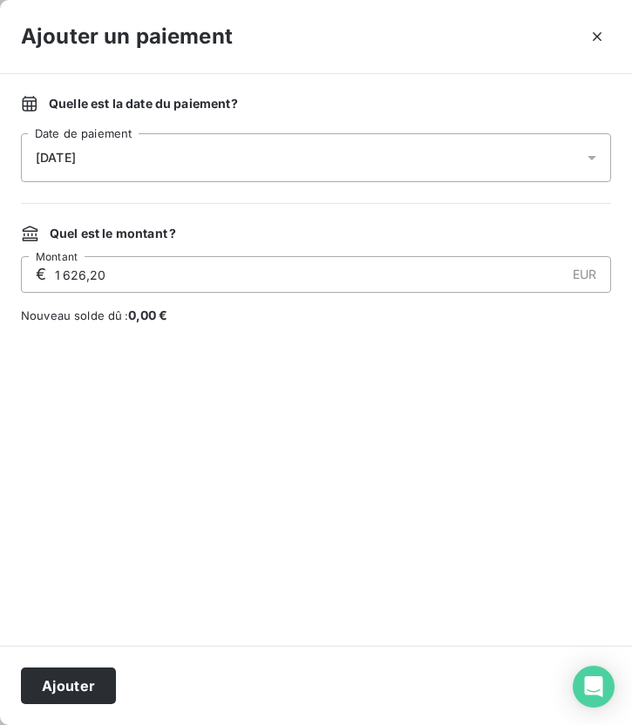
click at [63, 655] on div "Ajouter" at bounding box center [316, 685] width 632 height 79
click at [69, 655] on button "Ajouter" at bounding box center [68, 685] width 95 height 37
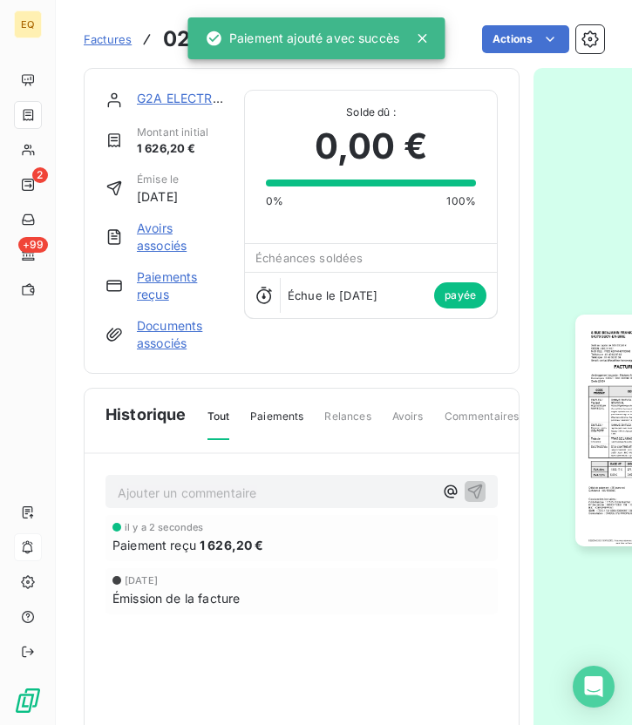
click at [112, 43] on span "Factures" at bounding box center [108, 39] width 48 height 14
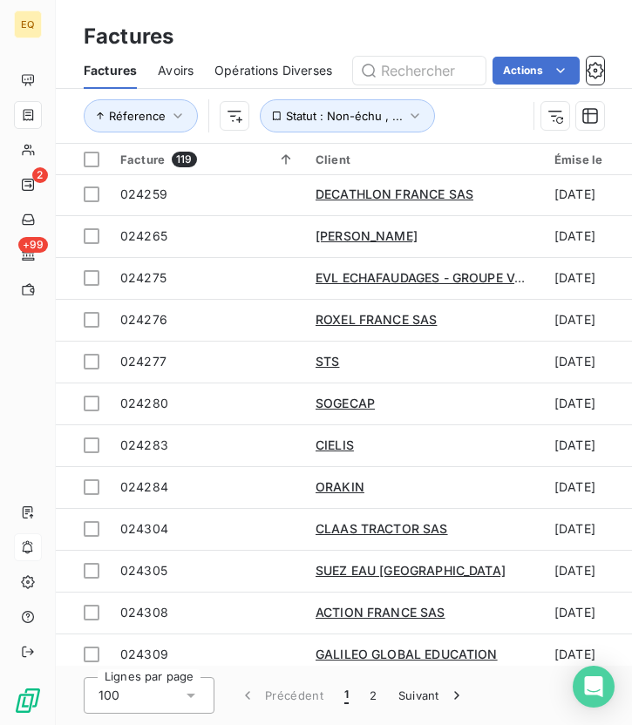
scroll to position [3698, 0]
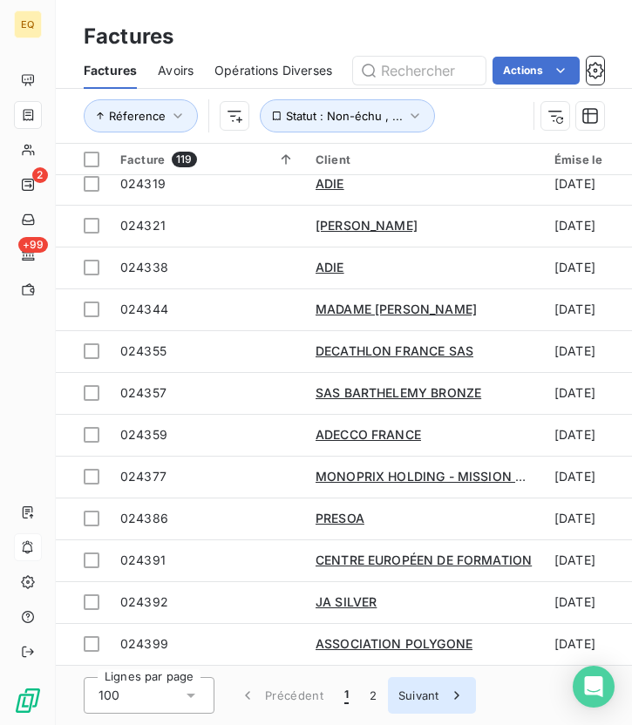
click at [429, 655] on button "Suivant" at bounding box center [432, 695] width 88 height 37
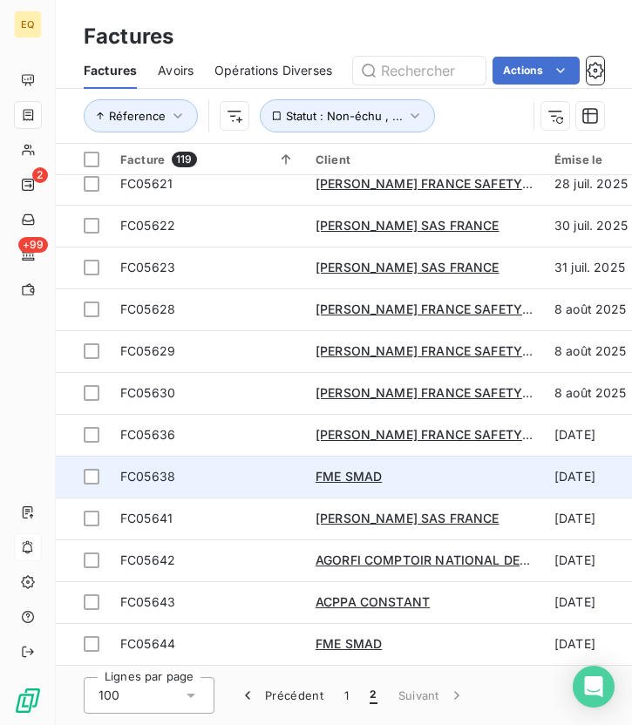
scroll to position [0, 0]
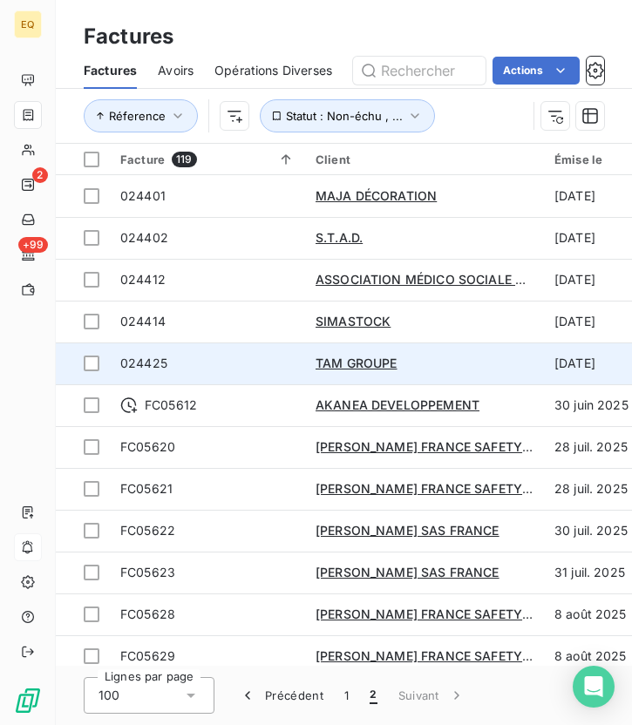
click at [247, 366] on span "024425" at bounding box center [207, 363] width 174 height 17
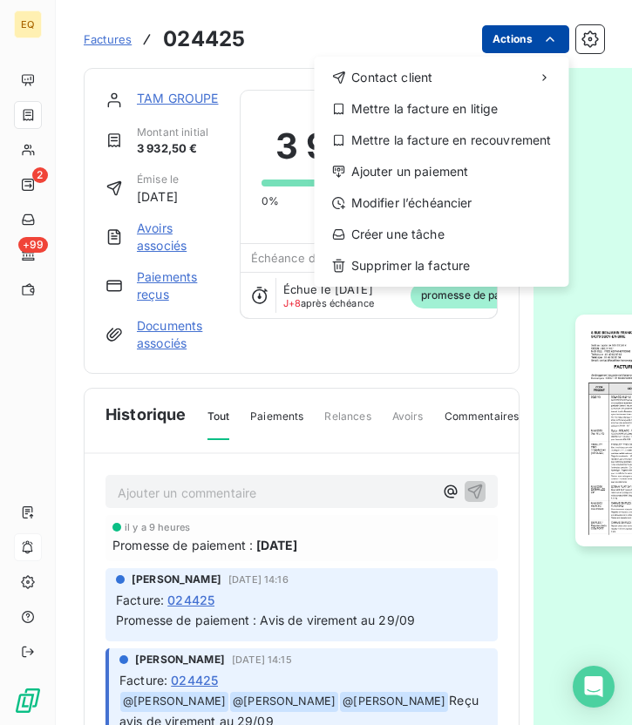
click at [512, 44] on html "EQ 2 +99 Factures 024425 Actions Contact client Mettre la facture en litige Met…" at bounding box center [316, 362] width 632 height 725
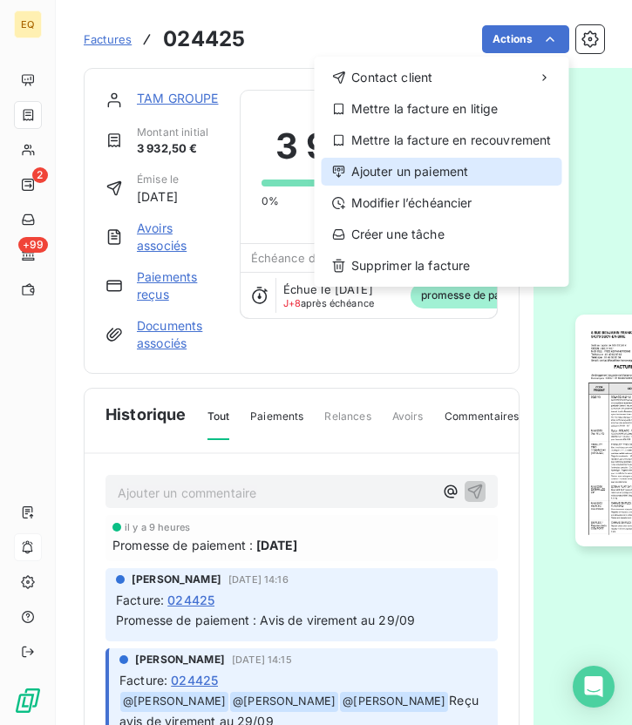
click at [438, 170] on div "Ajouter un paiement" at bounding box center [441, 172] width 240 height 28
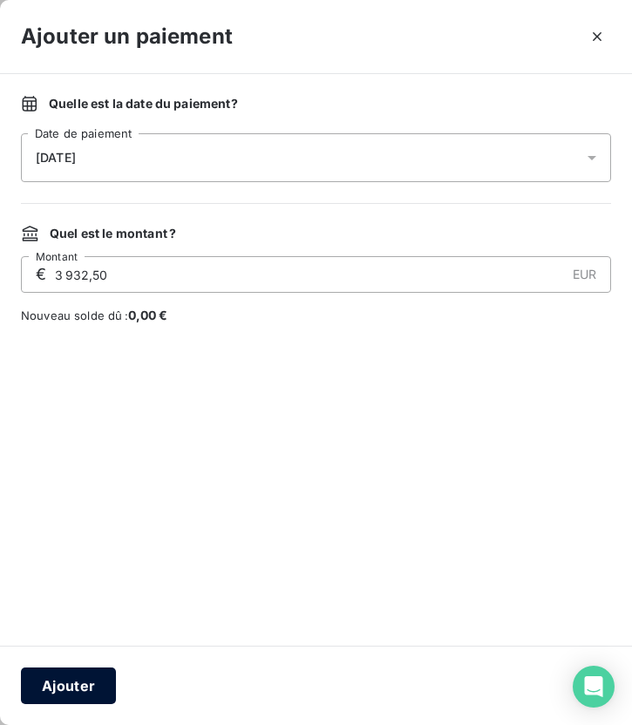
click at [75, 655] on button "Ajouter" at bounding box center [68, 685] width 95 height 37
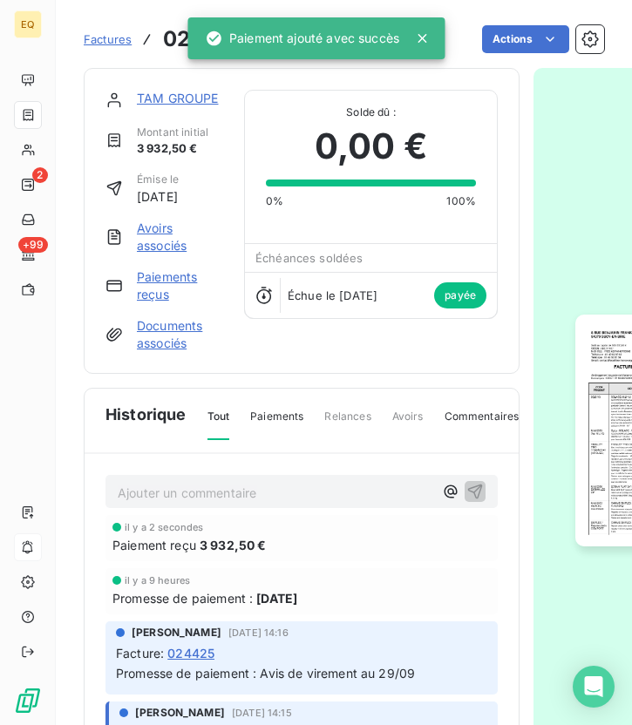
click at [100, 35] on span "Factures" at bounding box center [108, 39] width 48 height 14
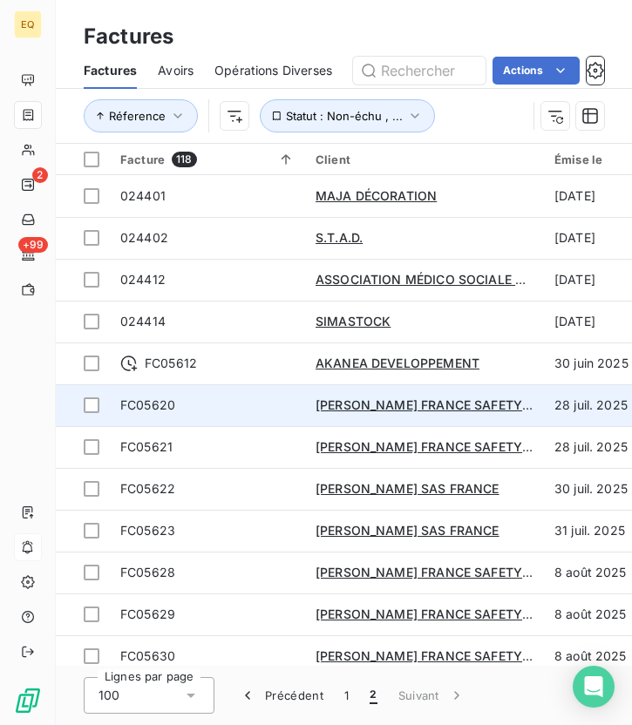
click at [186, 408] on span "FC05620" at bounding box center [207, 404] width 174 height 17
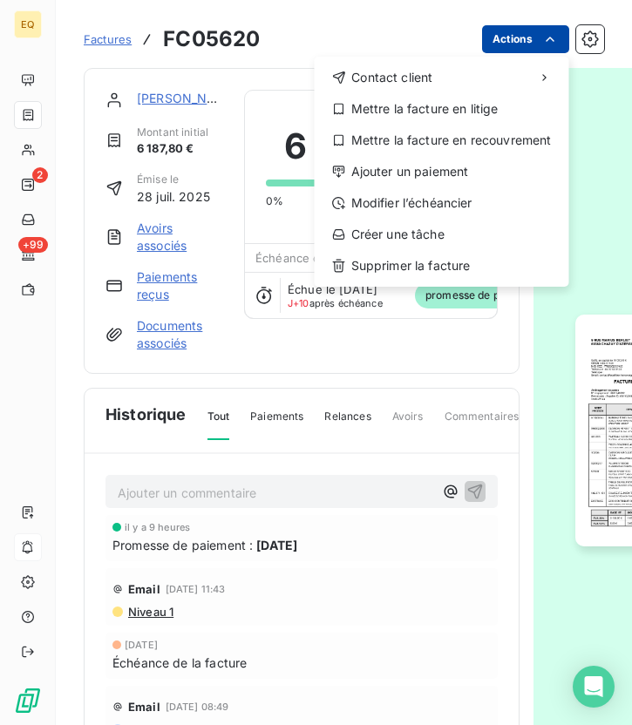
click at [530, 46] on html "EQ 2 +99 Factures FC05620 Actions Contact client Mettre la facture en litige Me…" at bounding box center [316, 362] width 632 height 725
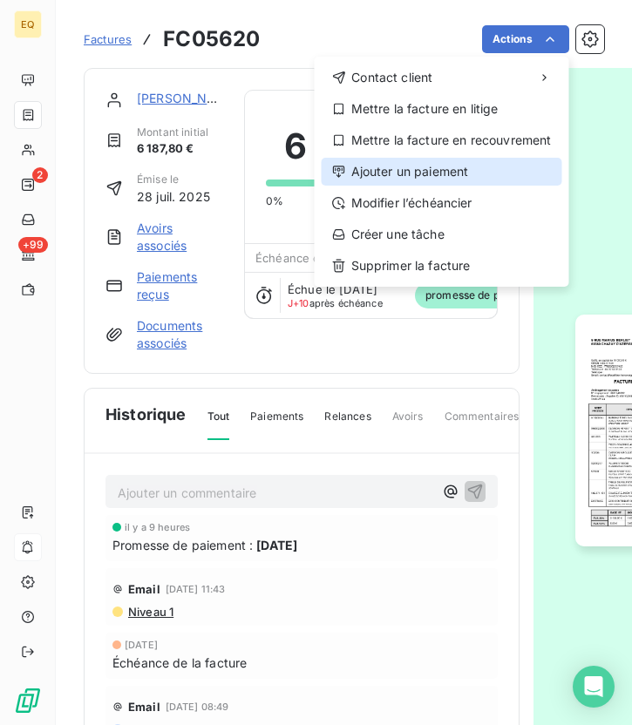
click at [432, 177] on div "Ajouter un paiement" at bounding box center [441, 172] width 240 height 28
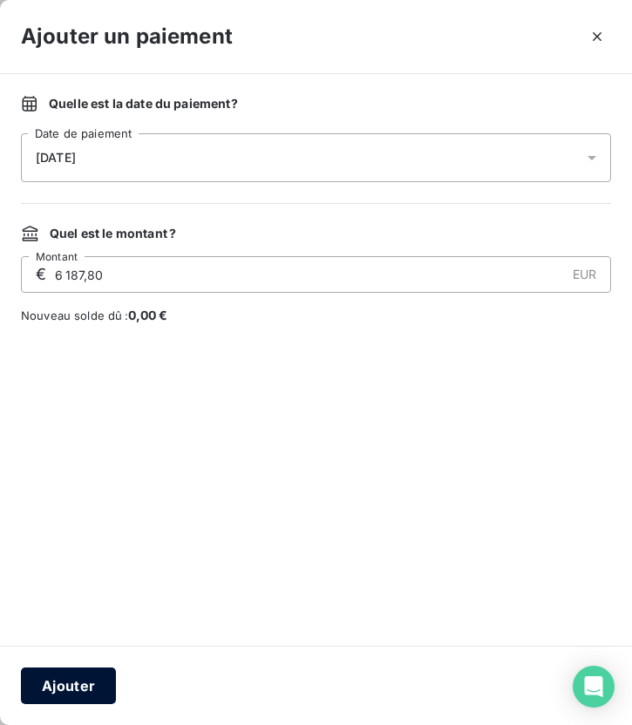
click at [83, 655] on button "Ajouter" at bounding box center [68, 685] width 95 height 37
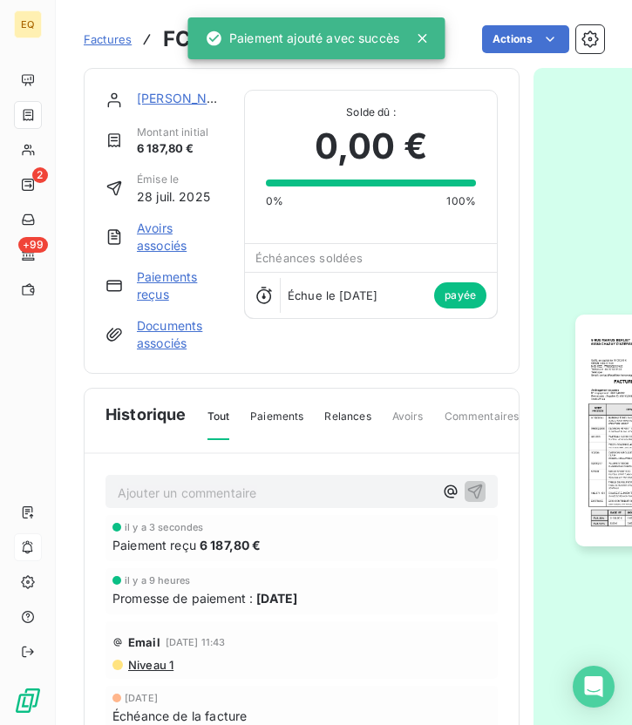
click at [114, 29] on div "Factures FC05620" at bounding box center [172, 39] width 176 height 31
click at [114, 37] on span "Factures" at bounding box center [108, 39] width 48 height 14
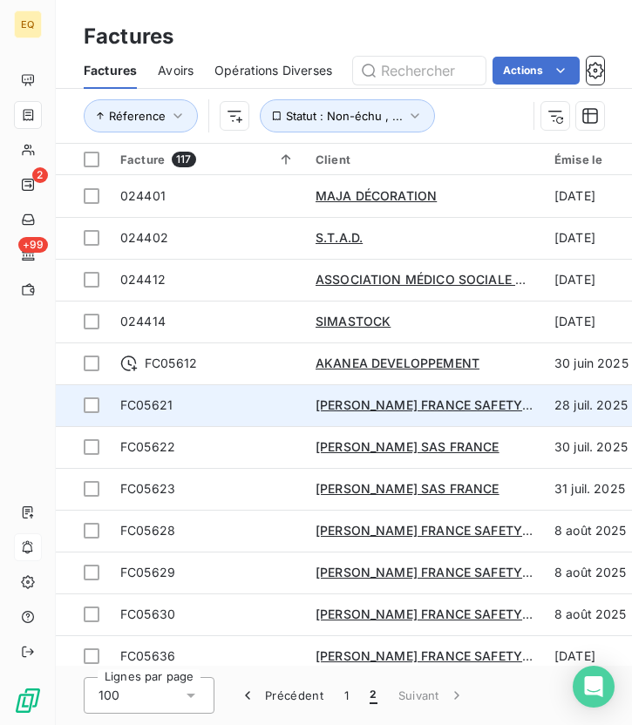
click at [175, 412] on span "FC05621" at bounding box center [207, 404] width 174 height 17
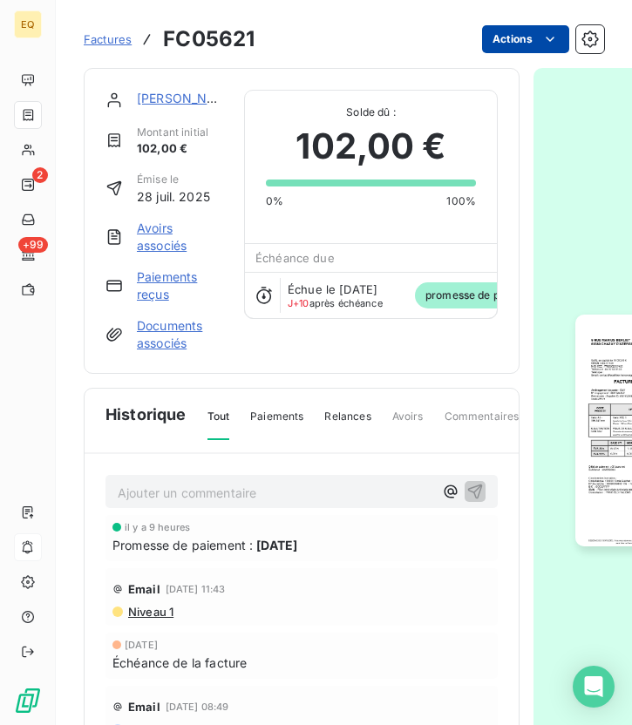
click at [524, 39] on html "EQ 2 +99 Factures FC05621 Actions [PERSON_NAME] FRANCE SAFETY ASSESSMENT Montan…" at bounding box center [316, 362] width 632 height 725
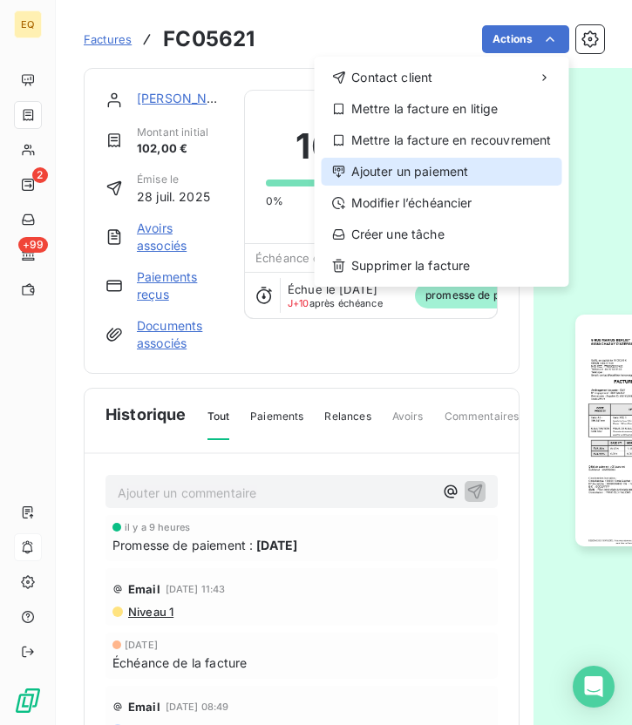
click at [418, 172] on div "Ajouter un paiement" at bounding box center [441, 172] width 240 height 28
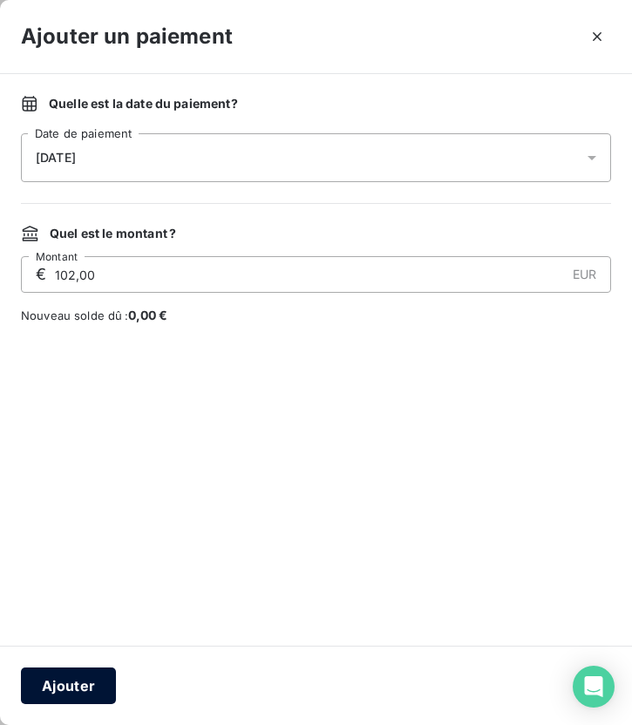
click at [94, 655] on button "Ajouter" at bounding box center [68, 685] width 95 height 37
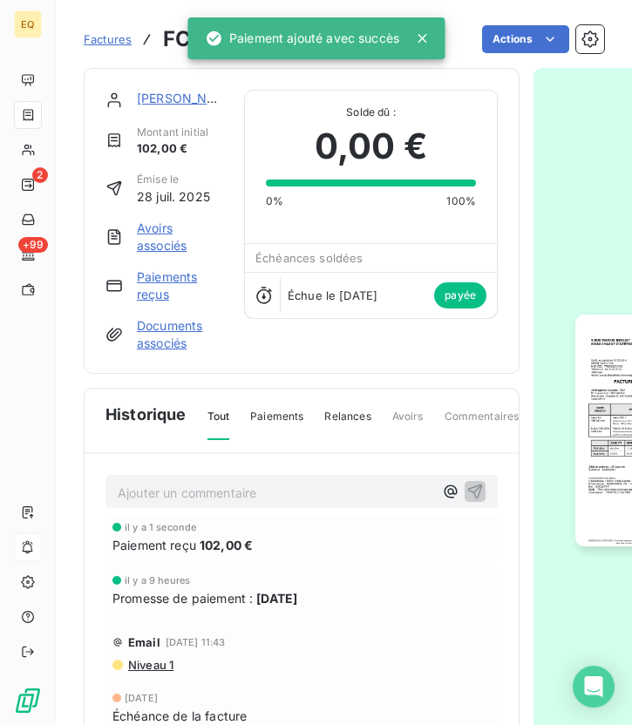
click at [106, 36] on span "Factures" at bounding box center [108, 39] width 48 height 14
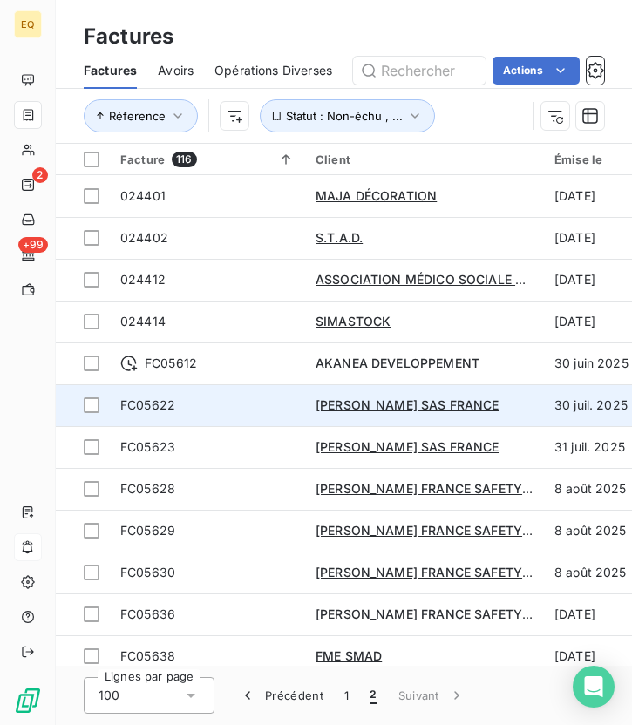
click at [150, 399] on span "FC05622" at bounding box center [147, 404] width 55 height 15
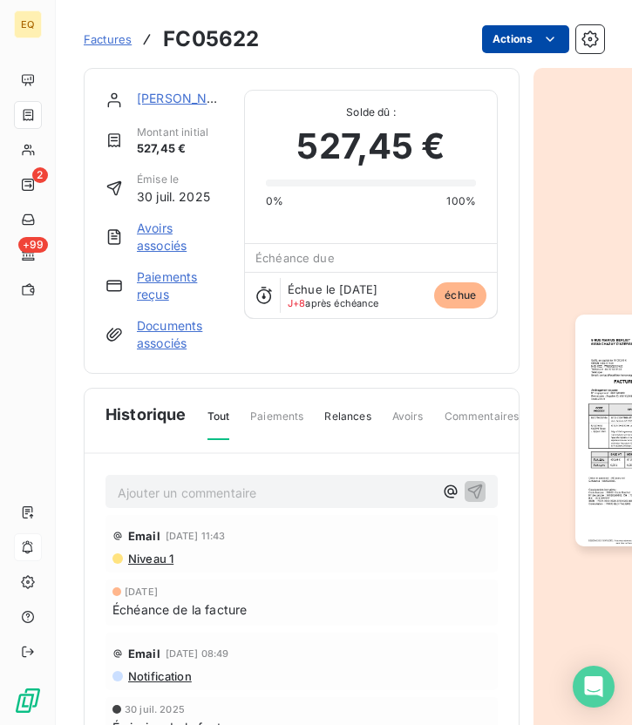
click at [530, 41] on html "EQ 2 +99 Factures FC05622 Actions [PERSON_NAME] SAS FRANCE Montant initial 527,…" at bounding box center [316, 362] width 632 height 725
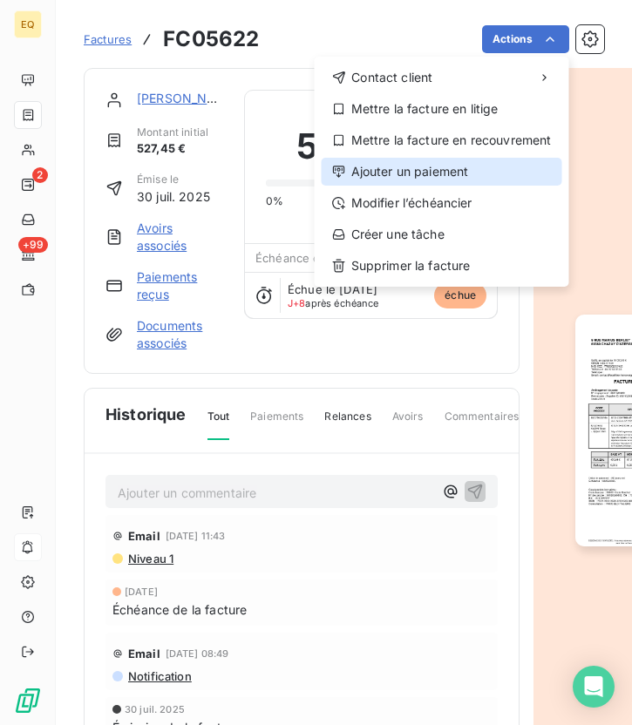
click at [395, 177] on div "Ajouter un paiement" at bounding box center [441, 172] width 240 height 28
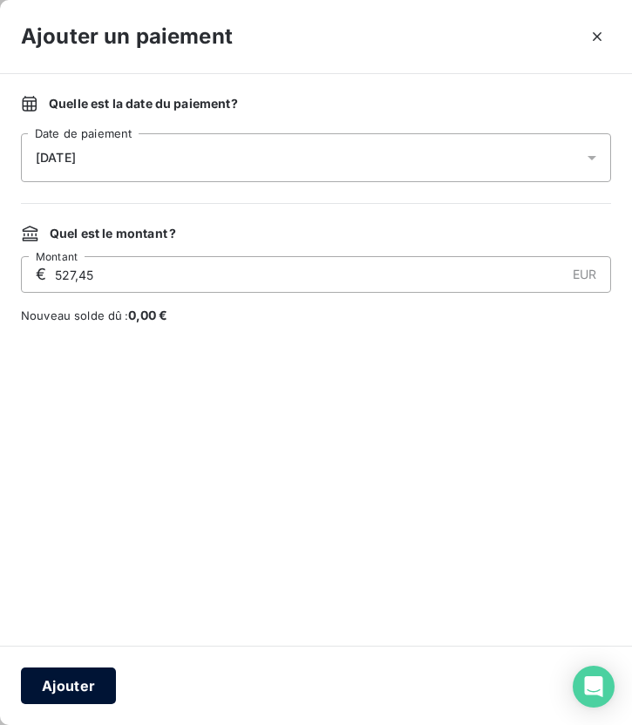
click at [46, 655] on button "Ajouter" at bounding box center [68, 685] width 95 height 37
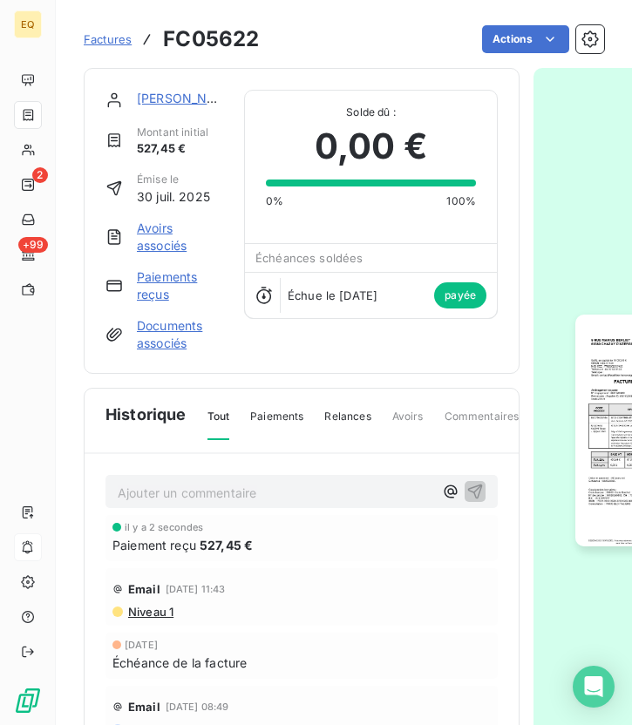
click at [98, 42] on span "Factures" at bounding box center [108, 39] width 48 height 14
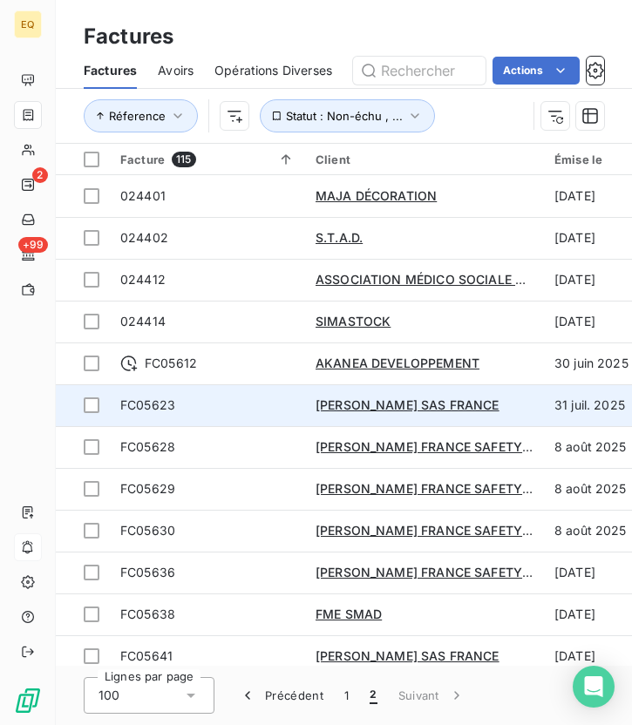
click at [159, 400] on span "FC05623" at bounding box center [147, 404] width 55 height 15
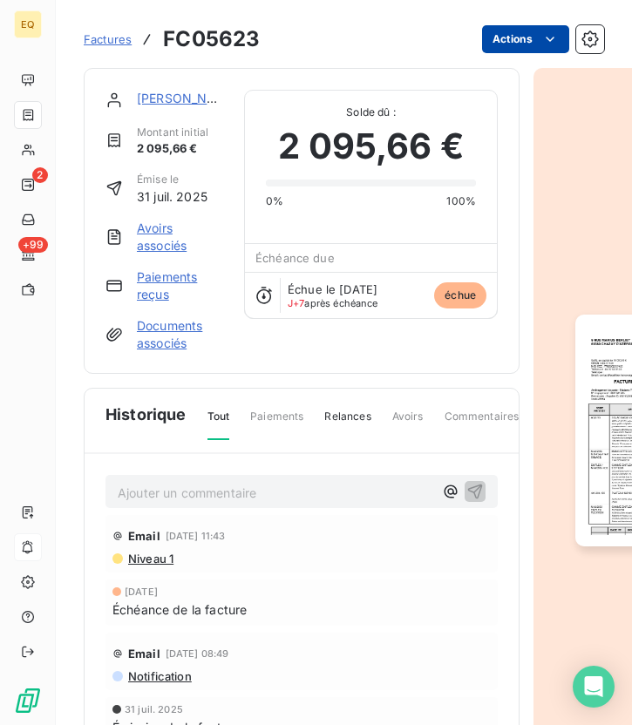
click at [536, 50] on html "EQ 2 +99 Factures FC05623 Actions [PERSON_NAME] SAS FRANCE Montant initial 2 09…" at bounding box center [316, 362] width 632 height 725
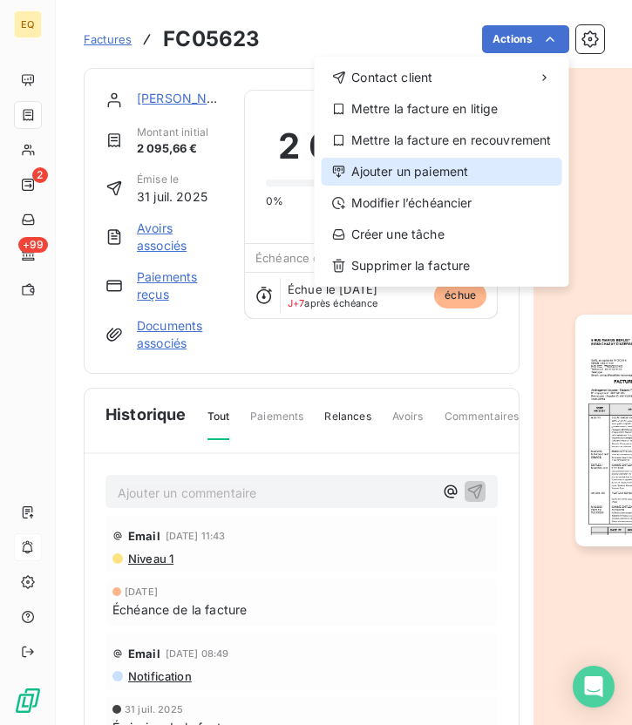
click at [408, 169] on div "Ajouter un paiement" at bounding box center [441, 172] width 240 height 28
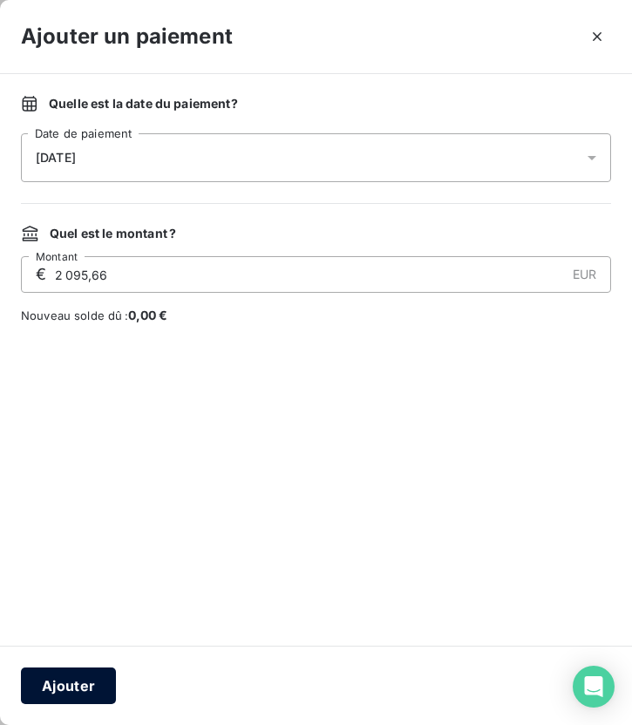
click at [63, 655] on button "Ajouter" at bounding box center [68, 685] width 95 height 37
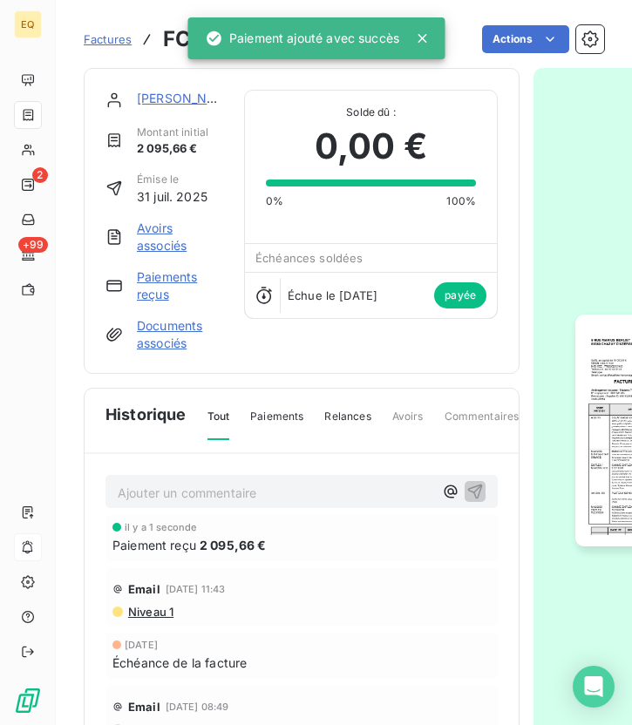
click at [117, 42] on span "Factures" at bounding box center [108, 39] width 48 height 14
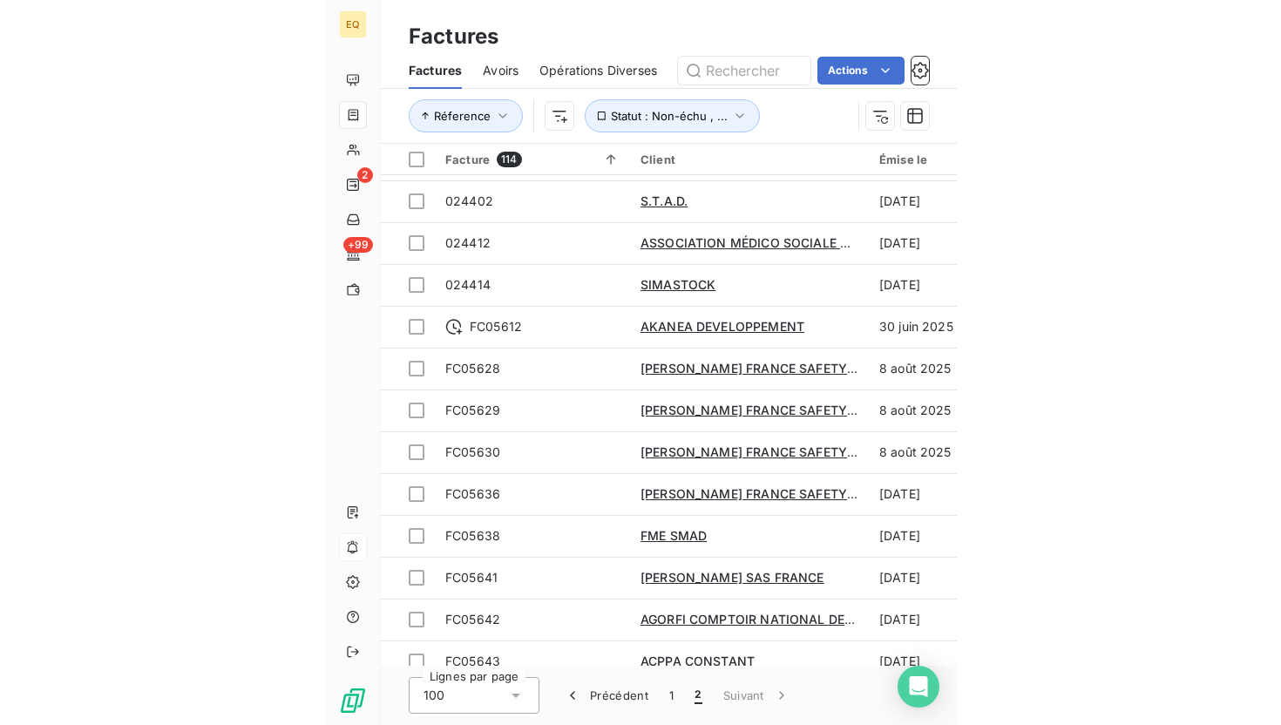
scroll to position [102, 0]
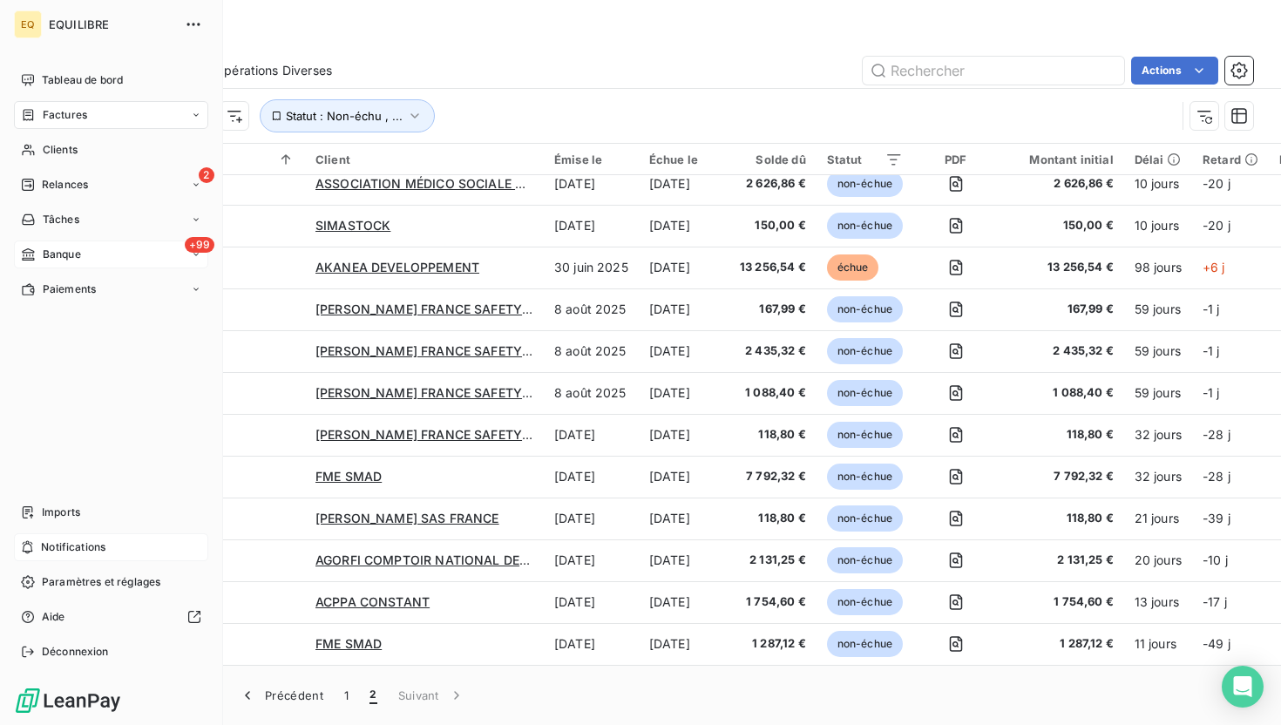
click at [90, 256] on div "+99 Banque" at bounding box center [111, 254] width 194 height 28
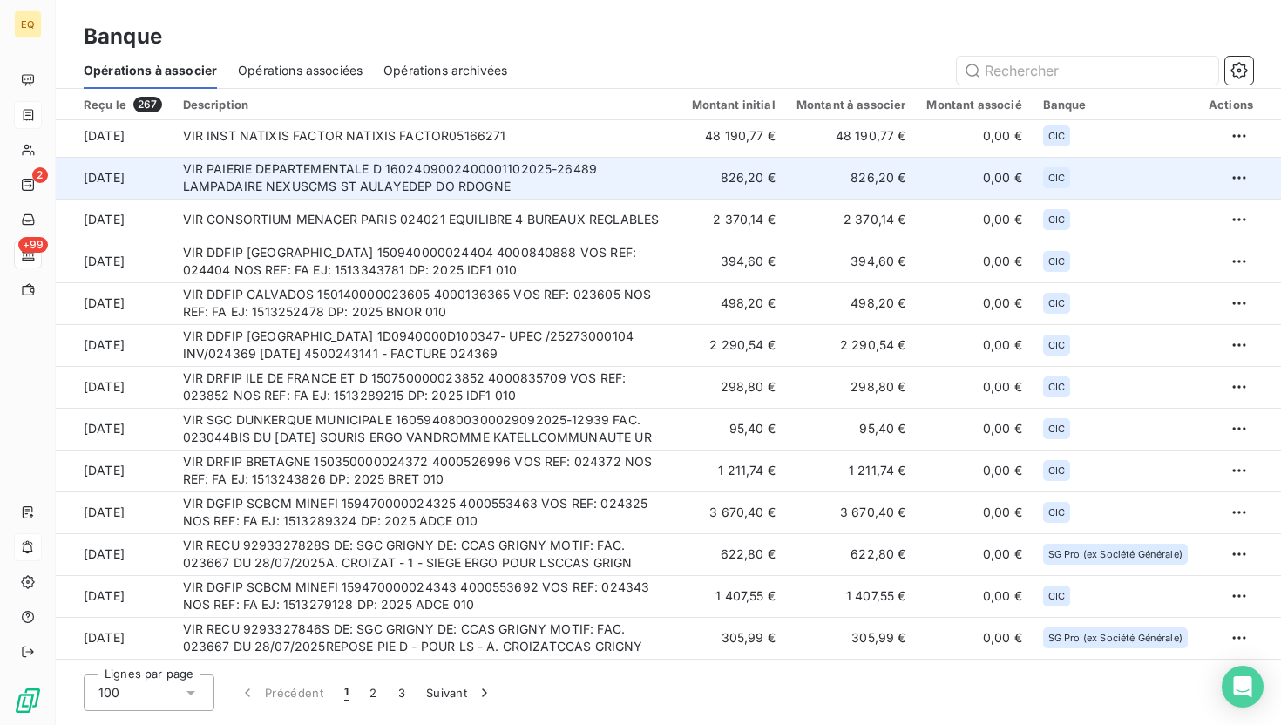
scroll to position [268, 0]
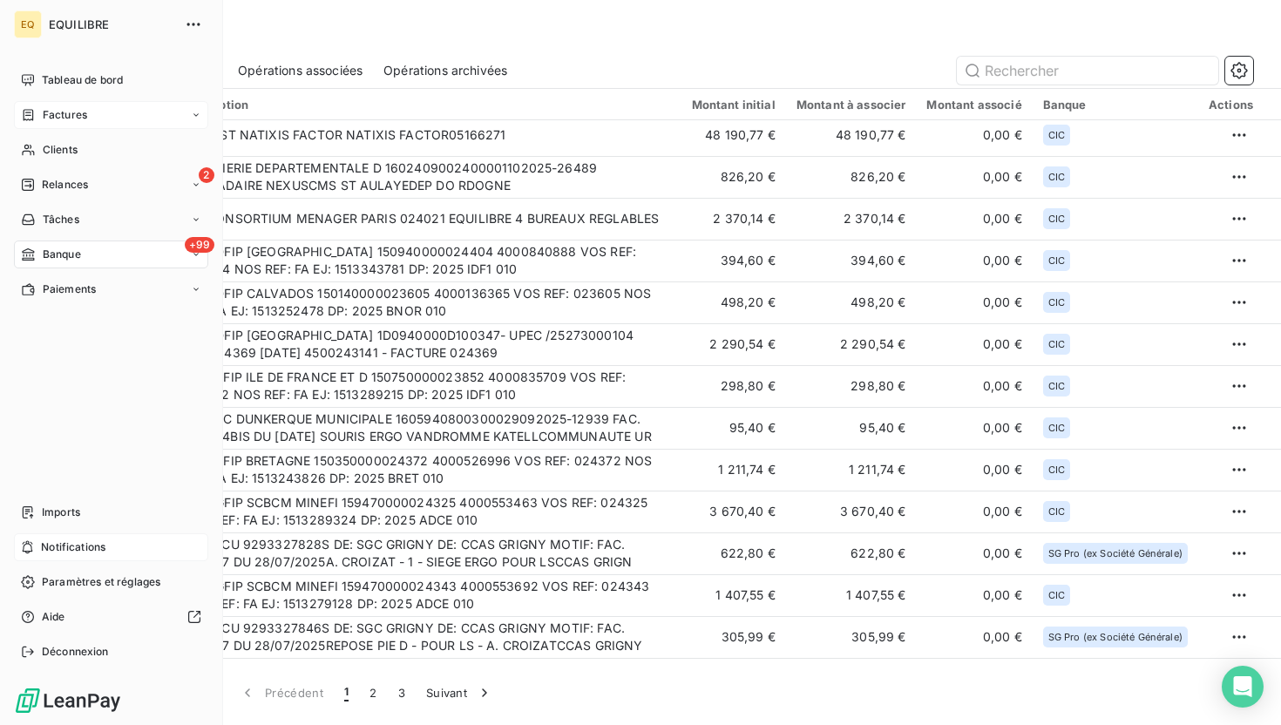
click at [64, 106] on div "Factures" at bounding box center [111, 115] width 194 height 28
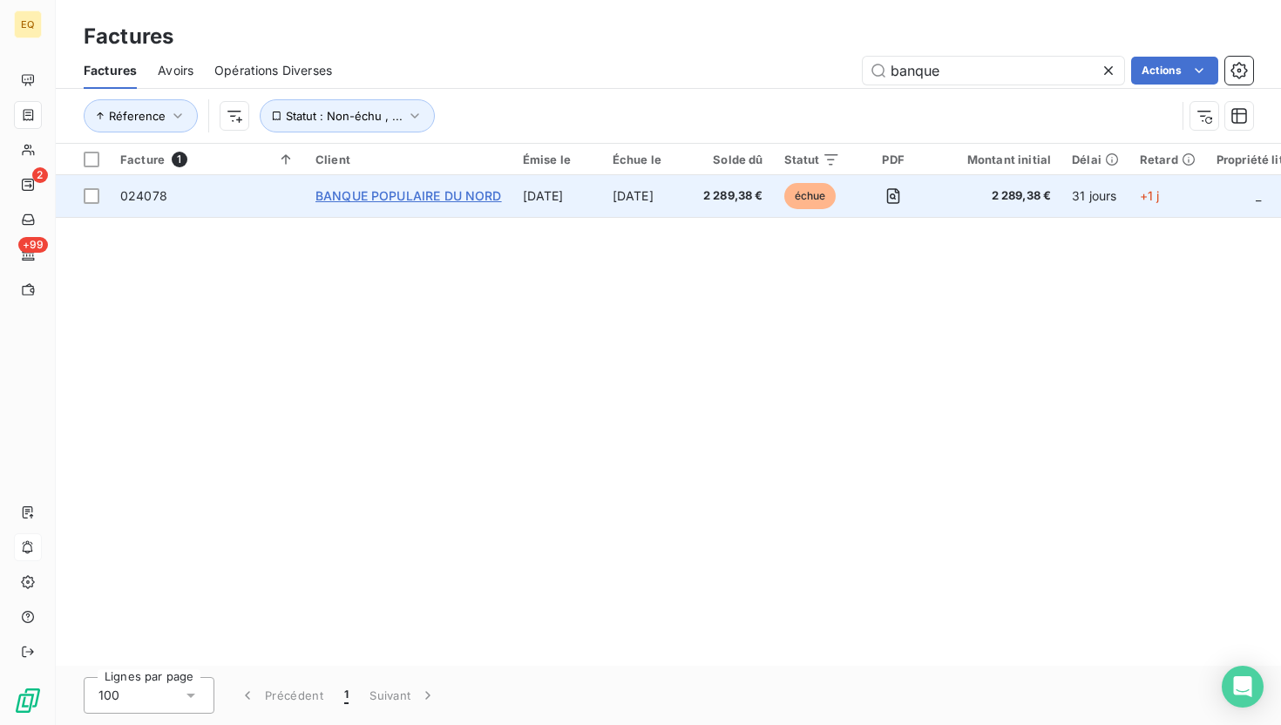
type input "banque"
click at [462, 194] on span "BANQUE POPULAIRE DU NORD" at bounding box center [408, 195] width 186 height 15
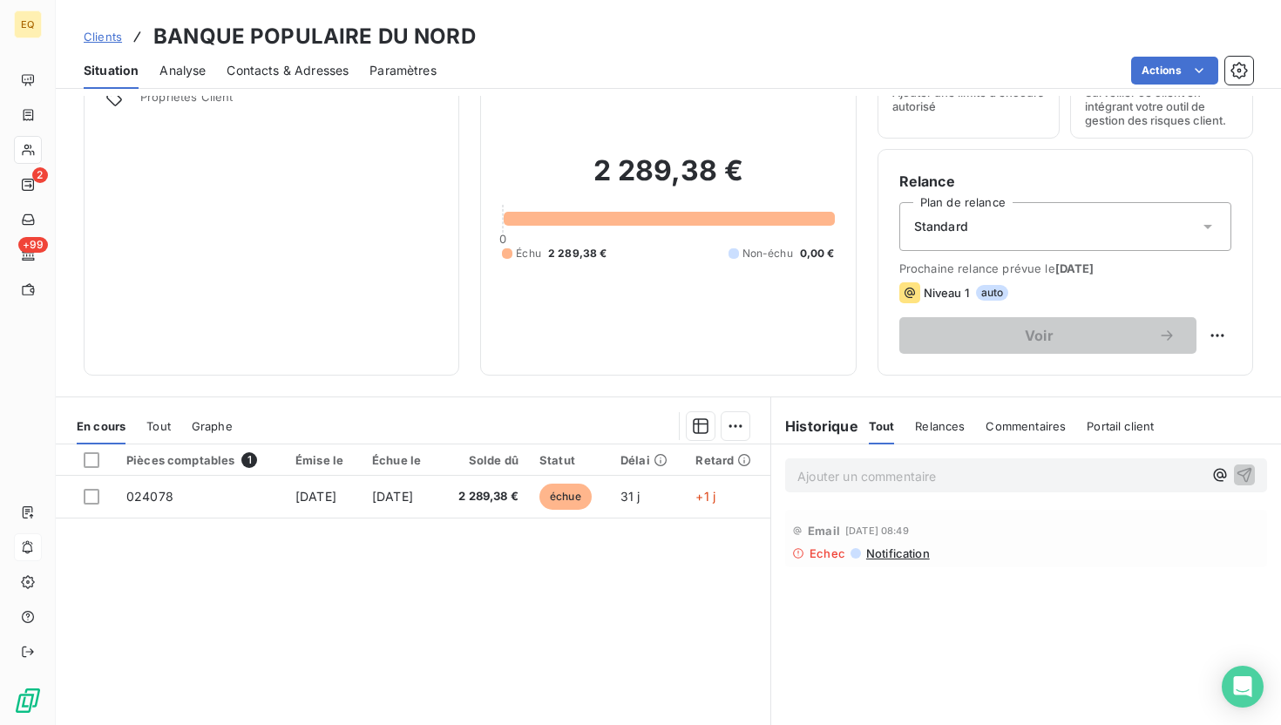
scroll to position [104, 0]
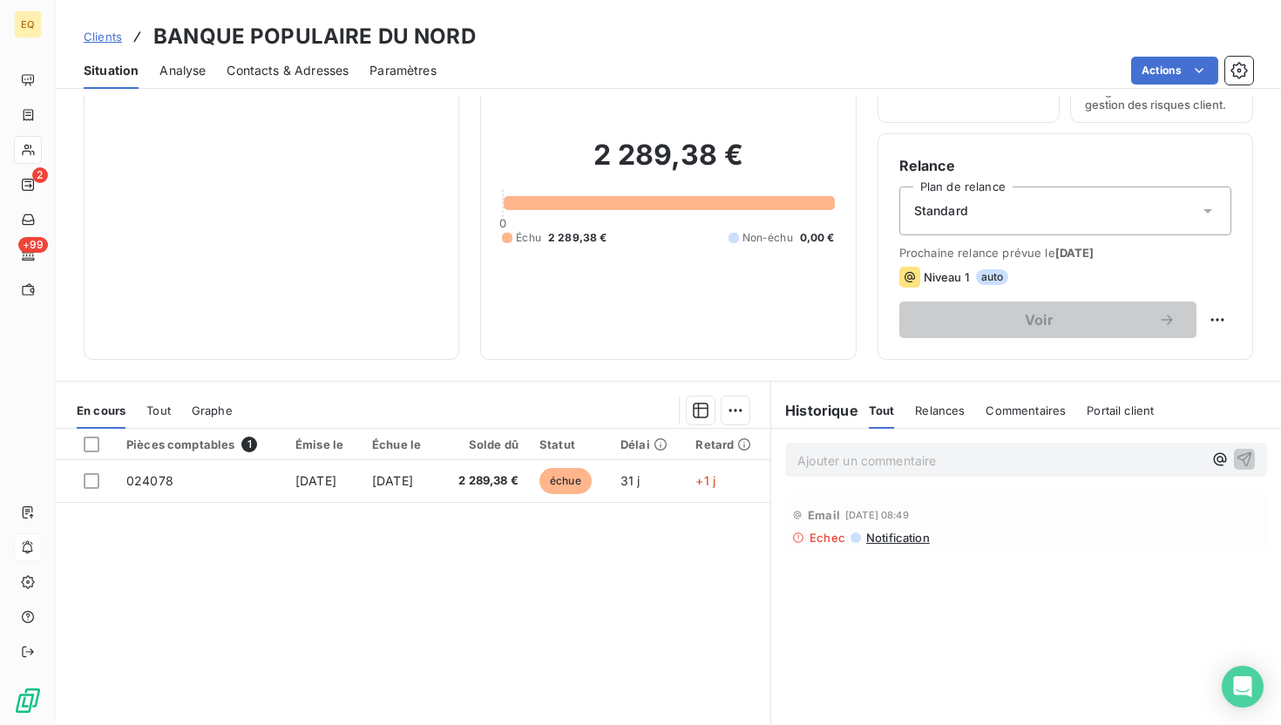
click at [904, 538] on span "Notification" at bounding box center [896, 538] width 65 height 14
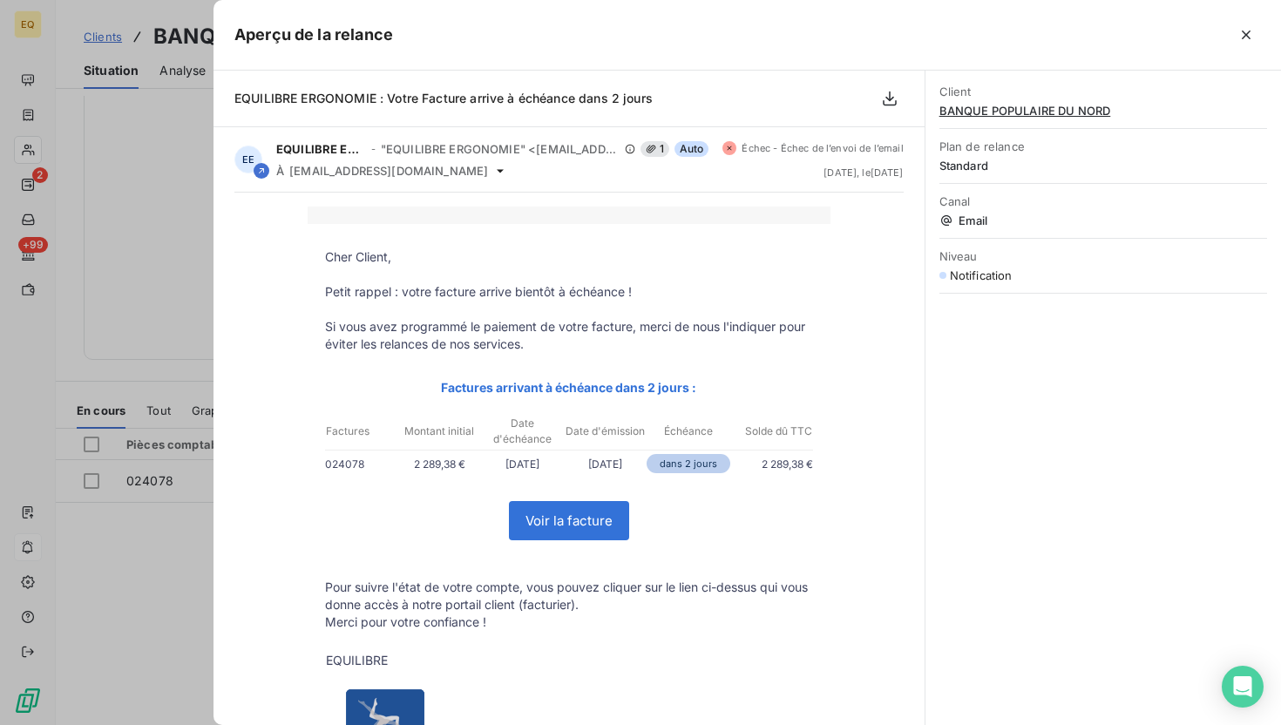
click at [152, 141] on div at bounding box center [640, 362] width 1281 height 725
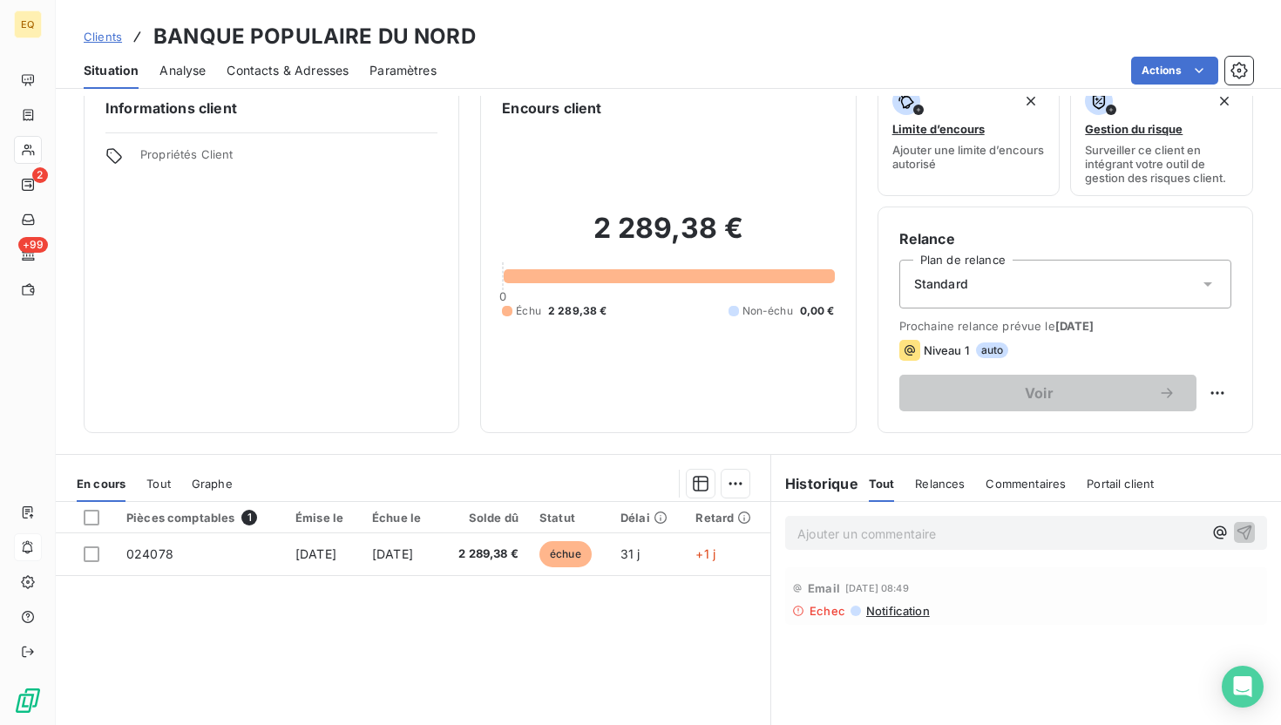
scroll to position [0, 0]
